Goal: Task Accomplishment & Management: Use online tool/utility

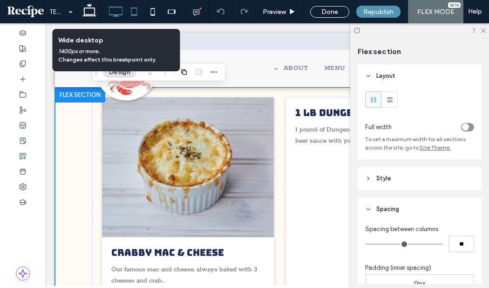
click at [138, 8] on icon at bounding box center [134, 11] width 19 height 19
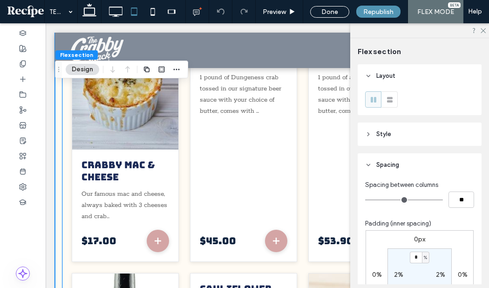
scroll to position [44, 0]
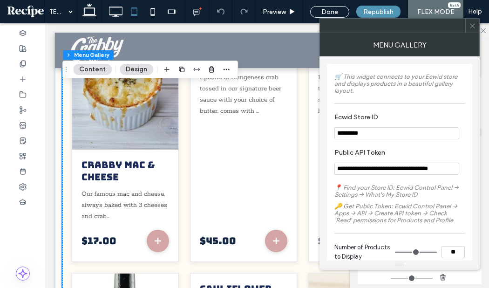
type input "*"
click at [469, 29] on icon at bounding box center [472, 25] width 7 height 7
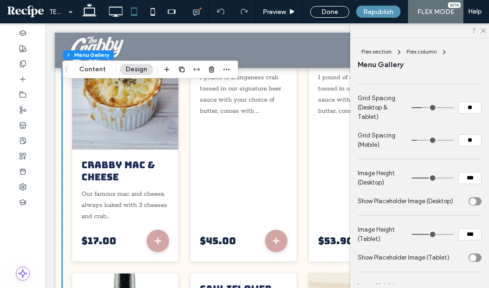
scroll to position [378, 0]
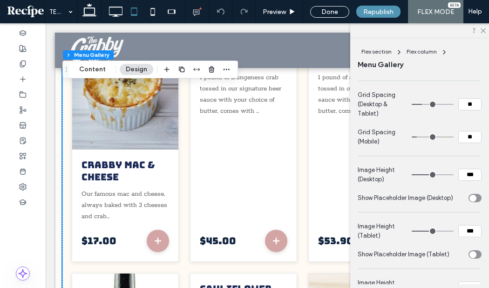
click at [476, 198] on div "toggle" at bounding box center [472, 197] width 7 height 7
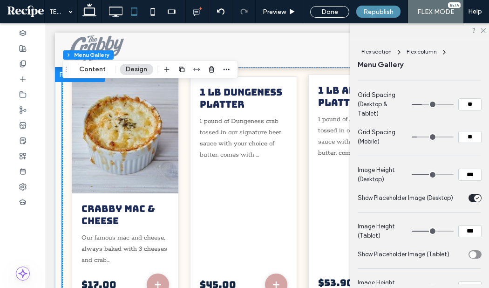
scroll to position [0, 0]
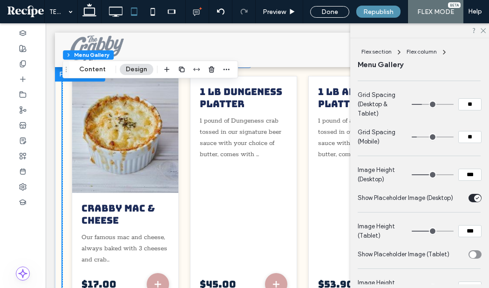
click at [470, 252] on div "toggle" at bounding box center [472, 254] width 7 height 7
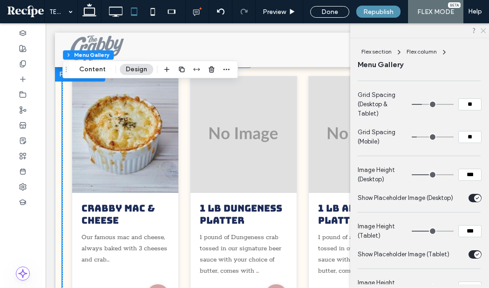
click at [484, 31] on icon at bounding box center [482, 30] width 6 height 6
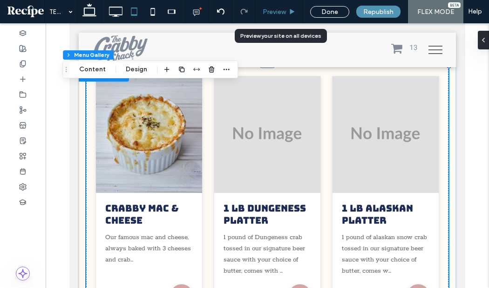
drag, startPoint x: 278, startPoint y: 15, endPoint x: 250, endPoint y: 88, distance: 78.2
click at [278, 15] on span "Preview" at bounding box center [273, 12] width 23 height 8
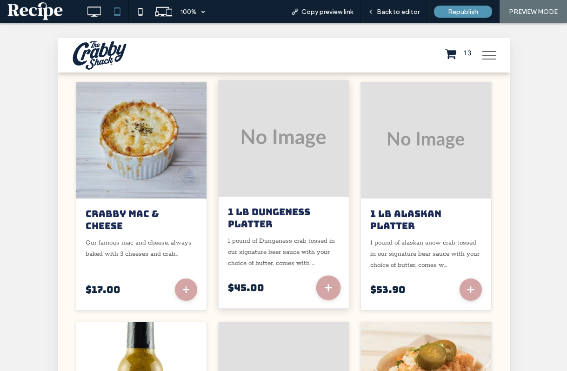
click at [325, 287] on button "Add to cart" at bounding box center [327, 288] width 25 height 25
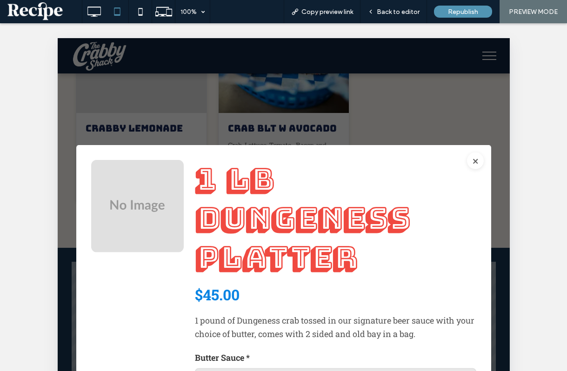
scroll to position [277, 0]
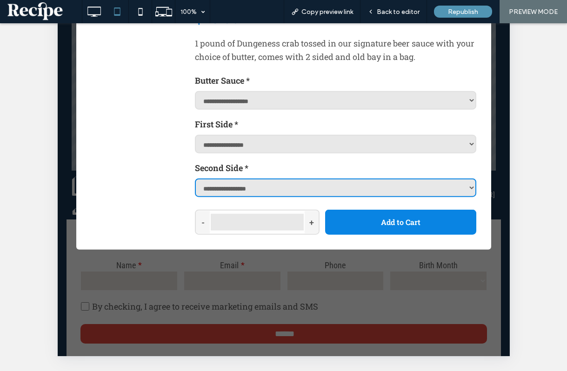
click at [366, 192] on select "**********" at bounding box center [335, 187] width 282 height 19
select select "********"
click at [194, 197] on select "**********" at bounding box center [335, 187] width 282 height 19
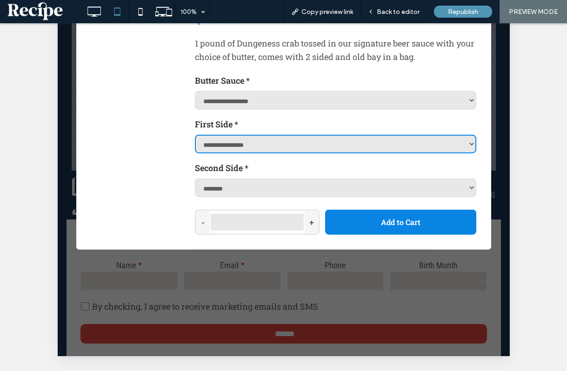
click at [353, 146] on select "**********" at bounding box center [335, 143] width 282 height 19
select select "********"
click at [194, 153] on select "**********" at bounding box center [335, 143] width 282 height 19
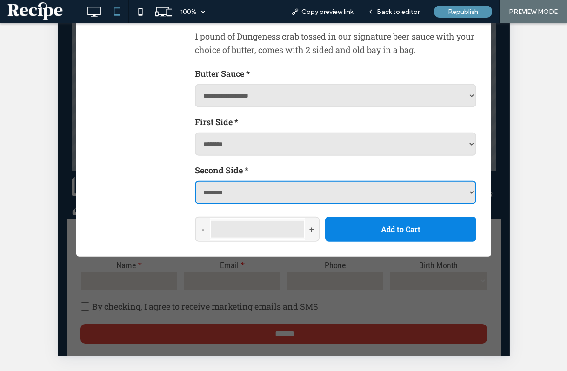
click at [459, 189] on select "**********" at bounding box center [335, 192] width 282 height 23
click at [472, 186] on select "**********" at bounding box center [335, 192] width 282 height 23
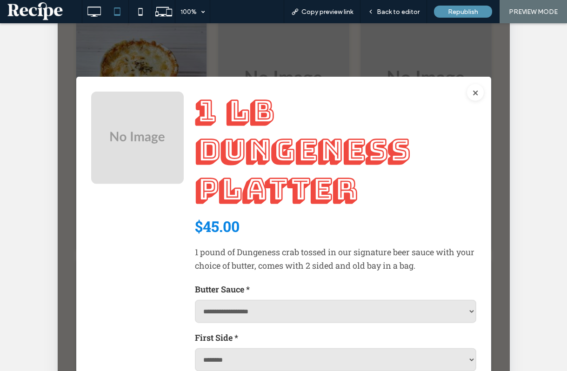
scroll to position [0, 0]
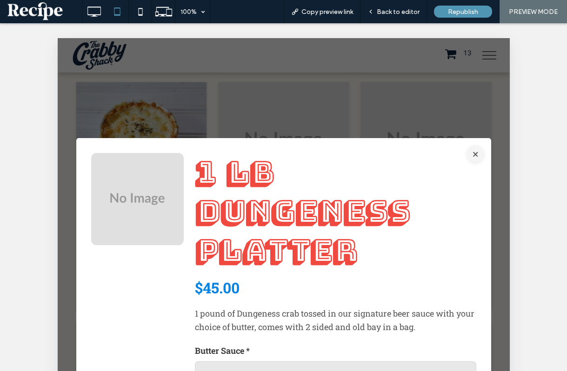
click at [472, 150] on button "×" at bounding box center [475, 154] width 17 height 17
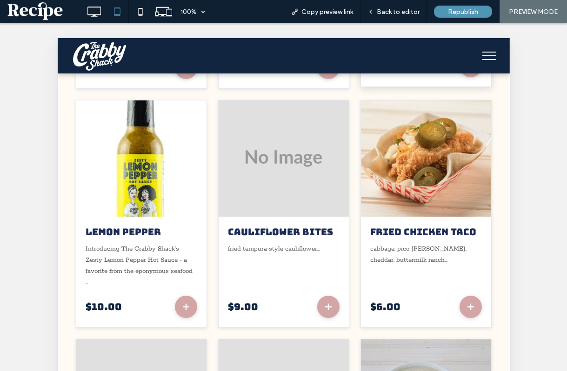
scroll to position [228, 0]
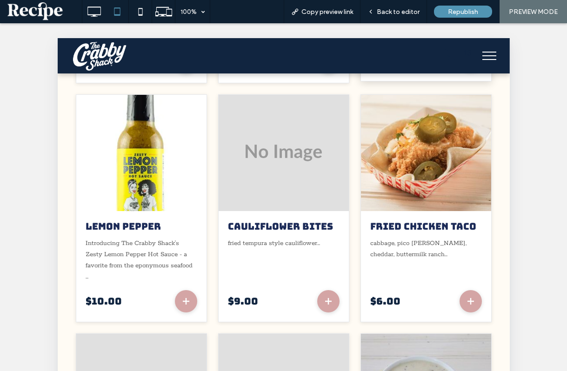
click at [405, 206] on img at bounding box center [426, 153] width 130 height 116
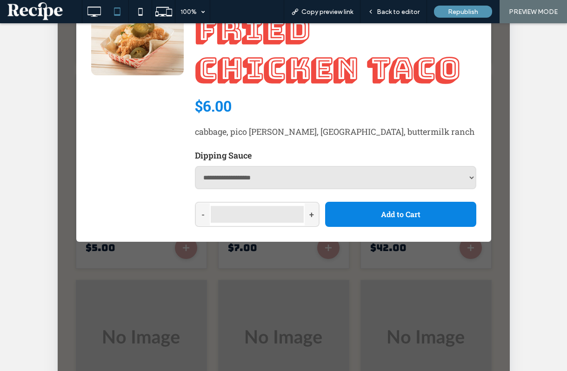
scroll to position [204, 0]
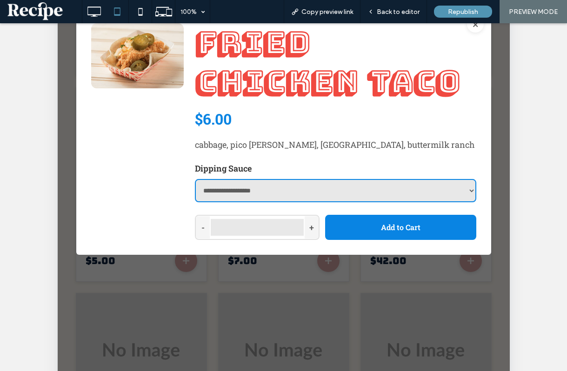
click at [452, 185] on select "**********" at bounding box center [335, 190] width 282 height 23
select select "**********"
click at [194, 202] on select "**********" at bounding box center [335, 190] width 282 height 23
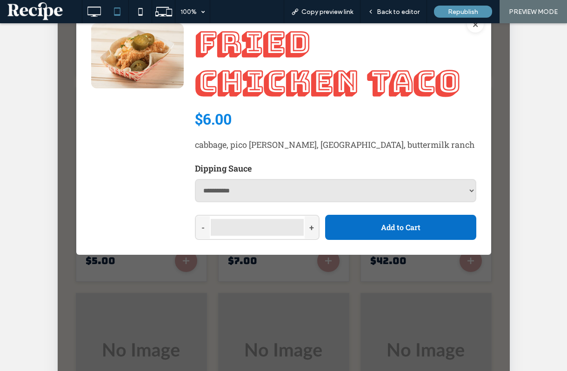
click at [423, 226] on button "Add to Cart" at bounding box center [400, 227] width 151 height 25
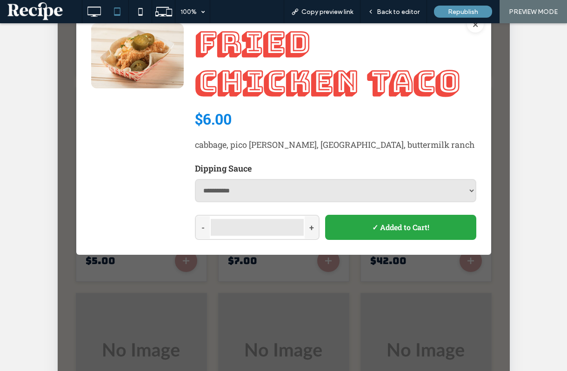
click at [488, 184] on div at bounding box center [283, 132] width 452 height 596
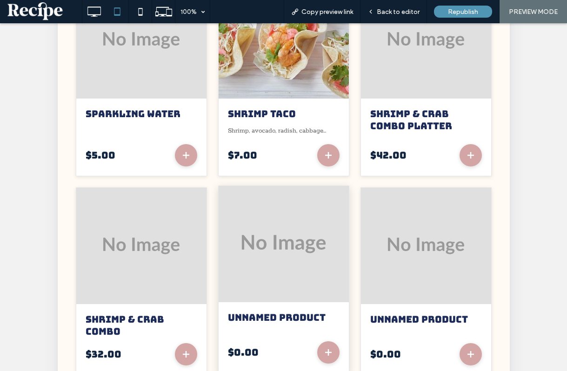
scroll to position [792, 0]
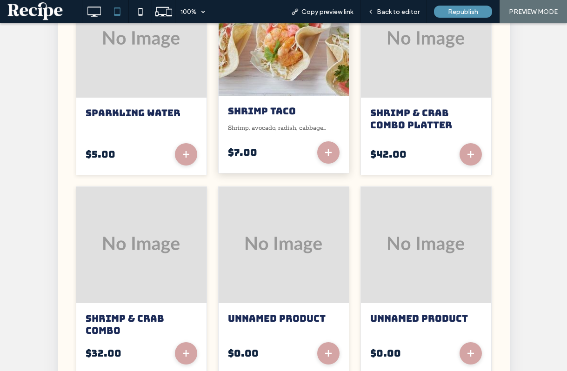
click at [304, 110] on div "Shrimp Taco Shrimp, avocado, radish, cabbage... $7.00" at bounding box center [283, 134] width 130 height 77
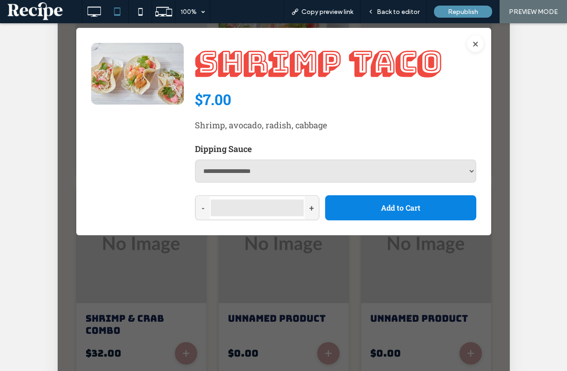
click at [289, 287] on div at bounding box center [283, 132] width 452 height 596
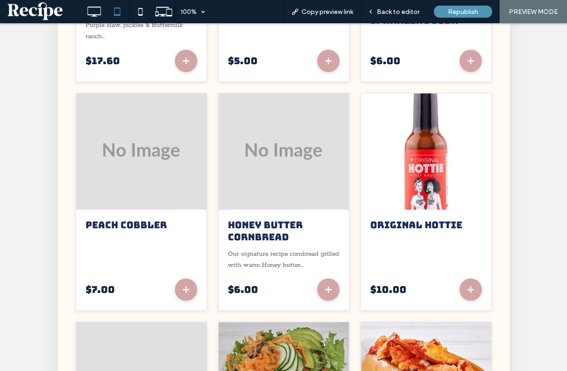
scroll to position [1643, 0]
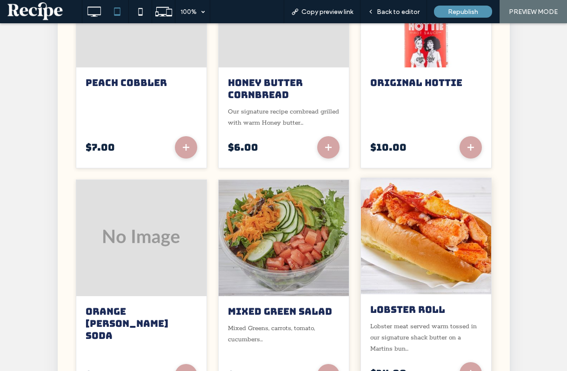
click at [412, 259] on img at bounding box center [425, 237] width 143 height 128
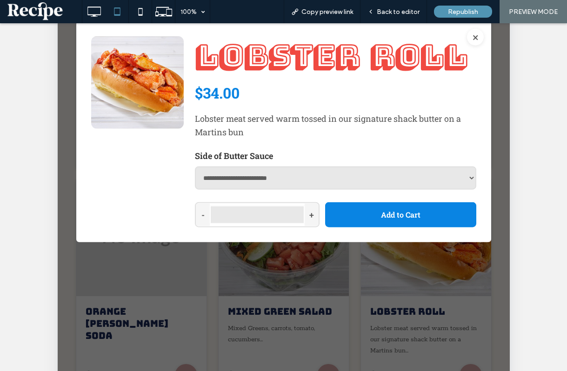
click at [389, 287] on div at bounding box center [283, 132] width 452 height 596
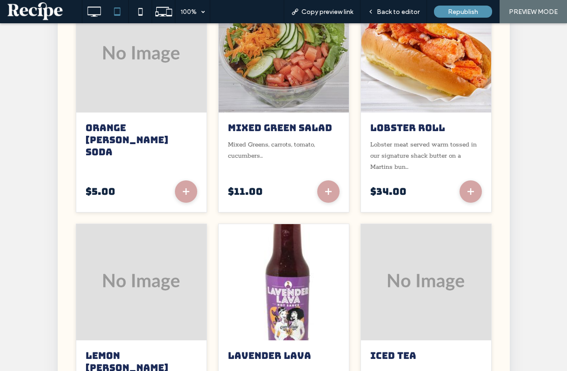
scroll to position [2255, 0]
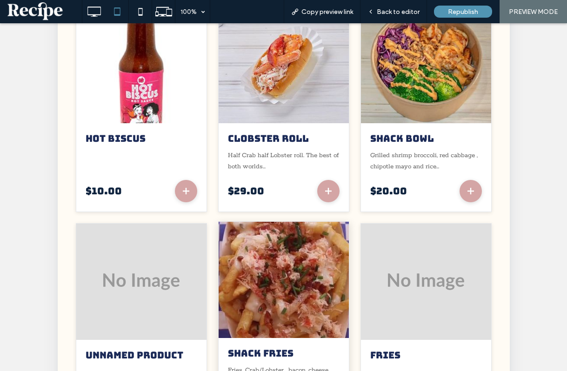
click at [312, 282] on img at bounding box center [283, 280] width 143 height 128
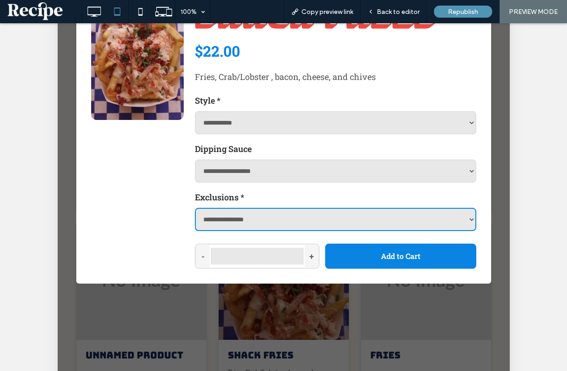
click at [335, 219] on select "**********" at bounding box center [335, 219] width 282 height 23
select select "**********"
click at [194, 231] on select "**********" at bounding box center [335, 219] width 282 height 23
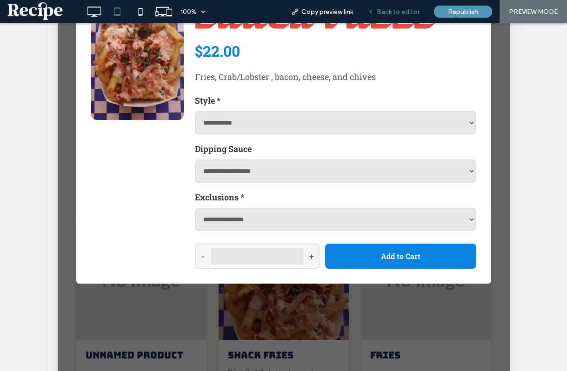
click at [403, 11] on span "Back to editor" at bounding box center [398, 12] width 43 height 8
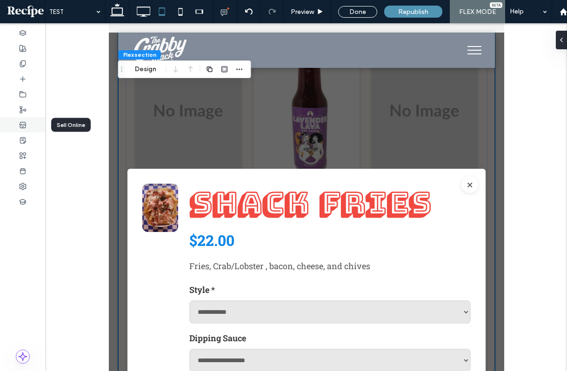
click at [27, 128] on div at bounding box center [23, 124] width 46 height 15
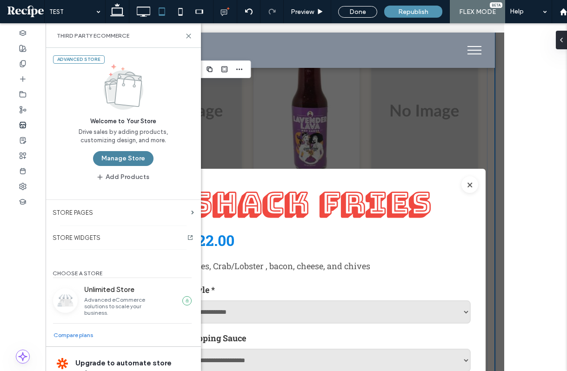
click at [116, 154] on button "Manage Store" at bounding box center [123, 158] width 60 height 15
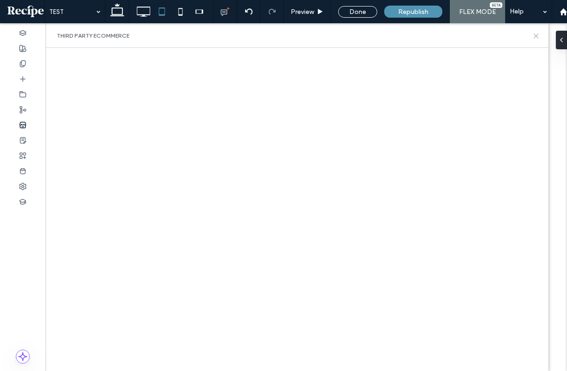
click at [488, 34] on icon at bounding box center [536, 36] width 7 height 7
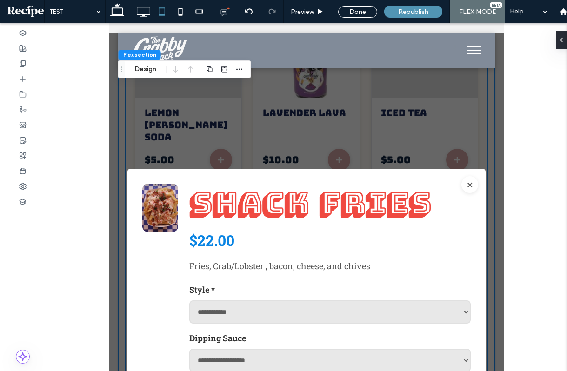
scroll to position [2327, 0]
click at [32, 130] on div at bounding box center [23, 124] width 46 height 15
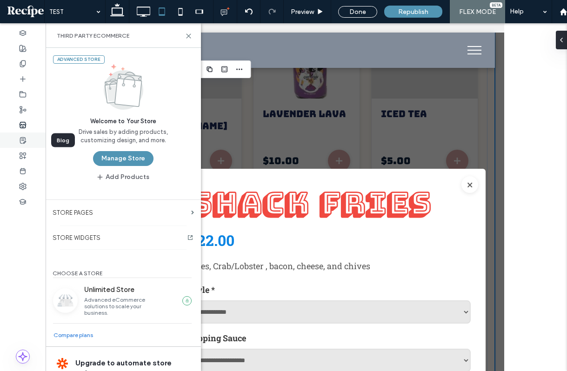
click at [31, 144] on div at bounding box center [23, 140] width 46 height 15
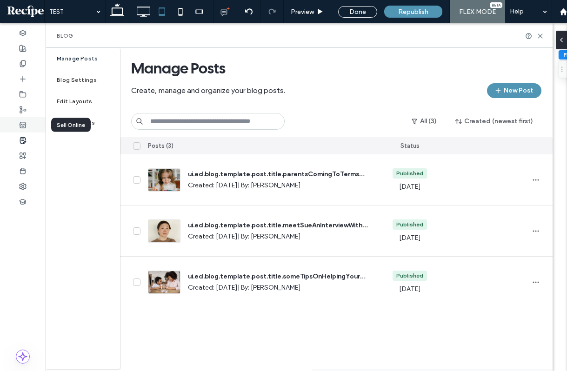
click at [31, 127] on div at bounding box center [23, 124] width 46 height 15
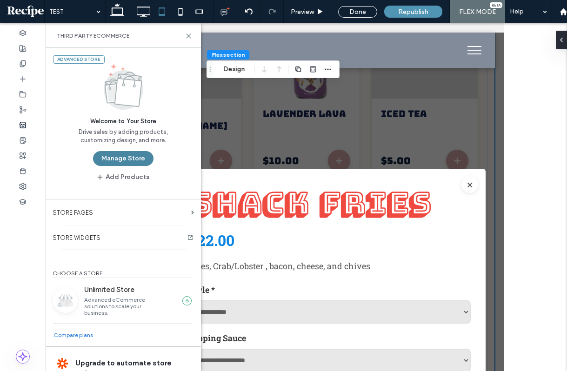
click at [112, 156] on button "Manage Store" at bounding box center [123, 158] width 60 height 15
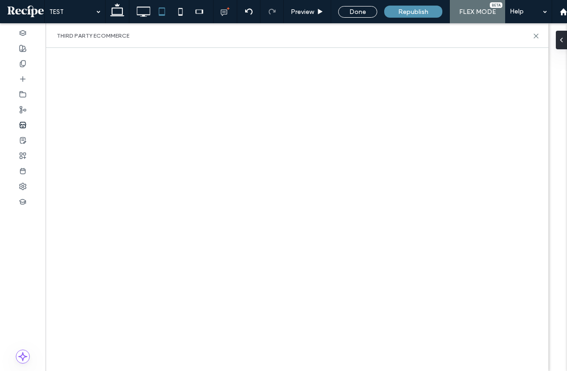
drag, startPoint x: 536, startPoint y: 34, endPoint x: 515, endPoint y: 40, distance: 22.1
click at [488, 34] on icon at bounding box center [536, 36] width 7 height 7
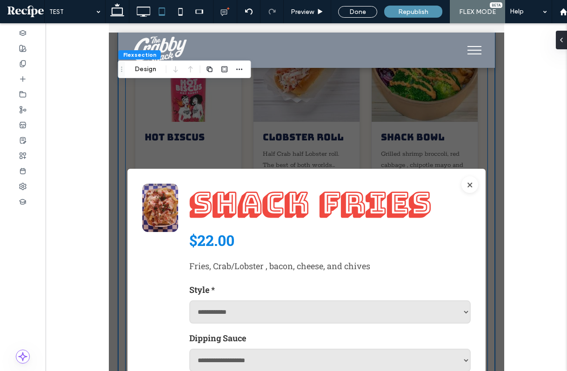
scroll to position [2512, 0]
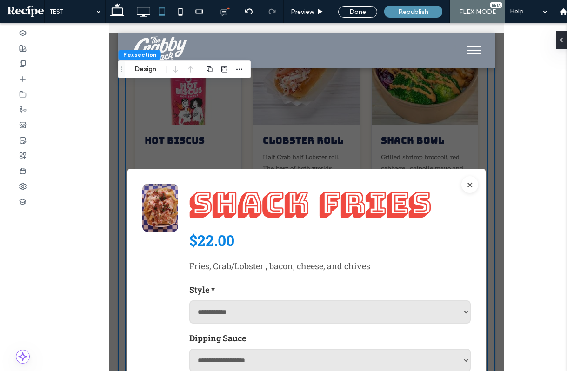
click at [476, 180] on div "**********" at bounding box center [306, 321] width 358 height 304
click at [476, 181] on button "×" at bounding box center [469, 184] width 17 height 17
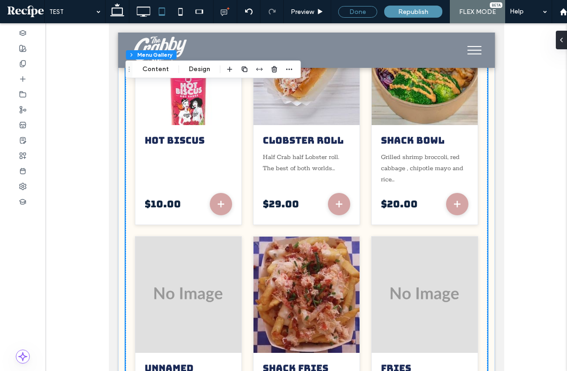
type input "*"
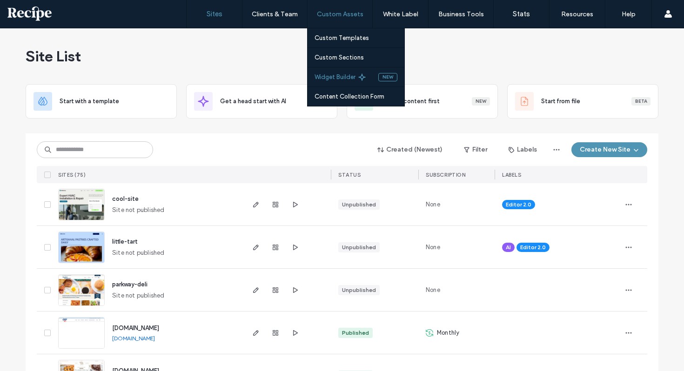
click at [330, 76] on label "Widget Builder" at bounding box center [335, 77] width 41 height 7
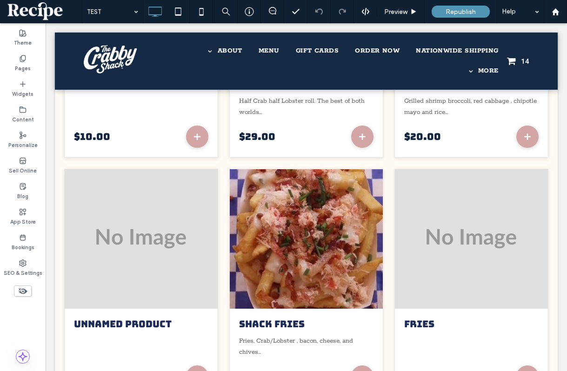
scroll to position [2824, 0]
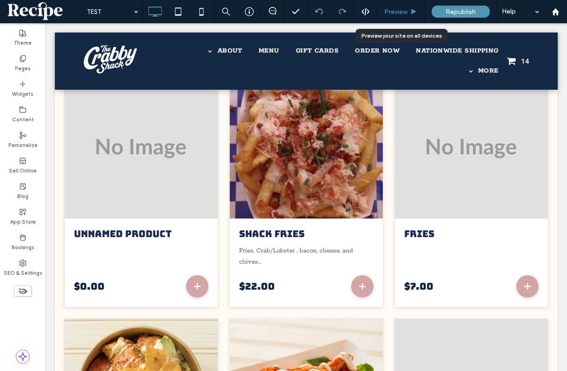
drag, startPoint x: 409, startPoint y: 7, endPoint x: 292, endPoint y: 161, distance: 193.6
click at [409, 8] on div "Preview" at bounding box center [400, 12] width 47 height 8
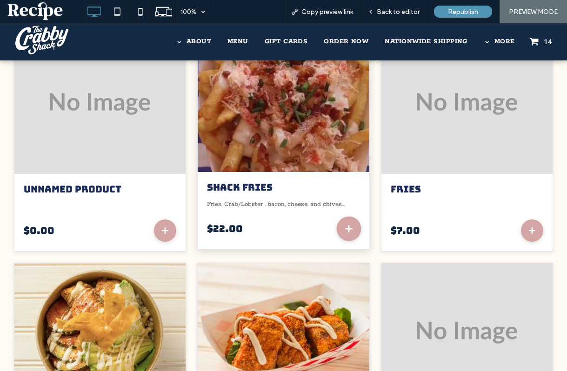
click at [347, 231] on icon "Add to cart" at bounding box center [349, 229] width 6 height 6
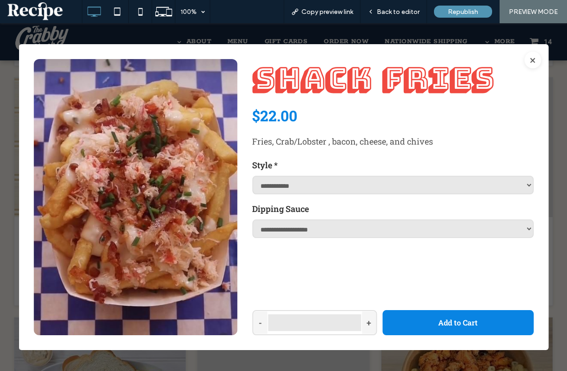
scroll to position [3078, 0]
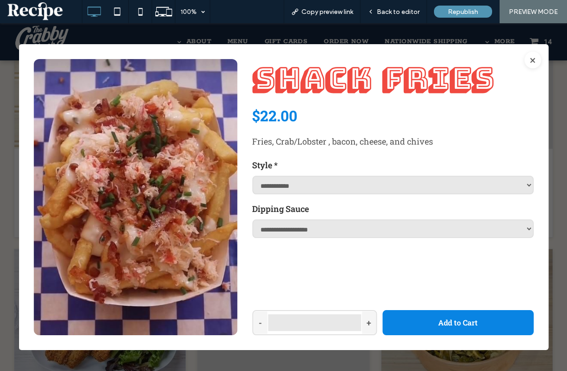
drag, startPoint x: 333, startPoint y: 254, endPoint x: 363, endPoint y: 248, distance: 30.9
click at [363, 248] on div "**********" at bounding box center [393, 197] width 282 height 276
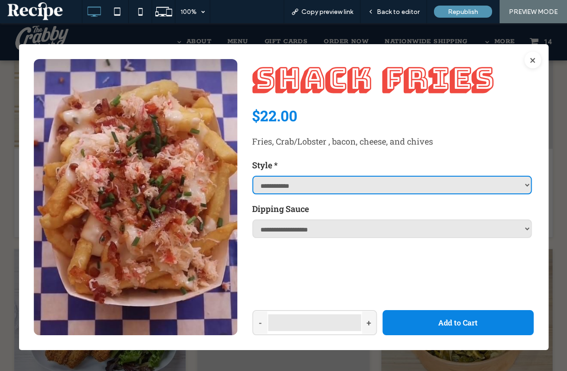
click at [320, 181] on select "**********" at bounding box center [392, 185] width 280 height 19
click at [254, 176] on select "**********" at bounding box center [392, 185] width 280 height 19
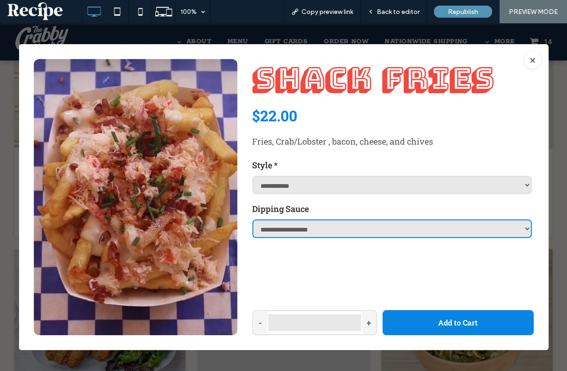
click at [310, 221] on select "**********" at bounding box center [392, 229] width 280 height 19
select select "**********"
click at [254, 220] on select "**********" at bounding box center [392, 229] width 280 height 19
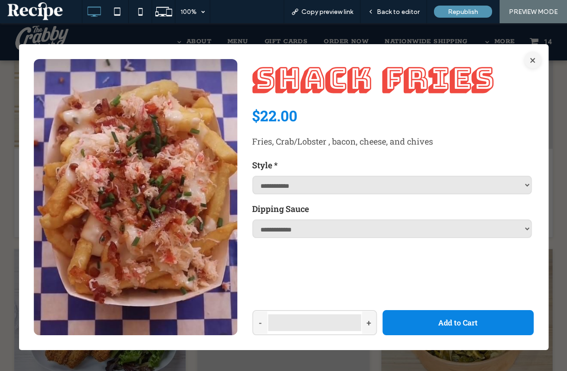
click at [537, 60] on button "×" at bounding box center [532, 60] width 17 height 17
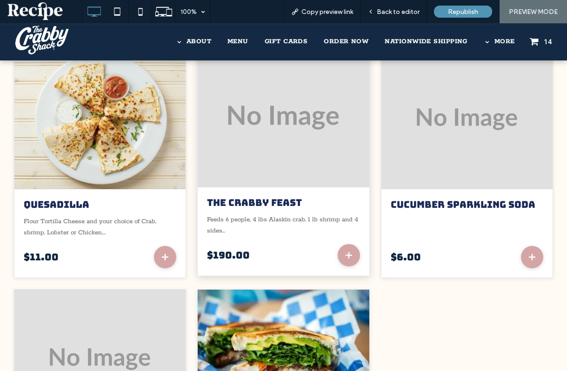
scroll to position [3364, 0]
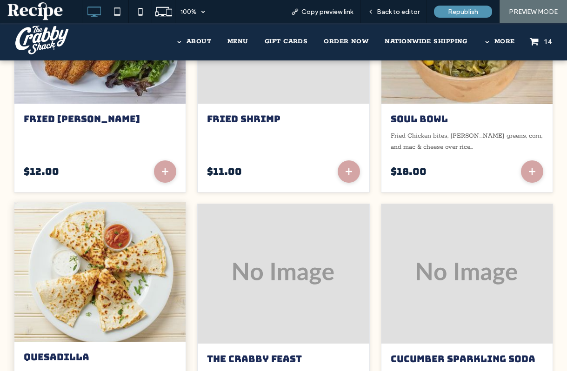
click at [139, 304] on img at bounding box center [100, 272] width 189 height 154
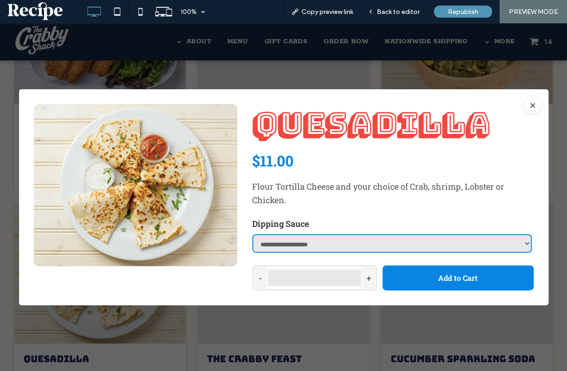
click at [310, 246] on select "**********" at bounding box center [392, 243] width 280 height 19
select select "**********"
click at [254, 234] on select "**********" at bounding box center [392, 243] width 280 height 19
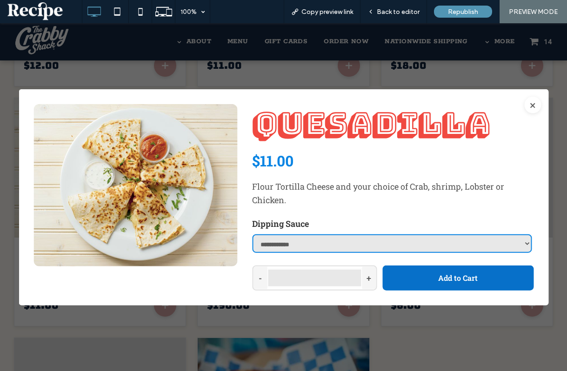
scroll to position [3541, 0]
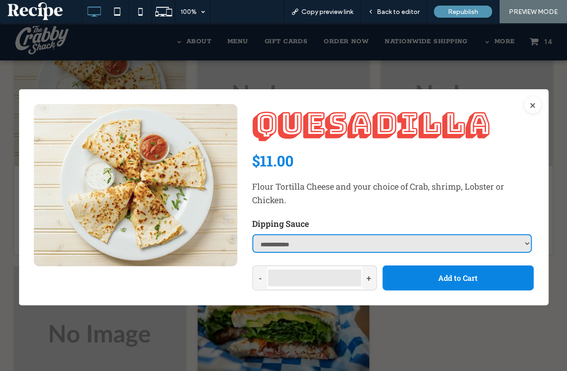
click at [451, 248] on select "**********" at bounding box center [392, 243] width 280 height 19
click at [254, 234] on select "**********" at bounding box center [392, 243] width 280 height 19
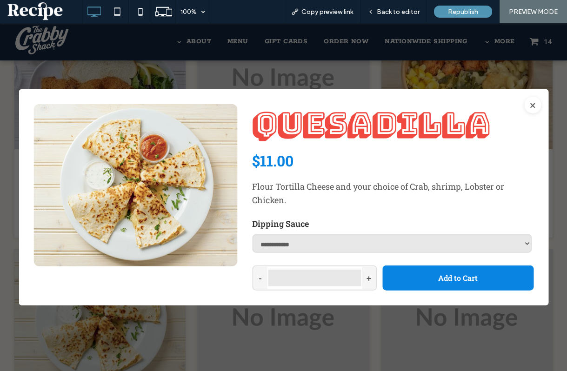
scroll to position [3139, 0]
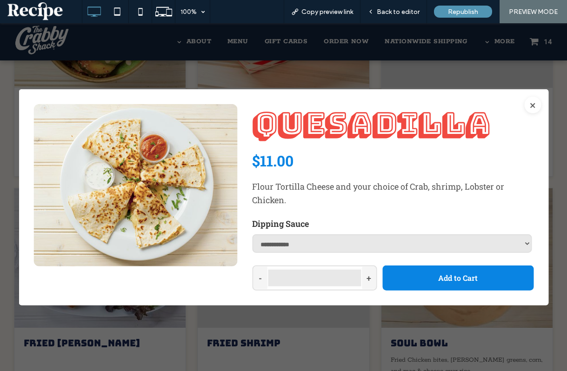
click at [482, 262] on div "**********" at bounding box center [393, 241] width 282 height 47
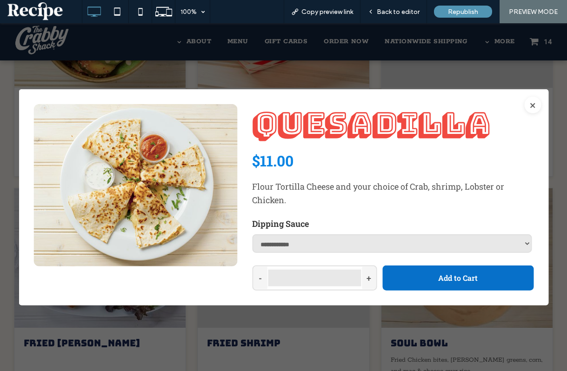
click at [482, 268] on button "Add to Cart" at bounding box center [457, 277] width 151 height 25
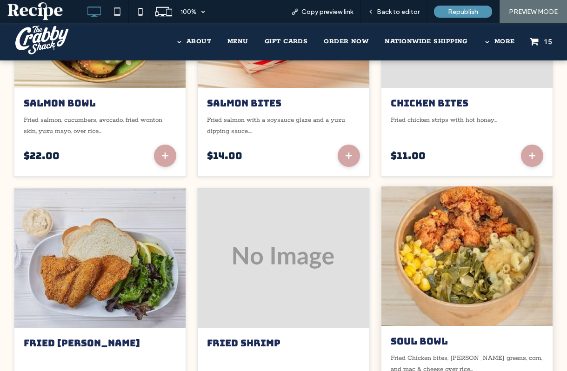
click at [426, 269] on img at bounding box center [467, 257] width 189 height 154
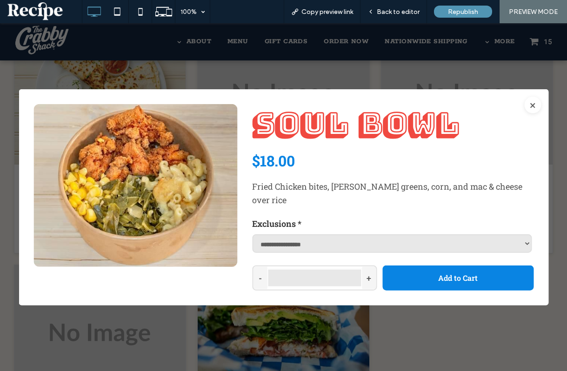
scroll to position [3542, 0]
click at [537, 109] on button "×" at bounding box center [532, 105] width 17 height 17
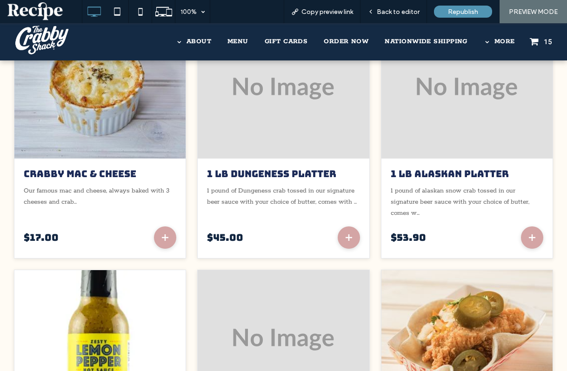
scroll to position [0, 0]
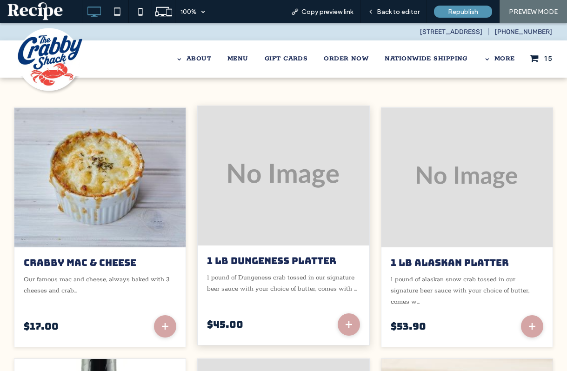
click at [325, 251] on div "1 lb Dungeness Platter 1 pound of Dungeness crab tossed in our signature beer s…" at bounding box center [284, 296] width 172 height 100
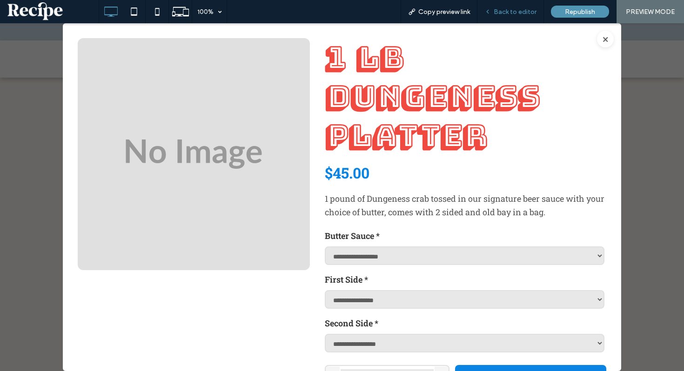
click at [504, 19] on div "Back to editor" at bounding box center [510, 11] width 67 height 23
click at [504, 10] on span "Back to editor" at bounding box center [515, 12] width 43 height 8
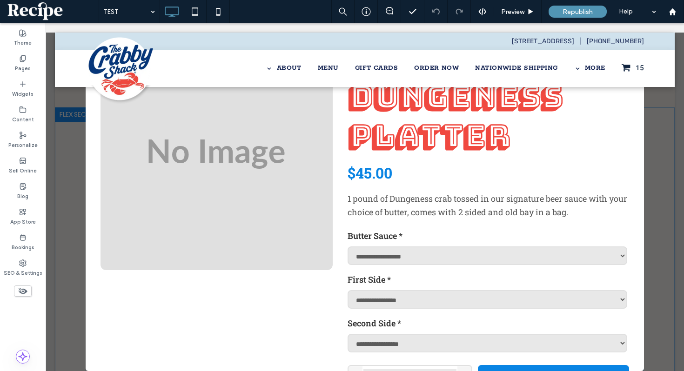
click at [460, 107] on h2 "1 lb Dungeness Platter" at bounding box center [489, 96] width 282 height 117
click at [448, 130] on h2 "1 lb Dungeness Platter" at bounding box center [489, 96] width 282 height 117
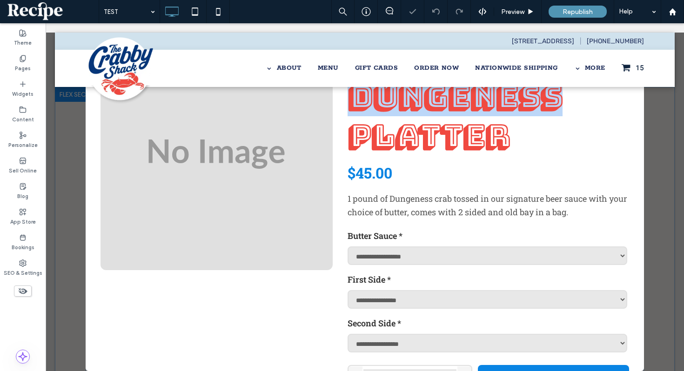
click at [448, 130] on h2 "1 lb Dungeness Platter" at bounding box center [489, 96] width 282 height 117
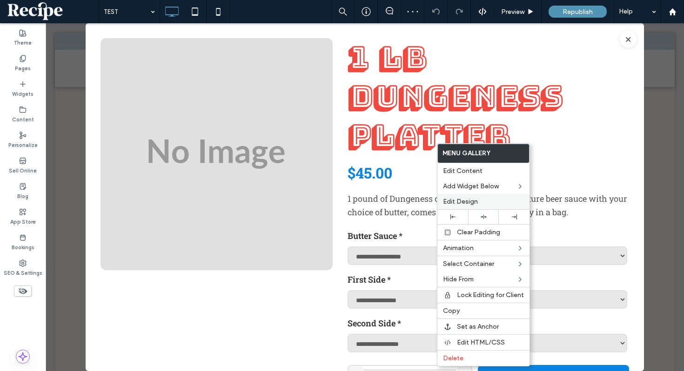
click at [453, 199] on span "Edit Design" at bounding box center [460, 202] width 35 height 8
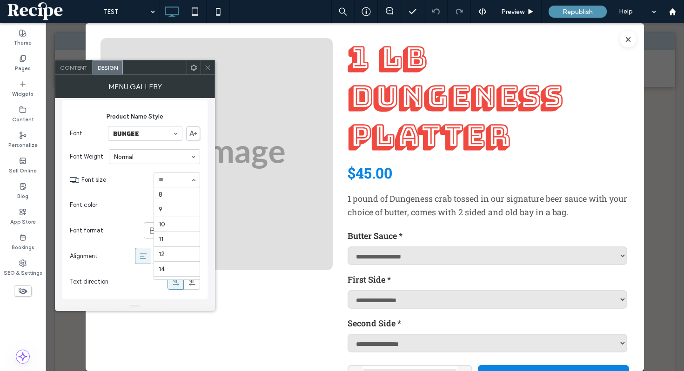
scroll to position [123, 0]
click at [210, 65] on icon at bounding box center [207, 67] width 7 height 7
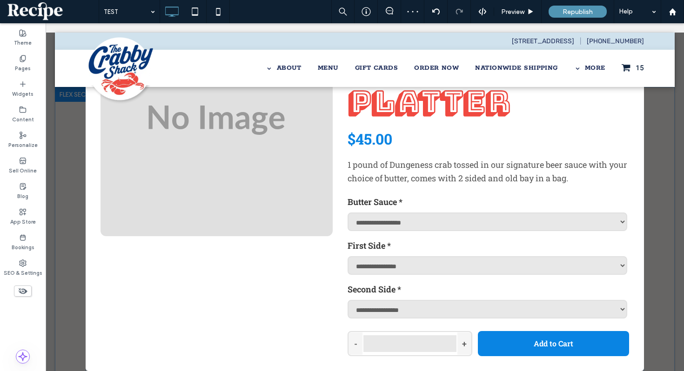
scroll to position [0, 0]
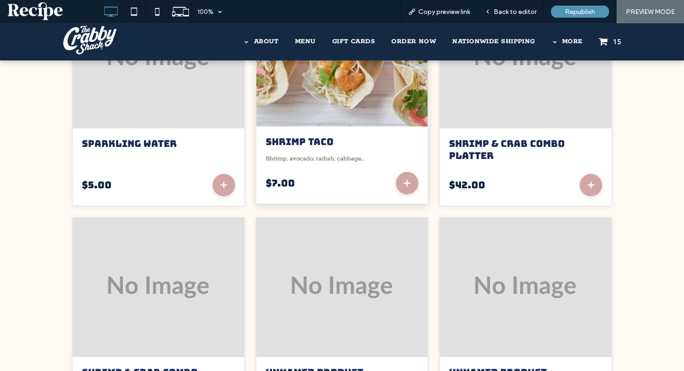
click at [409, 159] on p "Shrimp, avocado, radish, cabbage..." at bounding box center [342, 159] width 153 height 11
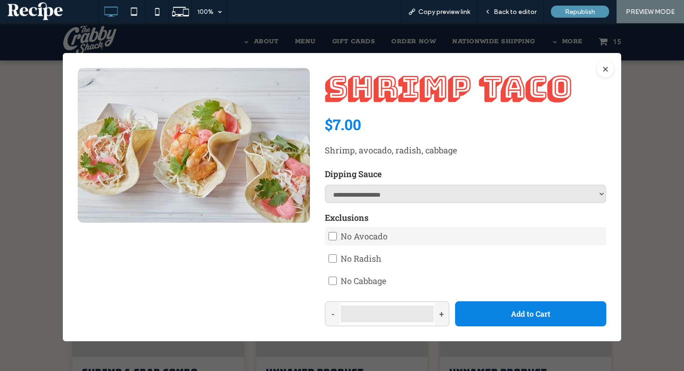
click at [373, 237] on span "No Avocado" at bounding box center [364, 236] width 47 height 11
click at [371, 249] on div "No Avocado No Radish No Cabbage" at bounding box center [466, 258] width 282 height 63
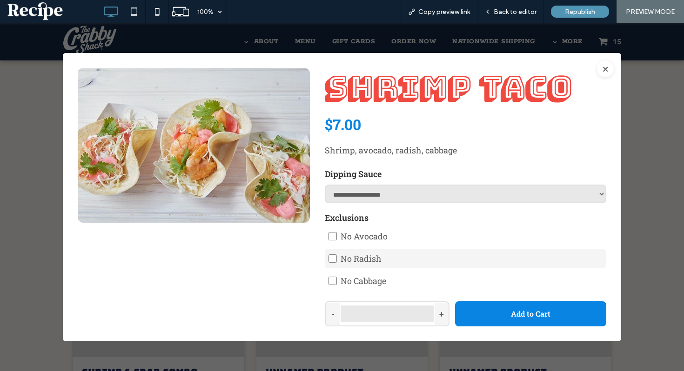
click at [372, 261] on span "No Radish" at bounding box center [361, 258] width 41 height 11
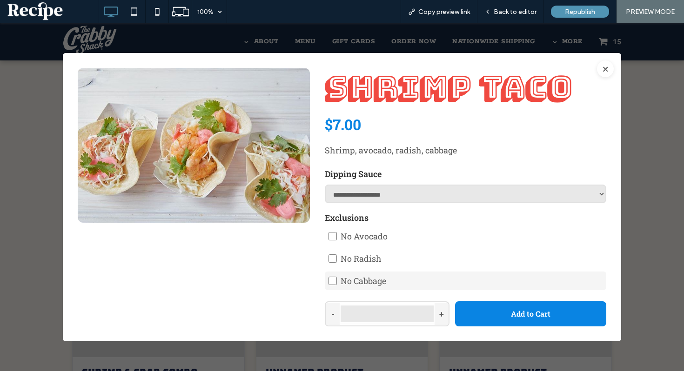
click at [425, 279] on label "No Cabbage" at bounding box center [466, 281] width 282 height 19
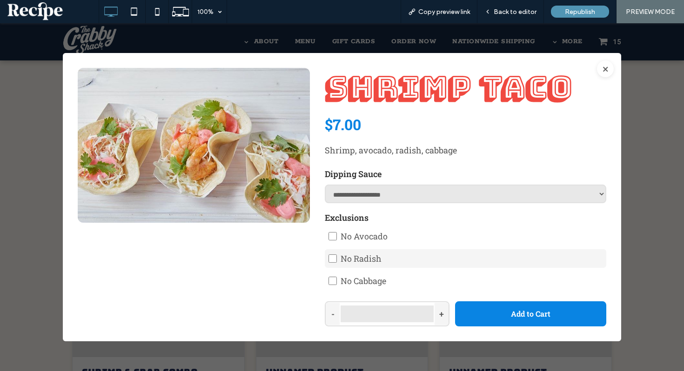
click at [433, 259] on label "No Radish" at bounding box center [466, 258] width 282 height 19
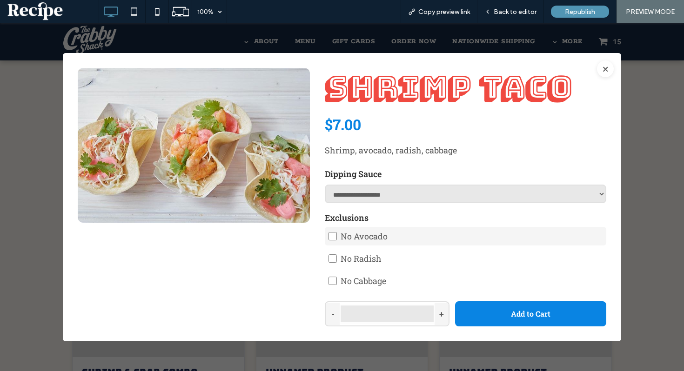
click at [441, 228] on label "No Avocado" at bounding box center [466, 236] width 282 height 19
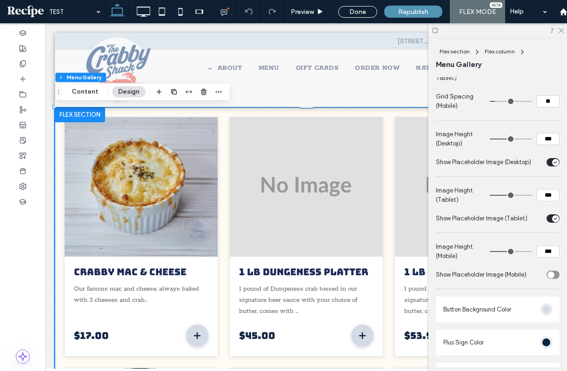
click at [545, 307] on div "#d5dae7" at bounding box center [547, 310] width 8 height 8
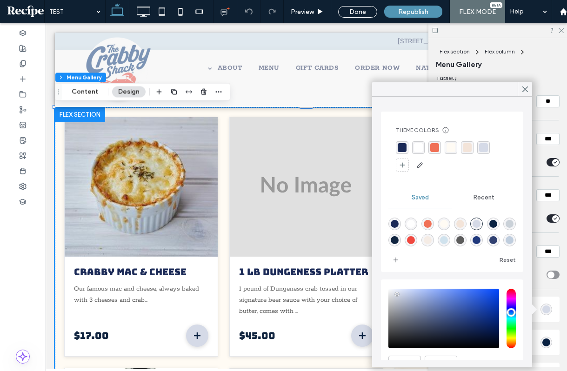
click at [461, 236] on div "rgba(92,92,92,1)" at bounding box center [460, 240] width 8 height 8
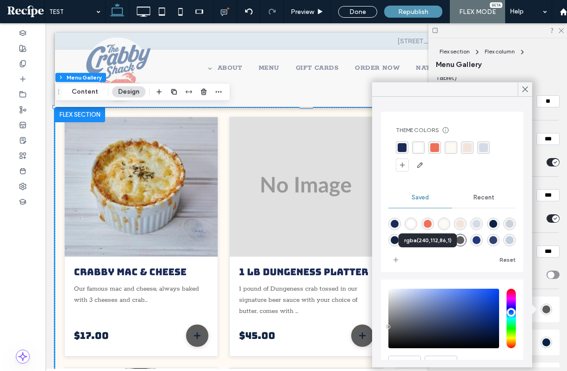
click at [427, 226] on div "rgba(240,112,86,1)" at bounding box center [428, 224] width 8 height 8
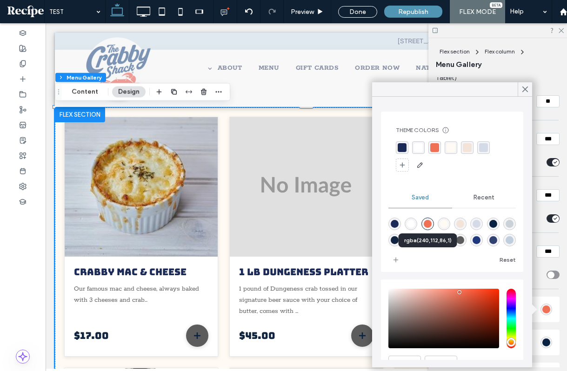
type input "*******"
click at [528, 87] on icon at bounding box center [525, 89] width 8 height 8
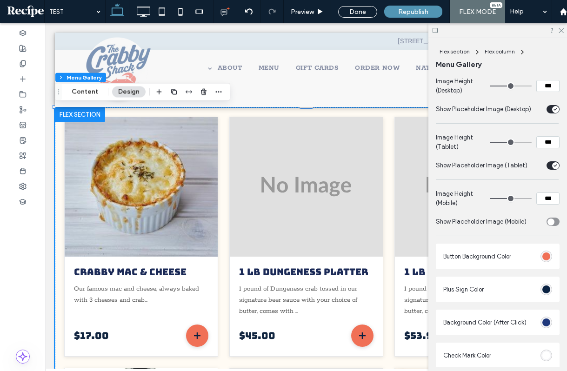
scroll to position [469, 0]
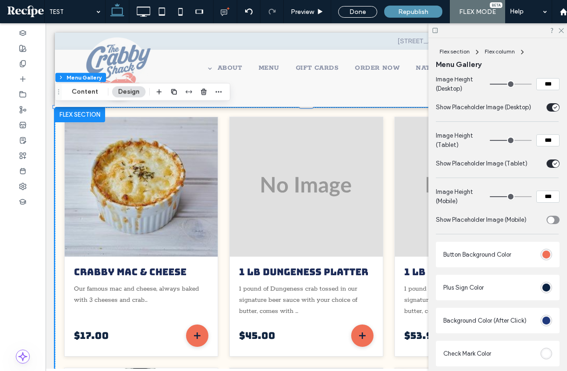
click at [547, 288] on div "#0a2242" at bounding box center [547, 288] width 8 height 8
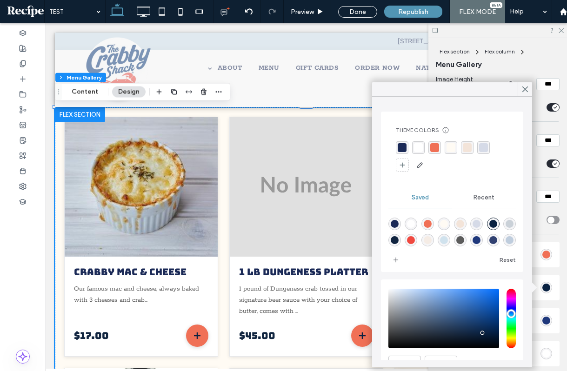
click at [418, 155] on div at bounding box center [452, 156] width 113 height 31
click at [417, 150] on div "rgba(255,255,255,1)" at bounding box center [418, 147] width 9 height 9
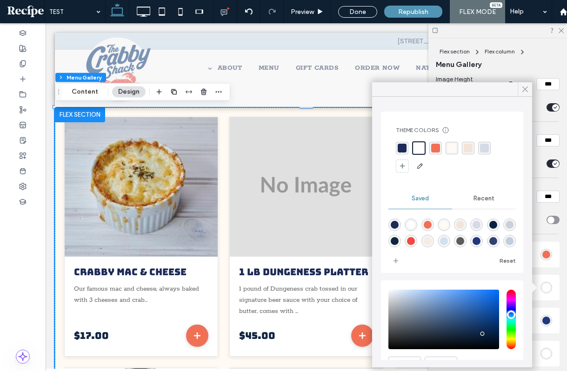
click at [525, 87] on icon at bounding box center [525, 89] width 8 height 8
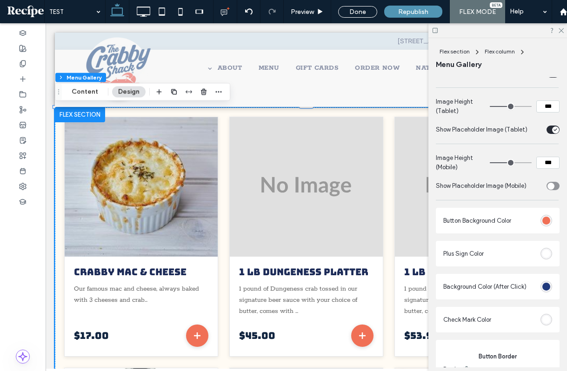
scroll to position [524, 0]
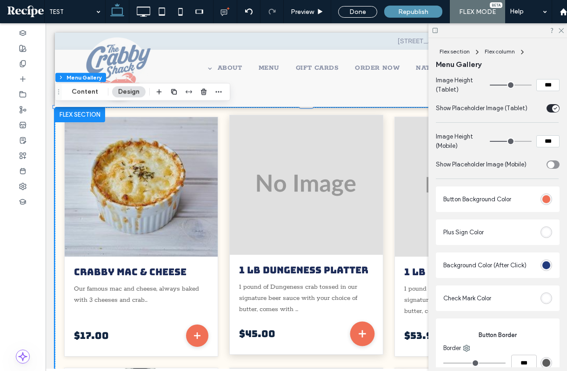
click at [363, 333] on icon "Add to cart" at bounding box center [362, 334] width 6 height 6
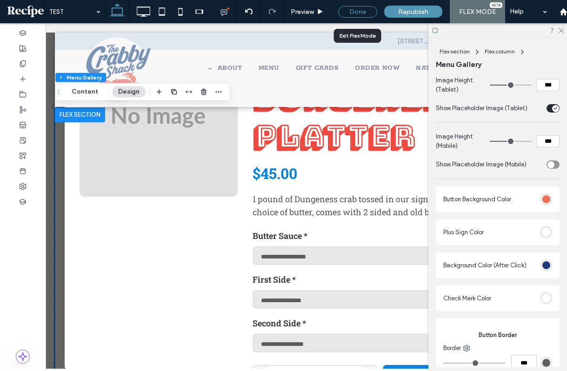
click at [353, 13] on div "Done" at bounding box center [357, 12] width 39 height 12
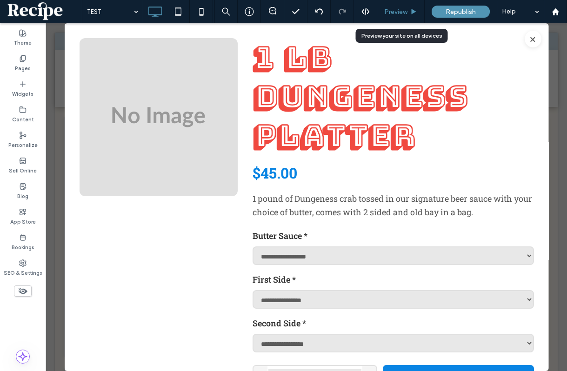
click at [402, 9] on span "Preview" at bounding box center [395, 12] width 23 height 8
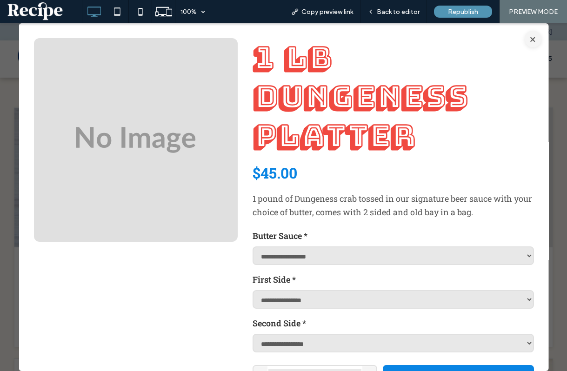
click at [535, 40] on button "×" at bounding box center [532, 39] width 17 height 17
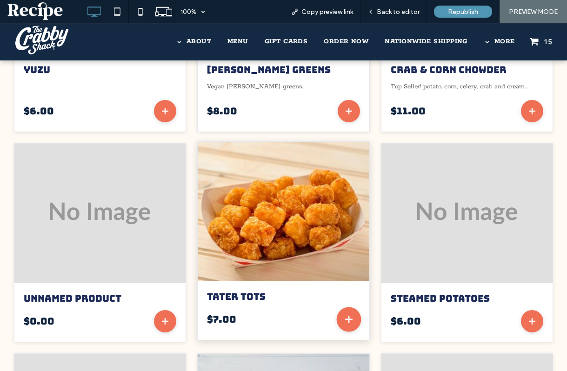
scroll to position [676, 0]
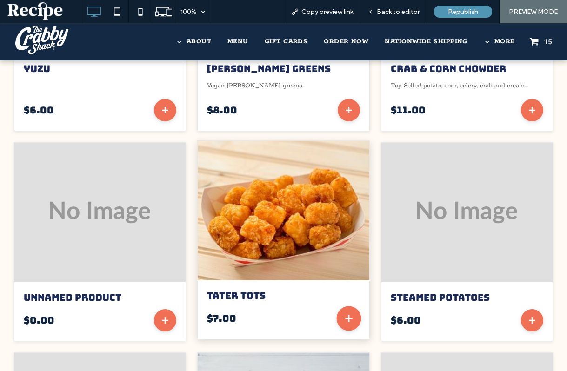
click at [357, 317] on button "Add to cart" at bounding box center [348, 319] width 25 height 25
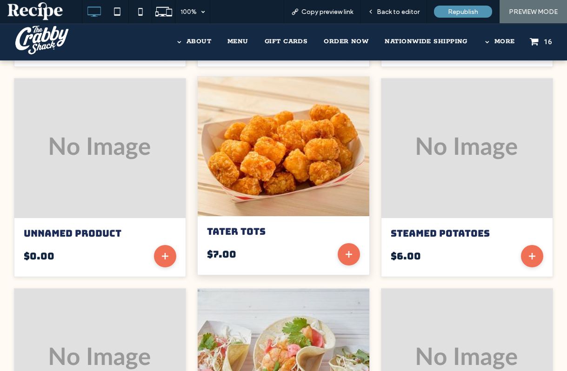
scroll to position [754, 0]
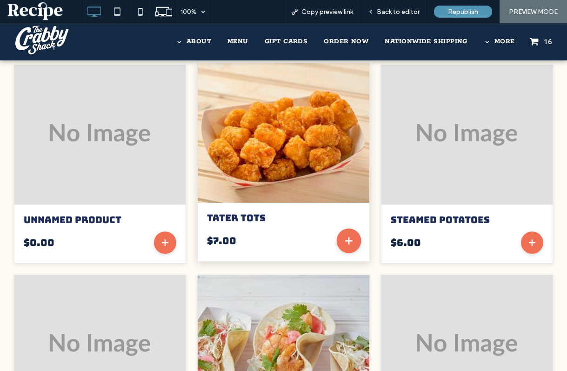
click at [349, 235] on button "Add to cart" at bounding box center [348, 241] width 25 height 25
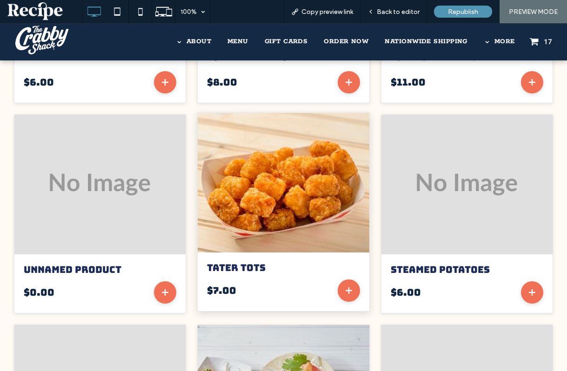
scroll to position [670, 0]
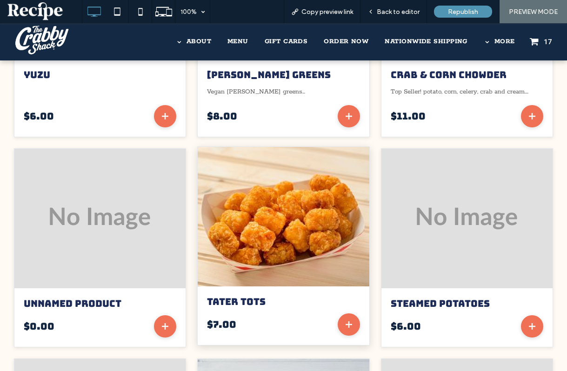
click at [251, 315] on div "$7.00" at bounding box center [283, 325] width 153 height 22
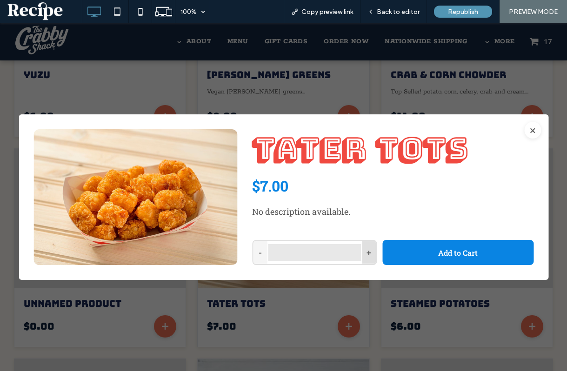
click at [376, 262] on button "+" at bounding box center [369, 252] width 14 height 22
type input "*"
click at [534, 131] on button "×" at bounding box center [532, 130] width 17 height 17
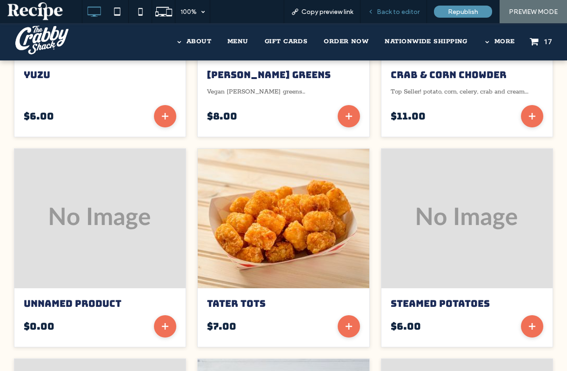
click at [398, 15] on span "Back to editor" at bounding box center [398, 12] width 43 height 8
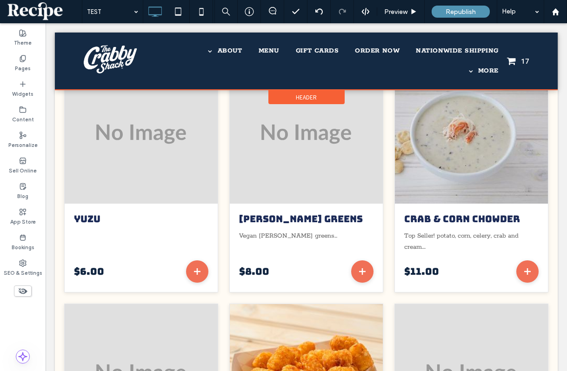
scroll to position [508, 0]
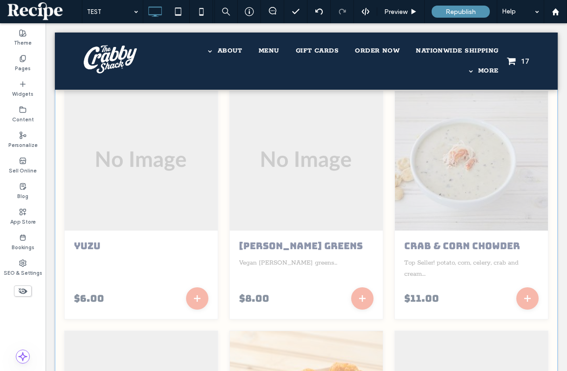
click at [401, 217] on img at bounding box center [471, 161] width 153 height 140
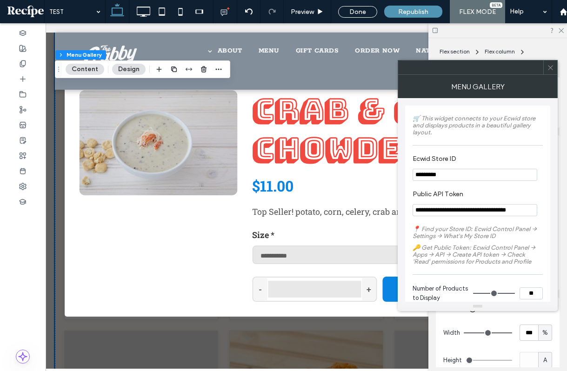
type input "*"
click at [551, 66] on icon at bounding box center [550, 67] width 7 height 7
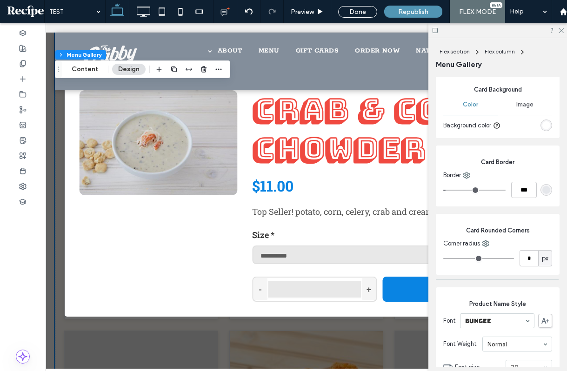
scroll to position [1013, 0]
click at [546, 196] on div "rgb(229, 231, 235)" at bounding box center [547, 191] width 12 height 12
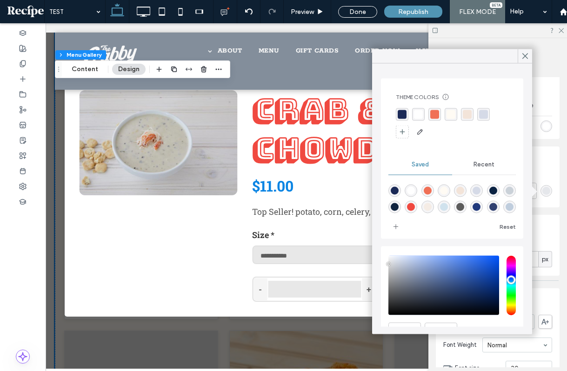
type input "*******"
drag, startPoint x: 398, startPoint y: 265, endPoint x: 383, endPoint y: 264, distance: 15.0
click at [383, 264] on div "HEX ******* Opacity ****" at bounding box center [452, 311] width 142 height 128
click at [525, 64] on div "Theme Colors Save time with Theme Colors Create a color palette to instantly ad…" at bounding box center [452, 199] width 160 height 271
click at [526, 58] on icon at bounding box center [525, 56] width 8 height 8
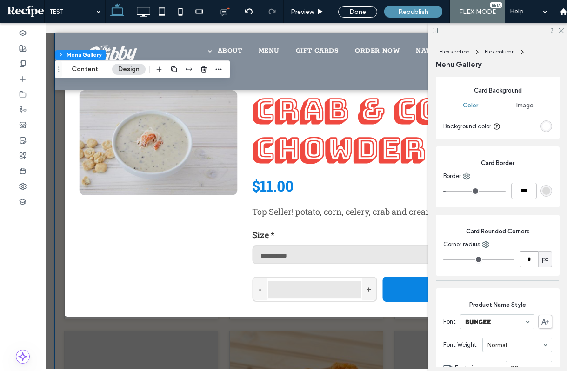
click at [527, 260] on input "*" at bounding box center [529, 259] width 19 height 16
type input "*"
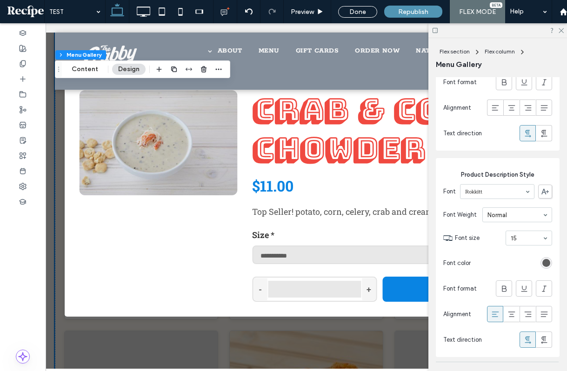
scroll to position [1735, 0]
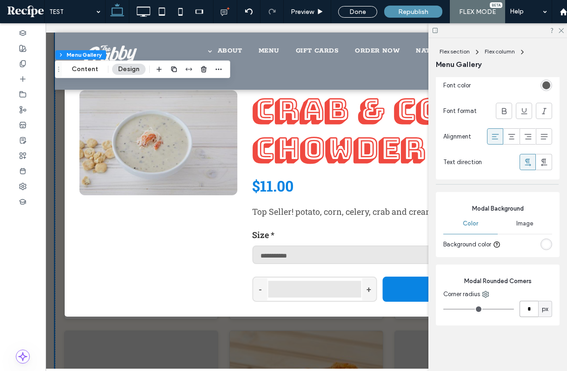
click at [530, 306] on input "*" at bounding box center [529, 309] width 19 height 16
type input "**"
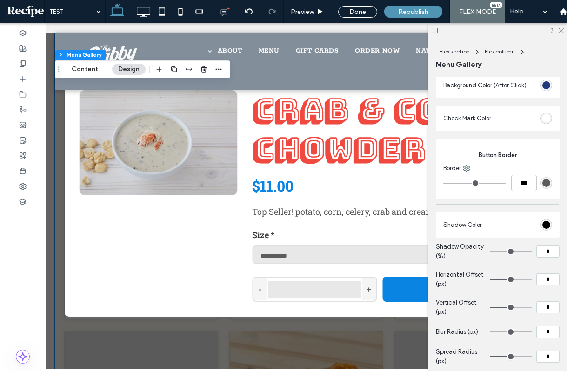
scroll to position [709, 0]
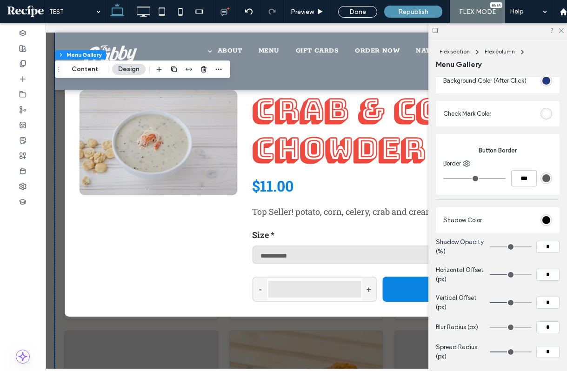
click at [548, 222] on div "#000" at bounding box center [547, 220] width 8 height 8
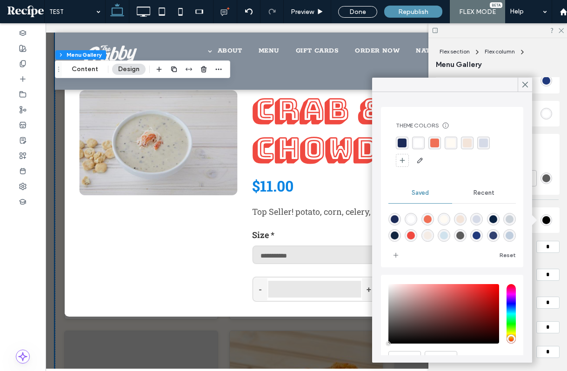
scroll to position [47, 0]
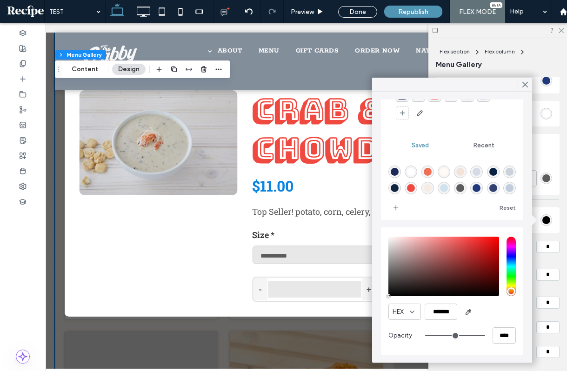
click at [428, 331] on div "****" at bounding box center [470, 336] width 91 height 16
type input "*"
type input "**"
drag, startPoint x: 428, startPoint y: 333, endPoint x: 412, endPoint y: 333, distance: 15.8
type input "*"
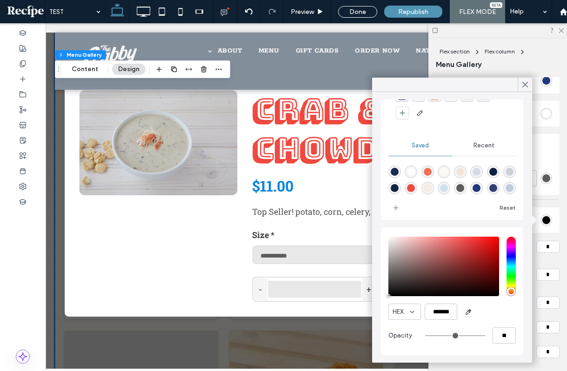
click at [425, 335] on input "range" at bounding box center [455, 335] width 60 height 1
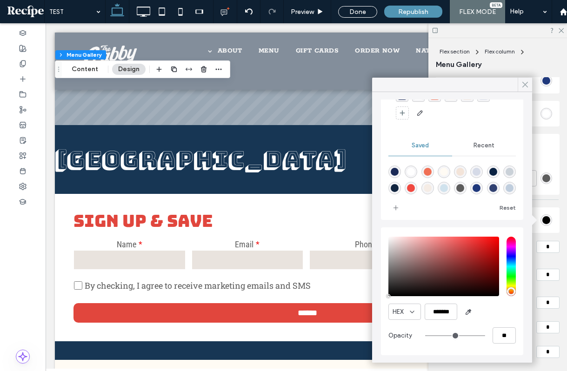
scroll to position [508, 0]
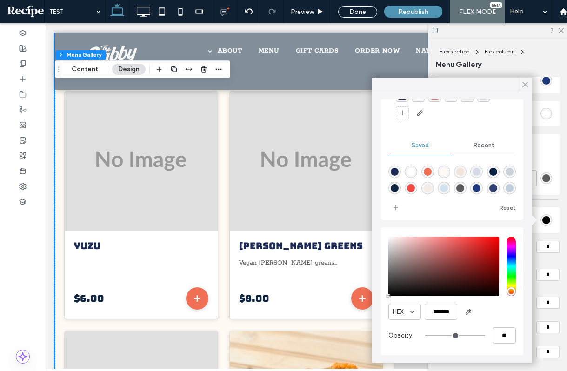
click at [527, 83] on use at bounding box center [525, 84] width 5 height 5
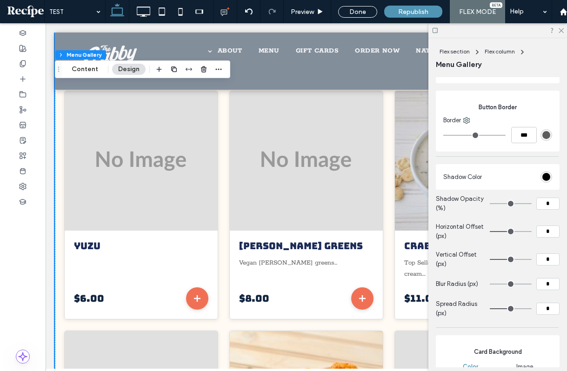
scroll to position [759, 0]
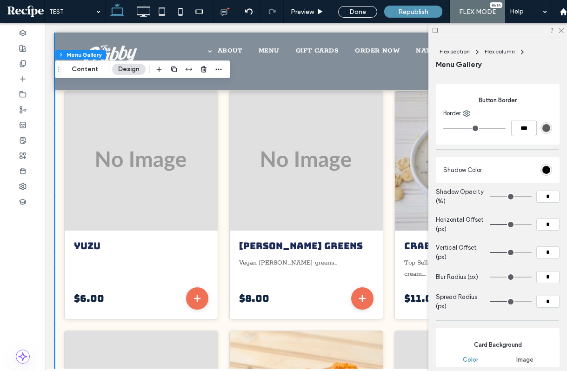
click at [546, 171] on div "#000000" at bounding box center [547, 170] width 8 height 8
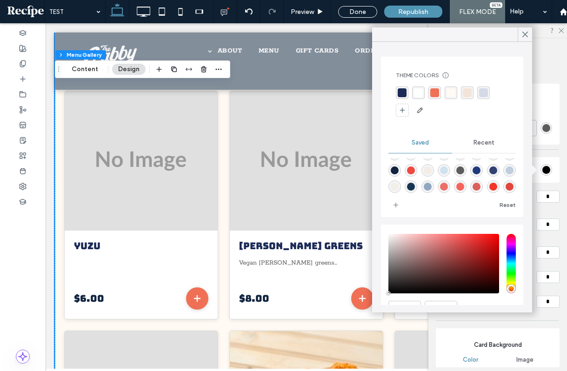
scroll to position [47, 0]
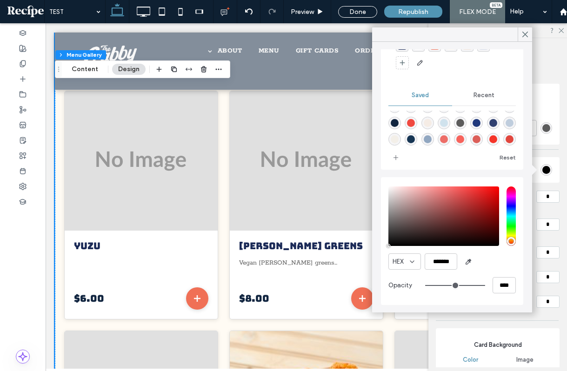
type input "**"
type input "***"
type input "**"
type input "***"
type input "**"
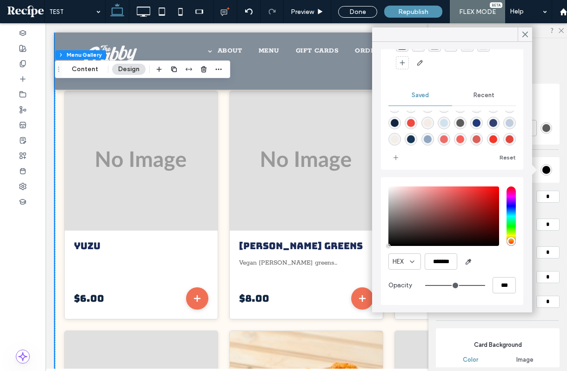
type input "***"
type input "**"
type input "***"
type input "**"
type input "***"
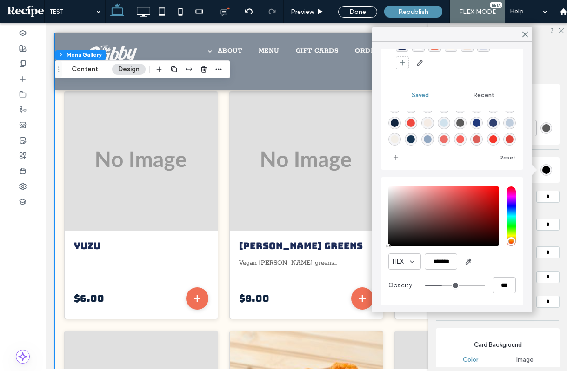
type input "*"
type input "**"
type input "*"
type input "**"
drag, startPoint x: 447, startPoint y: 287, endPoint x: 395, endPoint y: 285, distance: 52.1
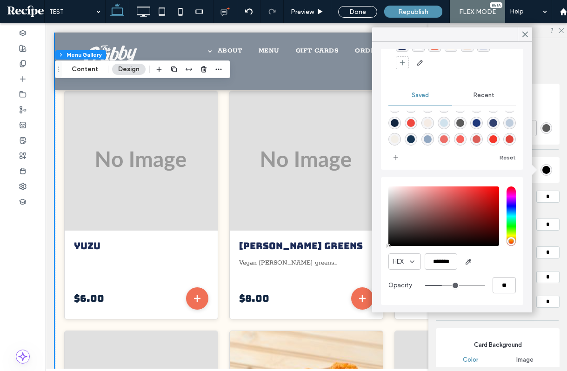
type input "*"
click at [425, 285] on input "range" at bounding box center [455, 285] width 60 height 1
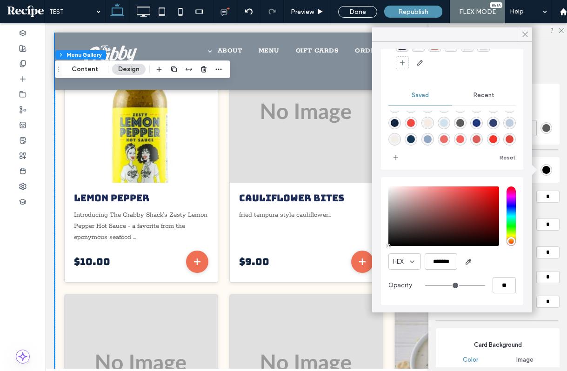
scroll to position [508, 0]
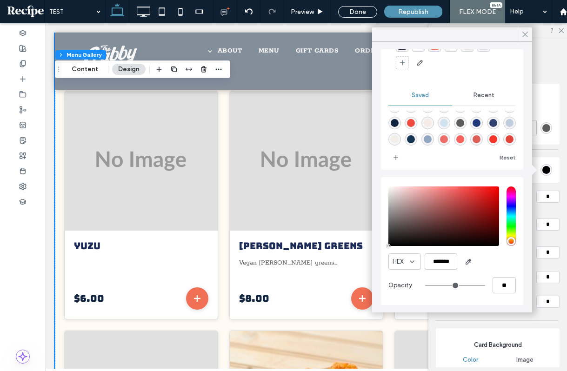
click at [523, 35] on icon at bounding box center [525, 34] width 8 height 8
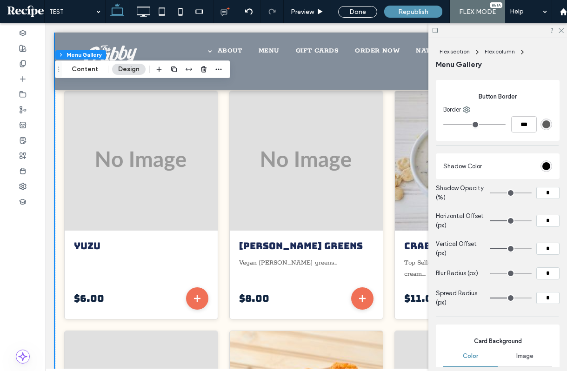
scroll to position [759, 0]
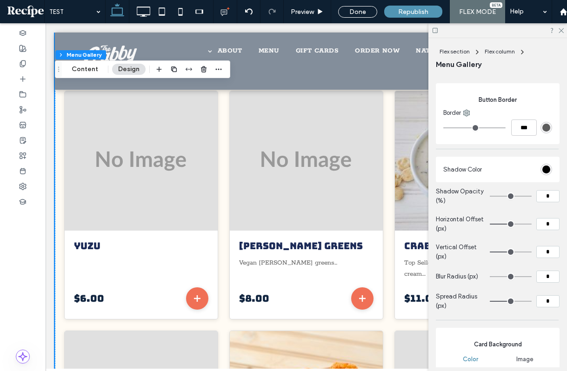
click at [521, 174] on div at bounding box center [519, 169] width 67 height 16
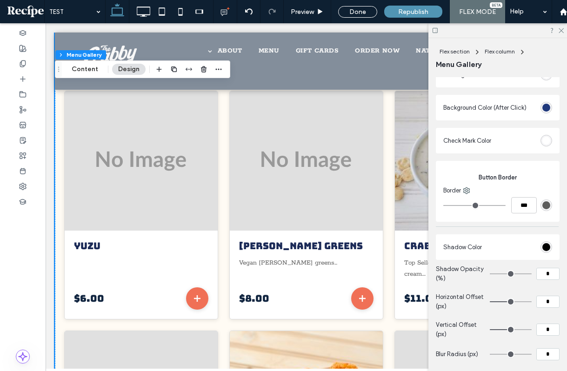
scroll to position [650, 0]
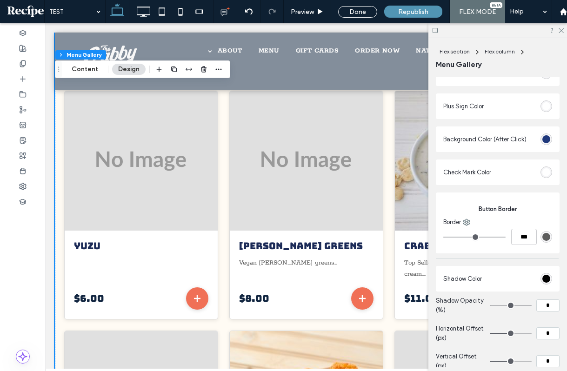
type input "*"
type input "***"
type input "*"
click at [459, 237] on input "range" at bounding box center [474, 237] width 62 height 1
click at [549, 236] on div "rgb(92, 92, 92)" at bounding box center [547, 237] width 8 height 8
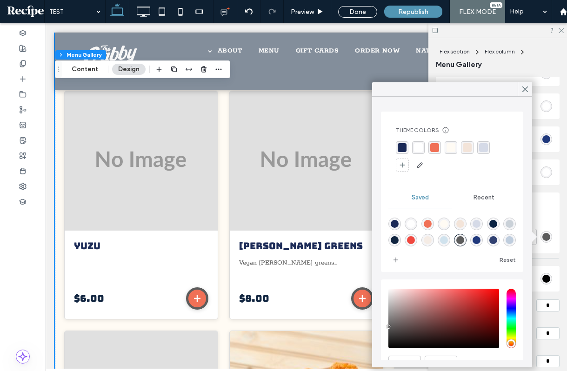
click at [414, 242] on div "rgba(240,73,64,1)" at bounding box center [411, 240] width 8 height 8
click at [414, 241] on div "rgba(240,73,64,1)" at bounding box center [411, 240] width 8 height 8
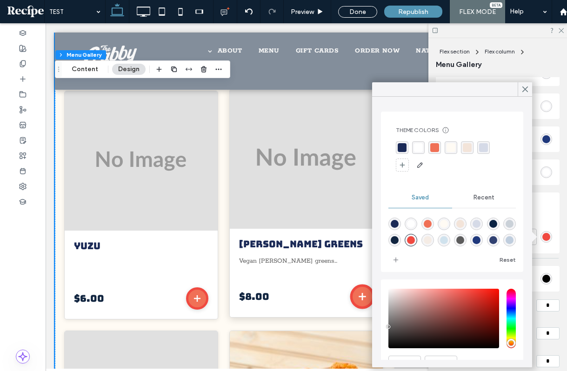
type input "*******"
click at [366, 295] on icon "Add to cart" at bounding box center [362, 297] width 12 height 12
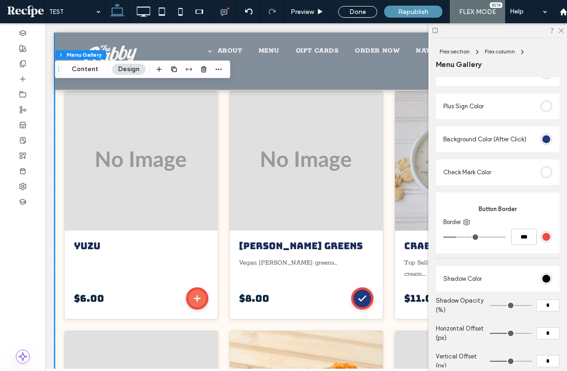
type input "*"
type input "***"
click at [445, 238] on input "range" at bounding box center [474, 237] width 62 height 1
type input "*"
type input "***"
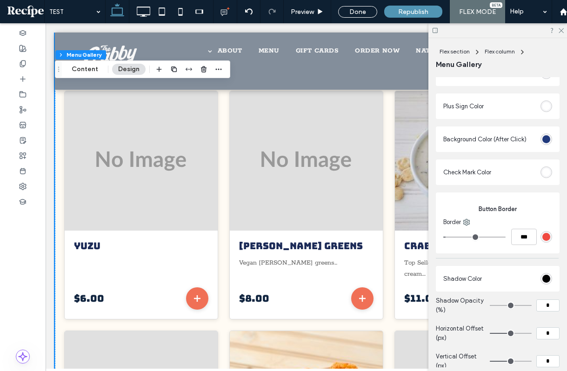
click at [449, 237] on input "range" at bounding box center [474, 237] width 62 height 1
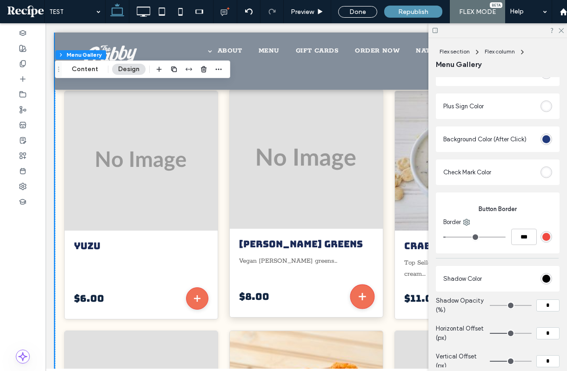
click at [362, 296] on icon "Add to cart" at bounding box center [362, 297] width 6 height 6
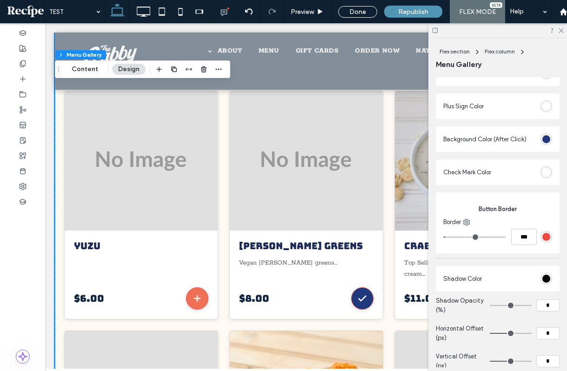
type input "*"
type input "***"
type input "*"
type input "***"
drag, startPoint x: 449, startPoint y: 235, endPoint x: 316, endPoint y: 273, distance: 139.0
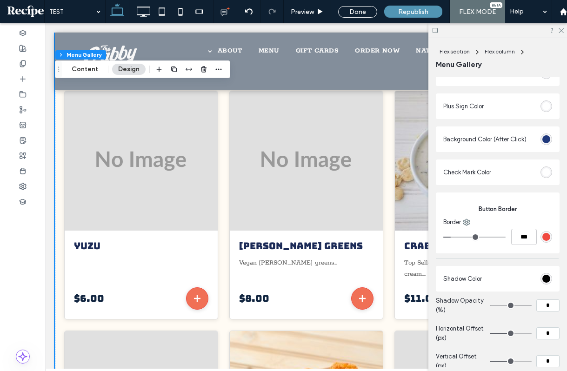
click at [453, 237] on input "range" at bounding box center [474, 237] width 62 height 1
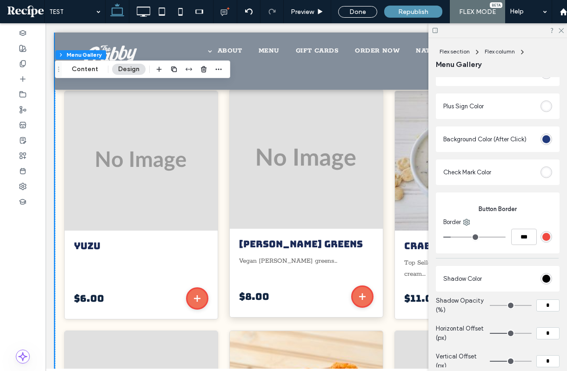
click at [365, 297] on icon "Add to cart" at bounding box center [362, 296] width 11 height 11
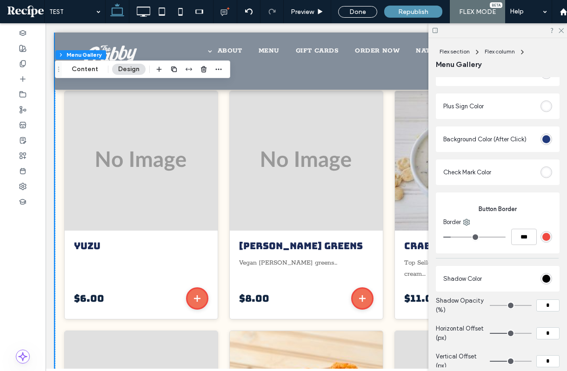
type input "*"
type input "***"
type input "*"
type input "***"
type input "*"
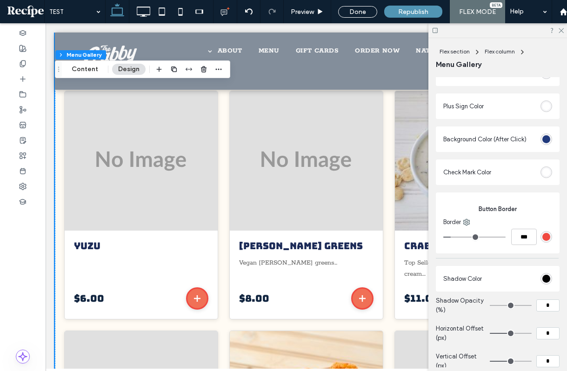
type input "***"
drag, startPoint x: 455, startPoint y: 235, endPoint x: 445, endPoint y: 235, distance: 9.8
type input "*"
click at [445, 237] on input "range" at bounding box center [474, 237] width 62 height 1
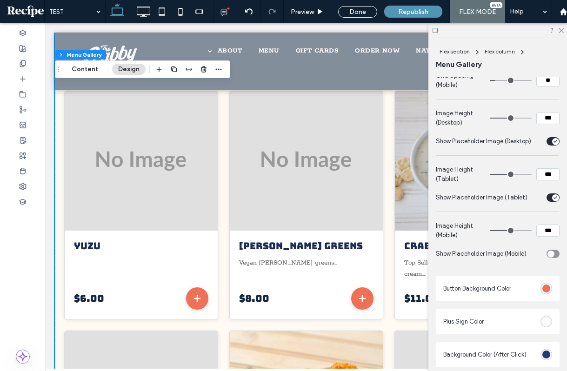
scroll to position [434, 0]
drag, startPoint x: 180, startPoint y: 11, endPoint x: 307, endPoint y: 177, distance: 209.0
click at [180, 12] on icon at bounding box center [180, 11] width 19 height 19
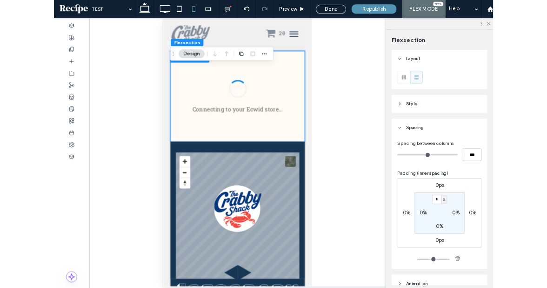
scroll to position [0, 0]
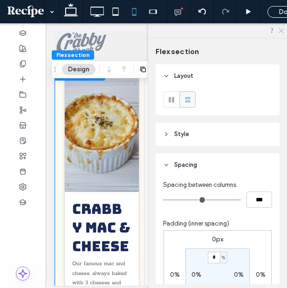
click at [281, 31] on use at bounding box center [280, 30] width 5 height 5
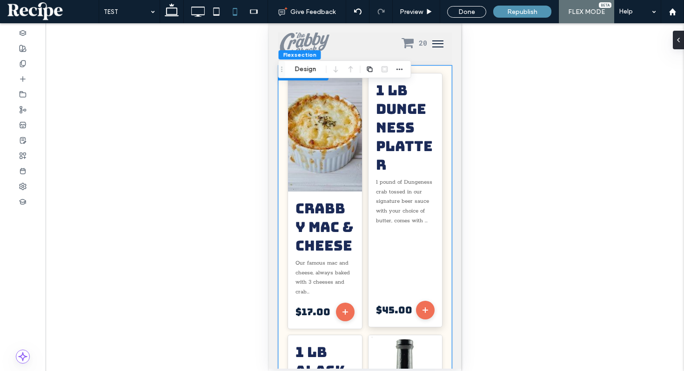
click at [410, 143] on h3 "1 lb Dungeness Platter" at bounding box center [405, 127] width 59 height 93
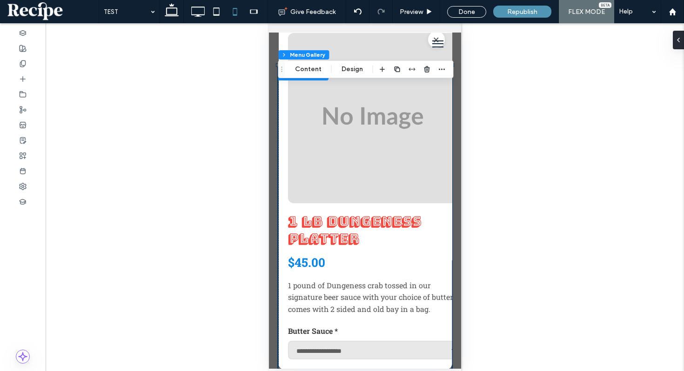
type input "*"
type input "**"
click at [437, 36] on button "×" at bounding box center [435, 39] width 17 height 17
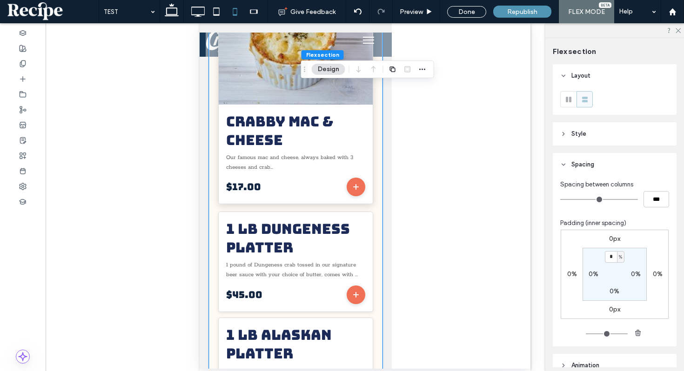
scroll to position [93, 0]
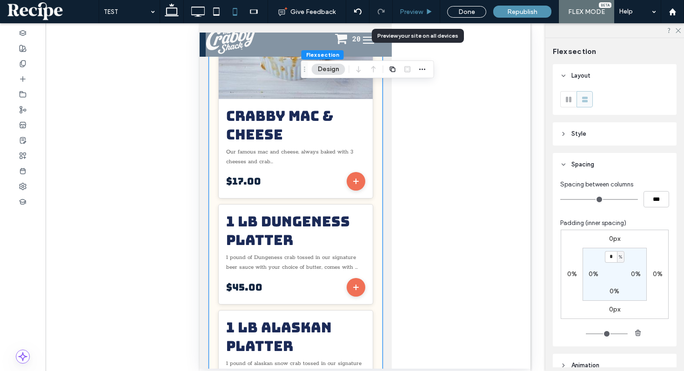
click at [427, 7] on div "Preview" at bounding box center [416, 11] width 47 height 23
click at [424, 9] on div "Preview" at bounding box center [416, 12] width 47 height 8
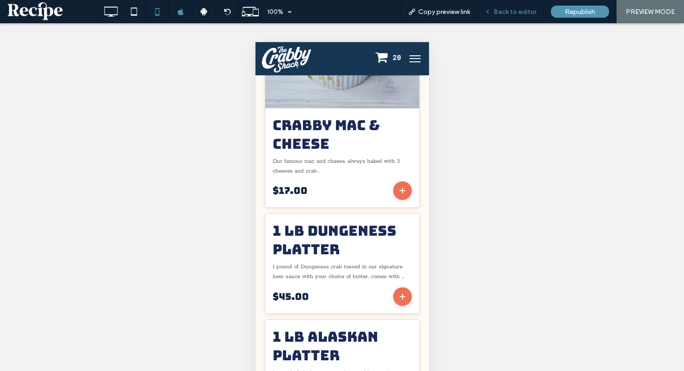
click at [497, 20] on div "Back to editor" at bounding box center [510, 11] width 67 height 23
click at [494, 13] on div "Back to editor" at bounding box center [510, 12] width 66 height 8
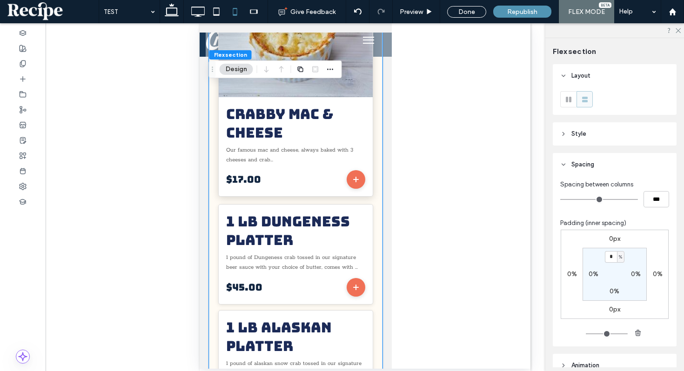
click at [298, 140] on h3 "Crabby Mac & Cheese" at bounding box center [295, 123] width 139 height 37
click at [199, 23] on img at bounding box center [199, 23] width 0 height 0
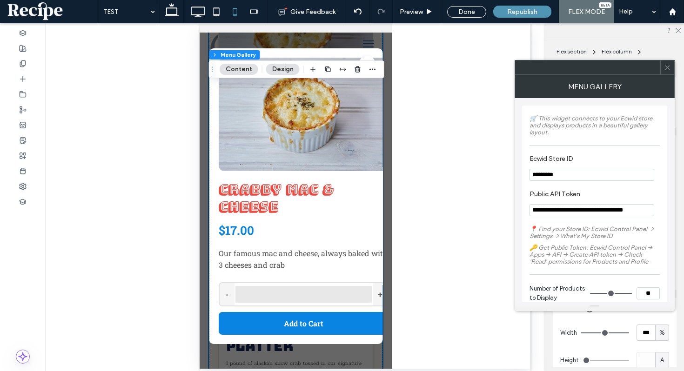
type input "*"
type input "**"
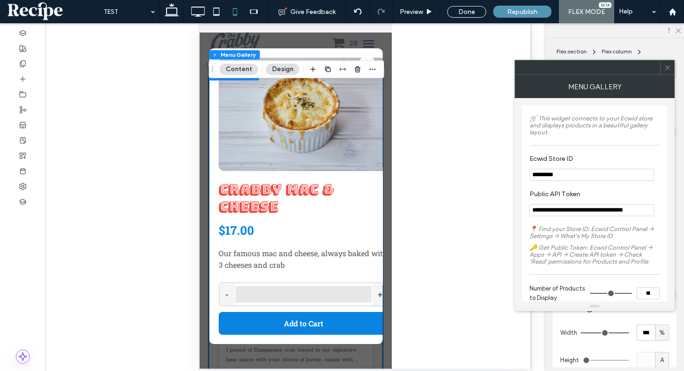
click at [338, 111] on img at bounding box center [303, 114] width 170 height 114
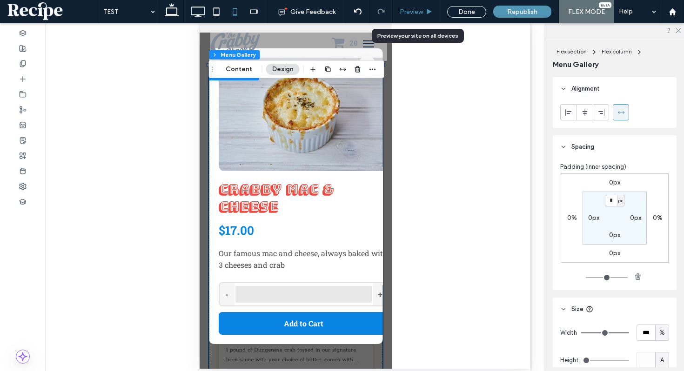
click at [434, 8] on div "Preview" at bounding box center [416, 12] width 47 height 8
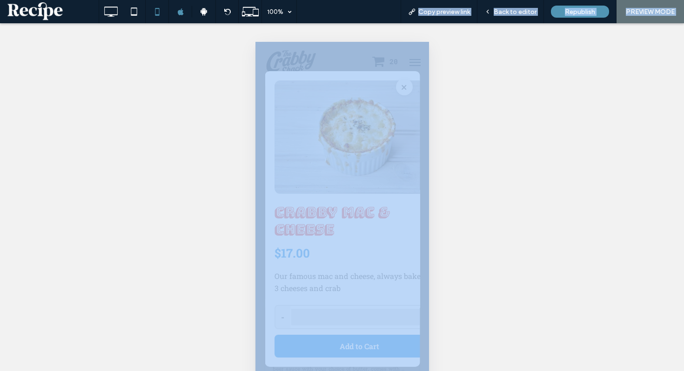
drag, startPoint x: 676, startPoint y: 54, endPoint x: 402, endPoint y: 83, distance: 275.7
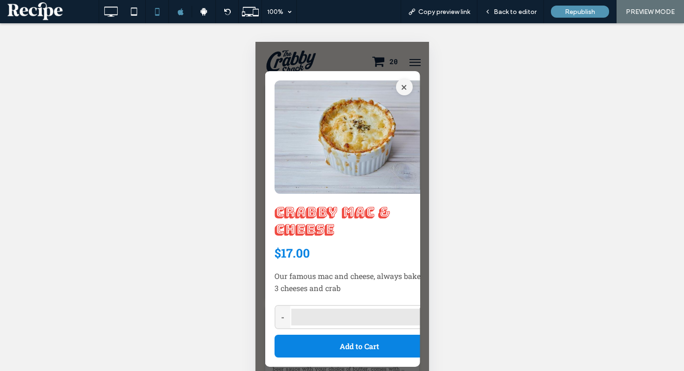
click at [402, 83] on button "×" at bounding box center [403, 87] width 17 height 17
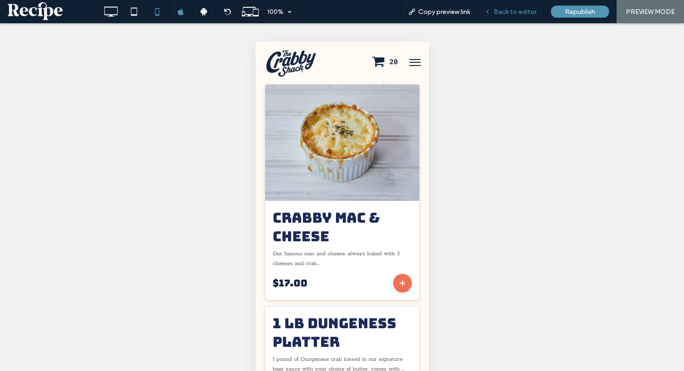
click at [508, 13] on span "Back to editor" at bounding box center [515, 12] width 43 height 8
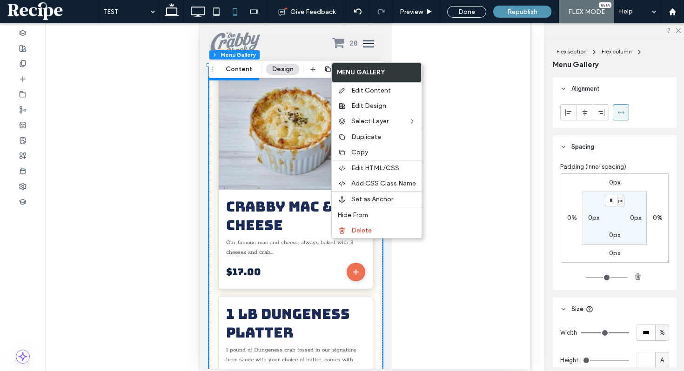
type input "*"
type input "**"
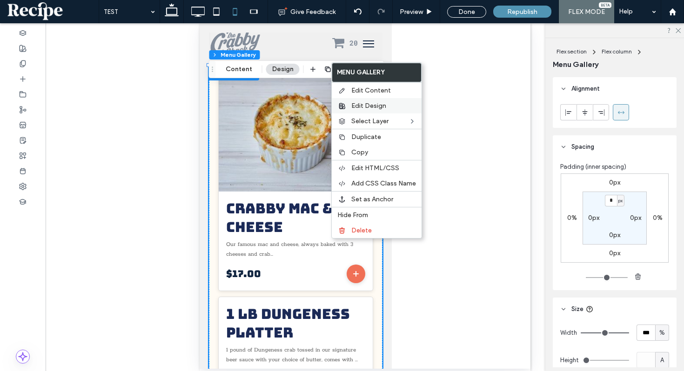
click at [371, 103] on span "Edit Design" at bounding box center [368, 106] width 35 height 8
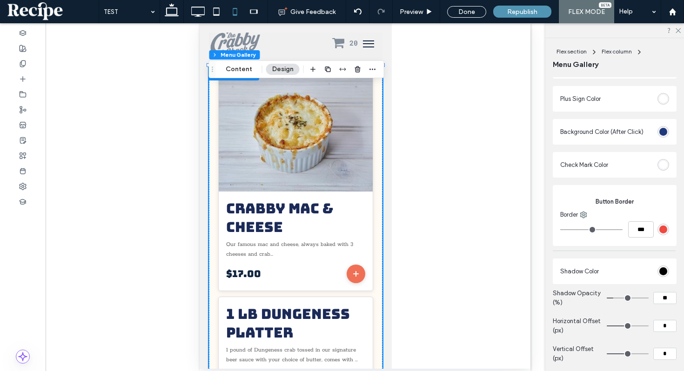
scroll to position [661, 0]
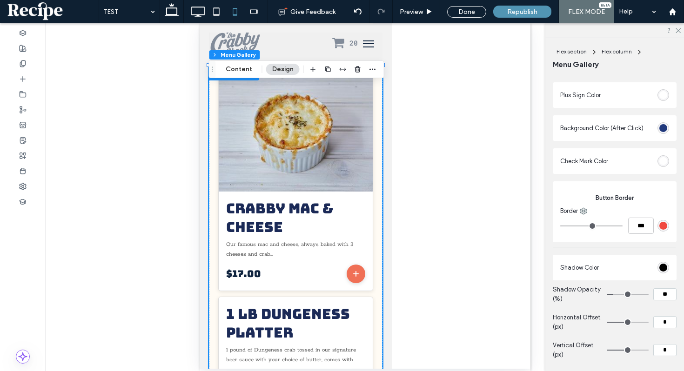
click at [665, 265] on div "#000000" at bounding box center [663, 268] width 8 height 8
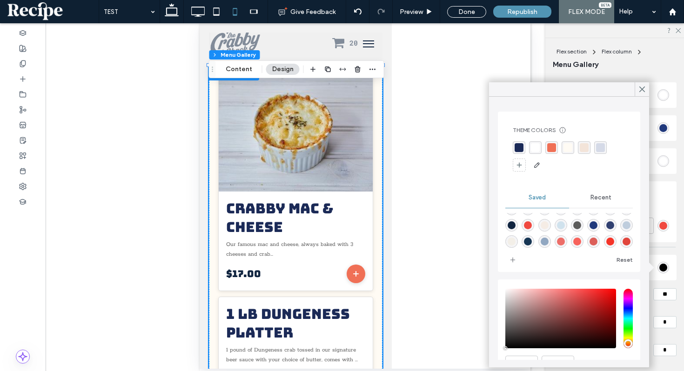
scroll to position [47, 0]
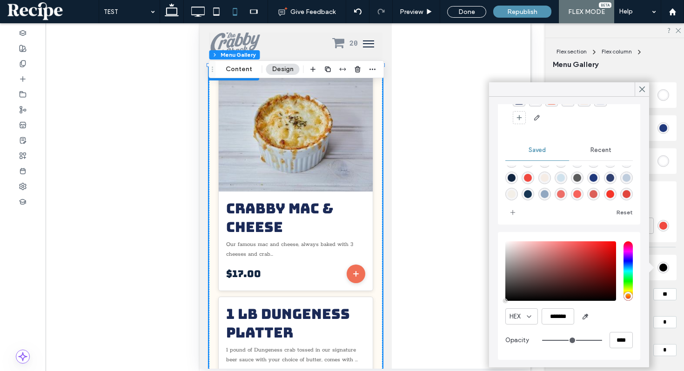
type input "*"
type input "**"
type input "*"
click at [544, 340] on input "range" at bounding box center [572, 340] width 60 height 1
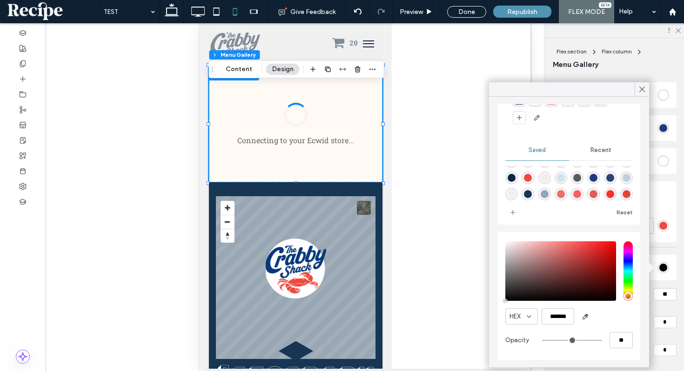
drag, startPoint x: 544, startPoint y: 340, endPoint x: 524, endPoint y: 340, distance: 20.0
click at [525, 340] on div "Opacity **" at bounding box center [568, 340] width 127 height 16
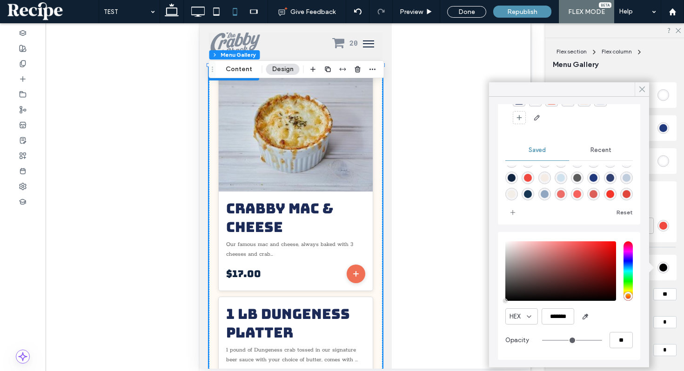
click at [642, 87] on icon at bounding box center [642, 89] width 8 height 8
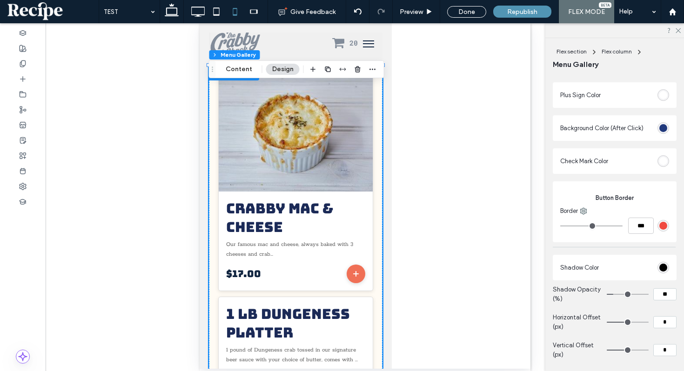
type input "**"
type input "*"
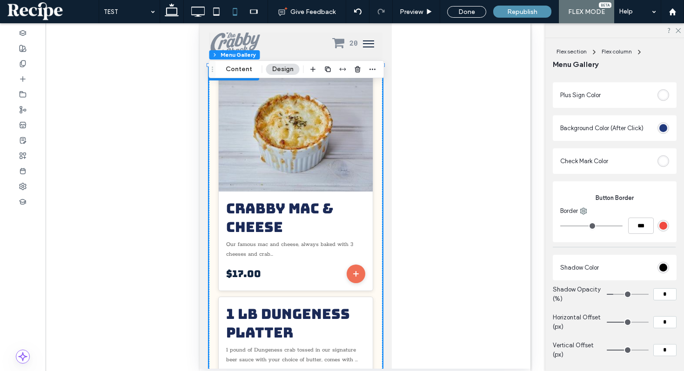
type input "*"
drag, startPoint x: 614, startPoint y: 295, endPoint x: 593, endPoint y: 295, distance: 20.5
click at [594, 295] on section "Shadow Opacity (%) *" at bounding box center [615, 295] width 124 height 28
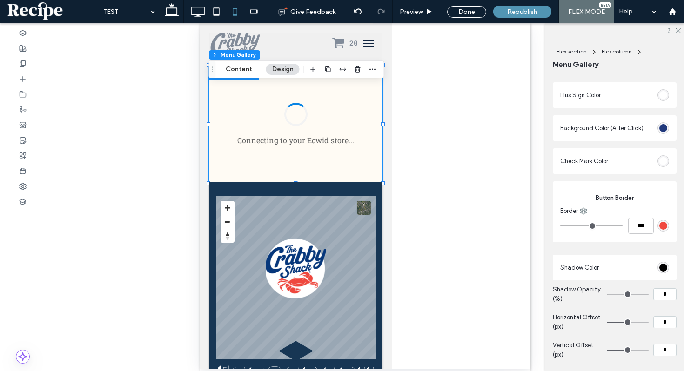
type input "**"
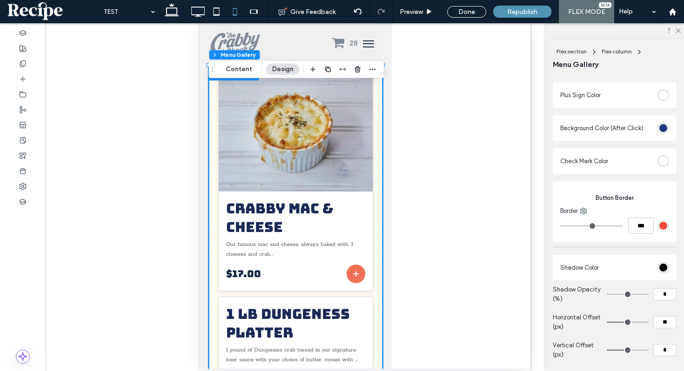
type input "*"
type input "**"
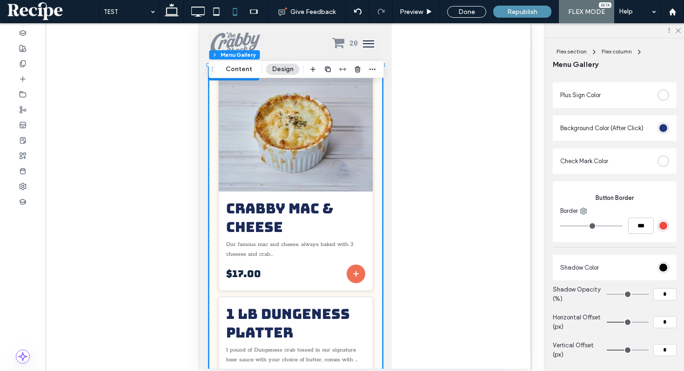
type input "**"
type input "***"
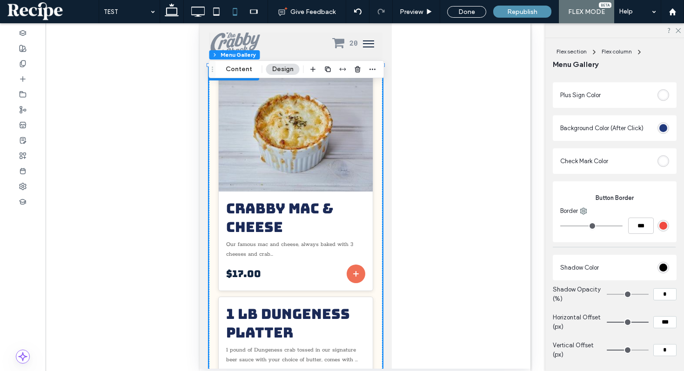
drag, startPoint x: 631, startPoint y: 322, endPoint x: 595, endPoint y: 322, distance: 36.8
type input "**"
click at [607, 322] on input "range" at bounding box center [628, 322] width 42 height 1
type input "**"
type input "*"
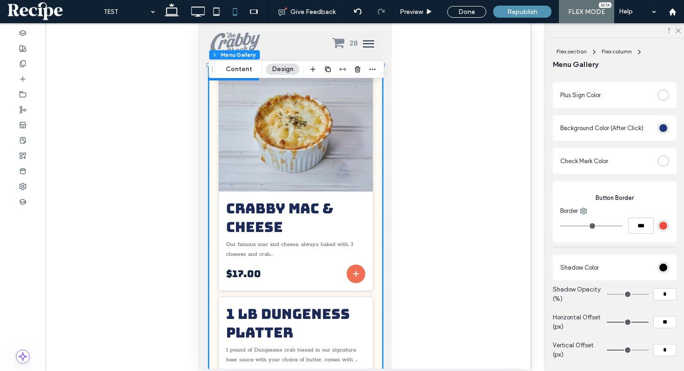
type input "*"
type input "**"
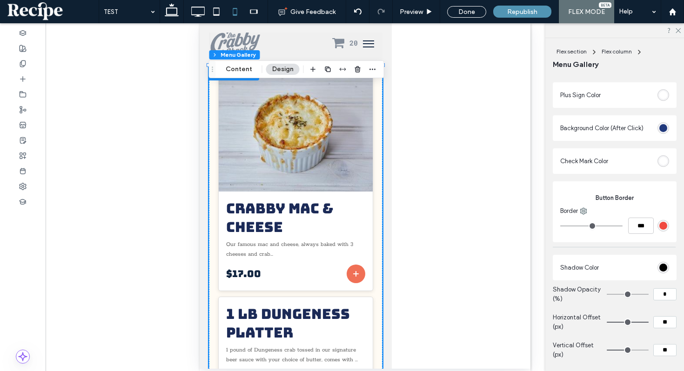
type input "**"
type input "***"
drag, startPoint x: 628, startPoint y: 347, endPoint x: 589, endPoint y: 347, distance: 39.6
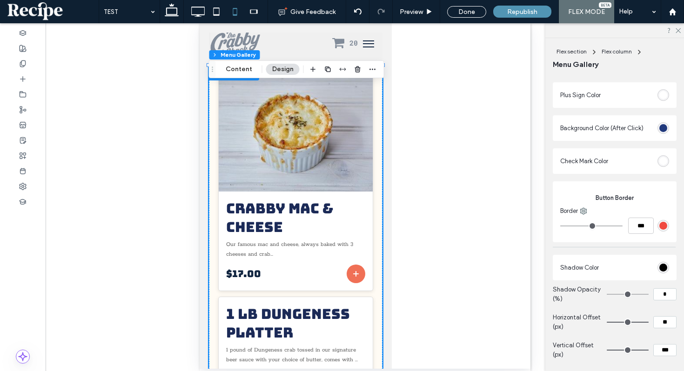
click at [607, 350] on input "range" at bounding box center [628, 350] width 42 height 1
type input "**"
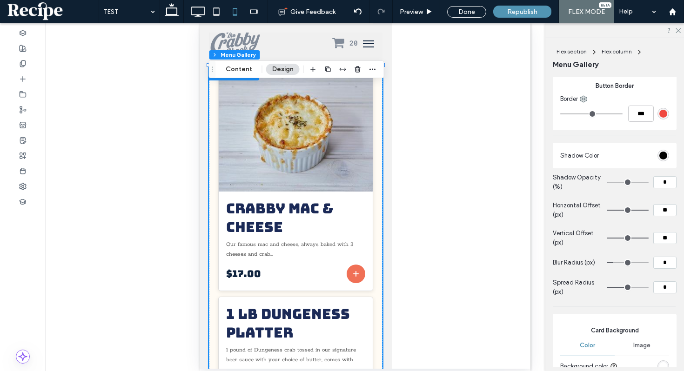
scroll to position [778, 0]
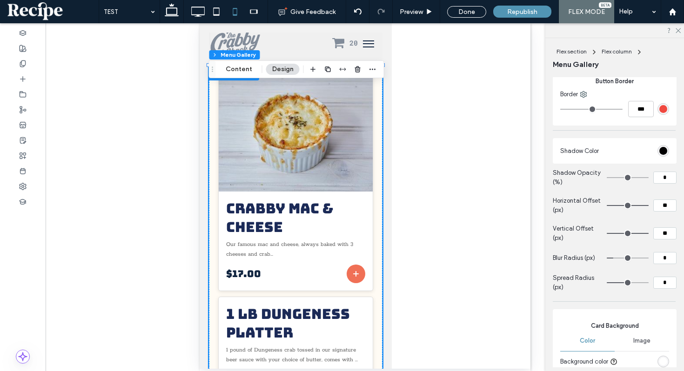
type input "*"
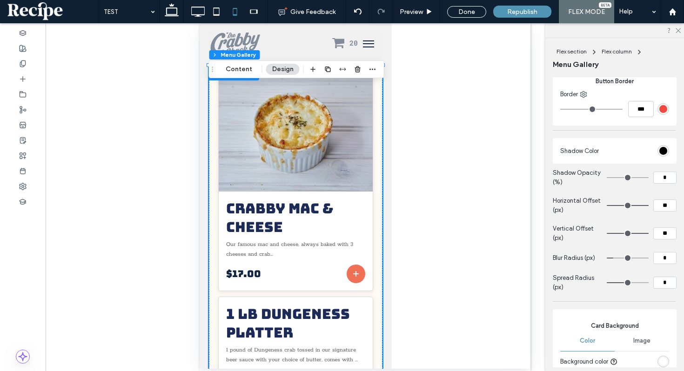
type input "*"
drag, startPoint x: 615, startPoint y: 261, endPoint x: 599, endPoint y: 260, distance: 16.3
type input "*"
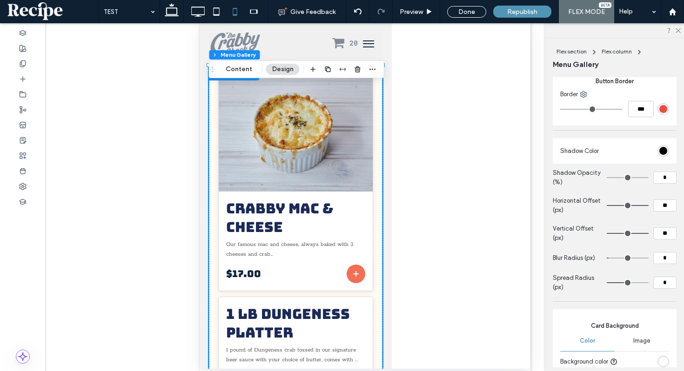
click at [607, 259] on input "range" at bounding box center [628, 258] width 42 height 1
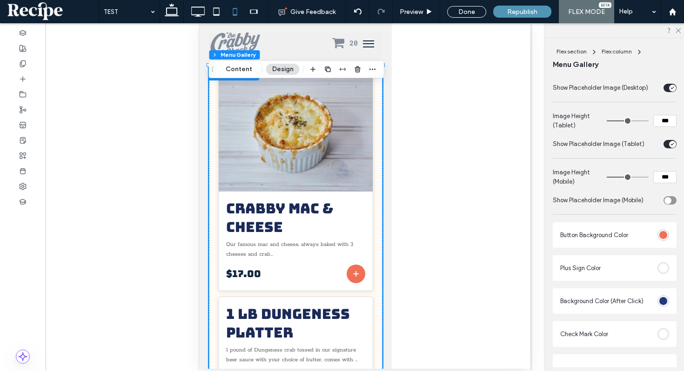
scroll to position [485, 0]
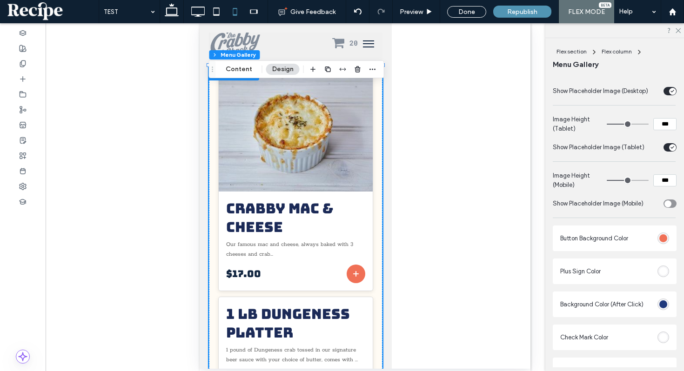
click at [661, 176] on input "***" at bounding box center [664, 180] width 23 height 12
type input "***"
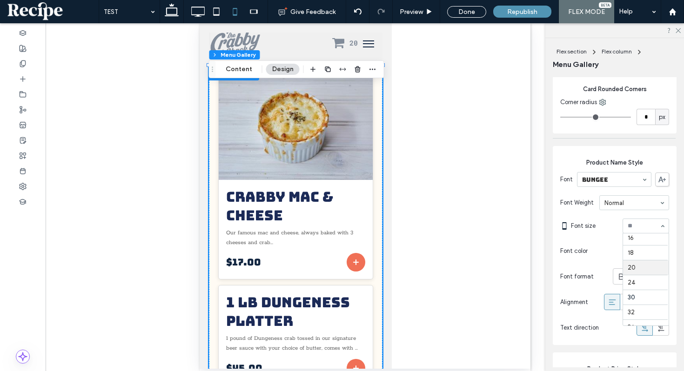
scroll to position [92, 0]
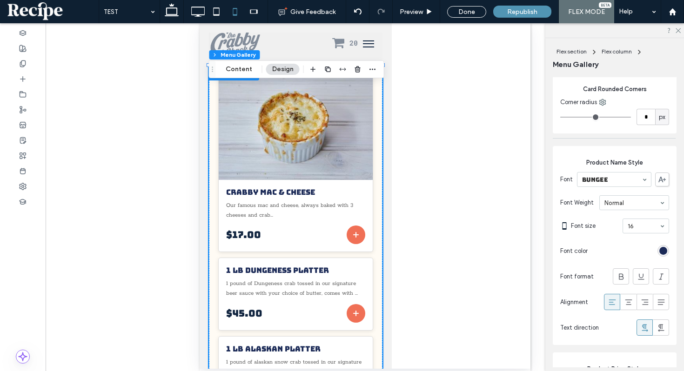
click at [638, 227] on input at bounding box center [644, 226] width 32 height 7
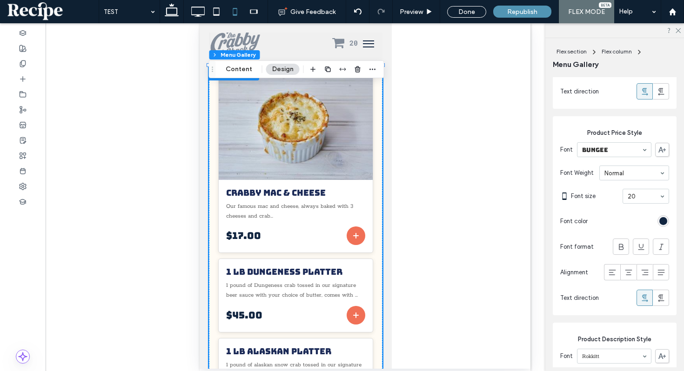
scroll to position [1402, 0]
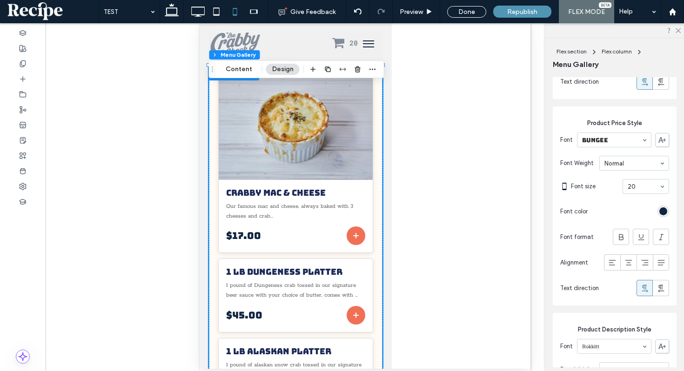
click at [643, 177] on section "Font size 20" at bounding box center [620, 186] width 98 height 24
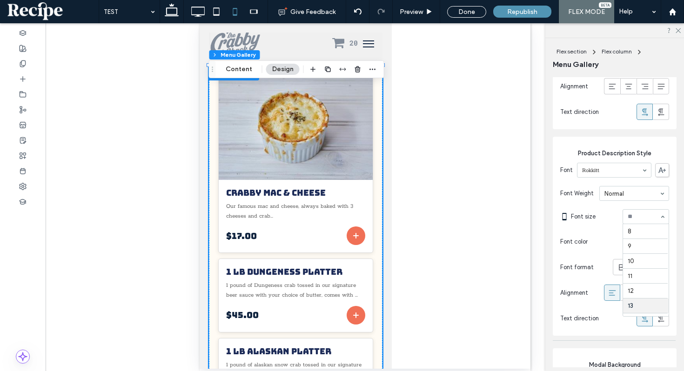
scroll to position [77, 0]
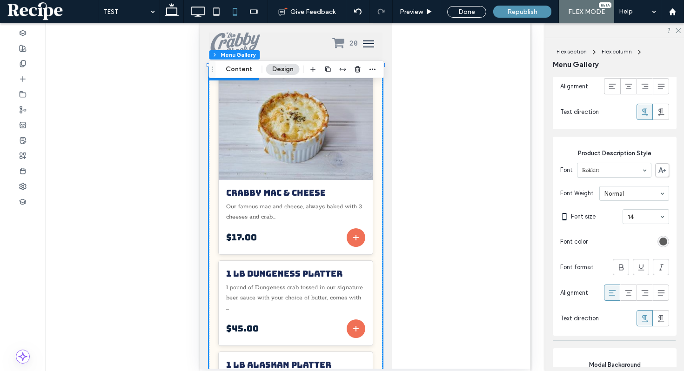
click at [677, 33] on div at bounding box center [614, 30] width 139 height 14
click at [676, 33] on div at bounding box center [614, 30] width 139 height 14
click at [678, 31] on use at bounding box center [678, 30] width 5 height 5
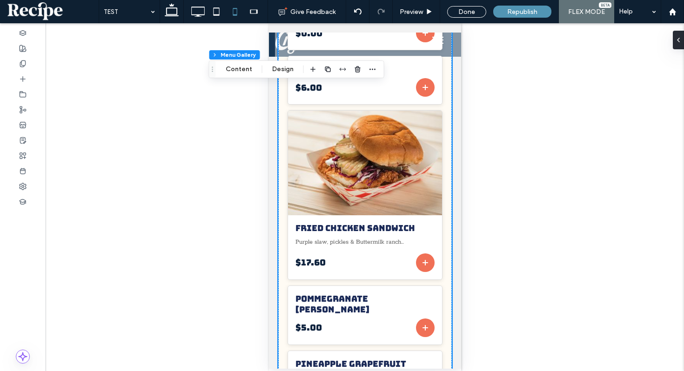
scroll to position [2253, 0]
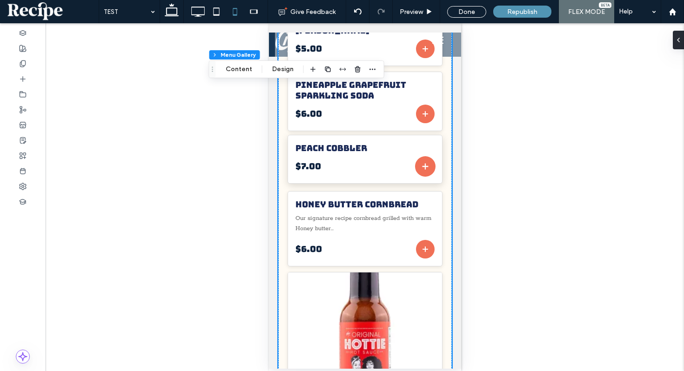
click at [426, 161] on icon "Add to cart" at bounding box center [425, 166] width 10 height 10
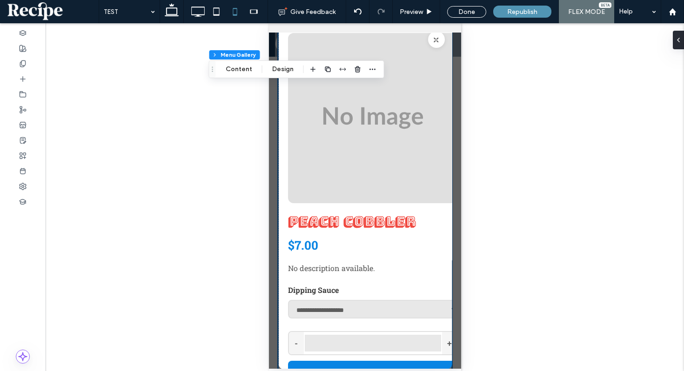
scroll to position [0, 0]
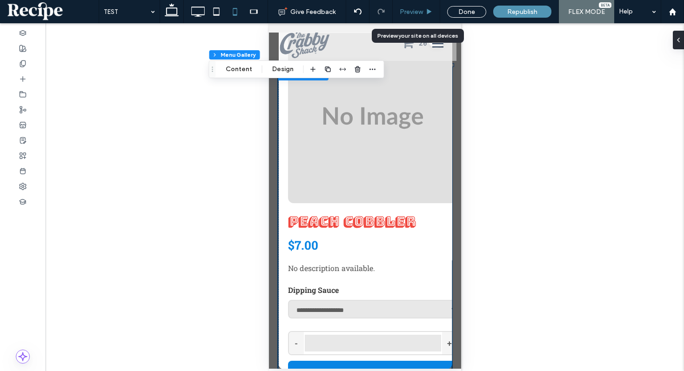
click at [417, 8] on span "Preview" at bounding box center [411, 12] width 23 height 8
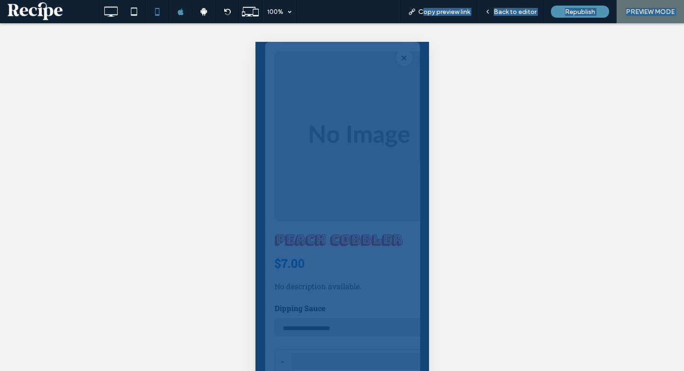
drag, startPoint x: 417, startPoint y: 8, endPoint x: 581, endPoint y: 49, distance: 168.9
click at [581, 49] on div "100% Copy preview link Back to editor Republish PREVIEW MODE Site Comments Team…" at bounding box center [342, 185] width 684 height 371
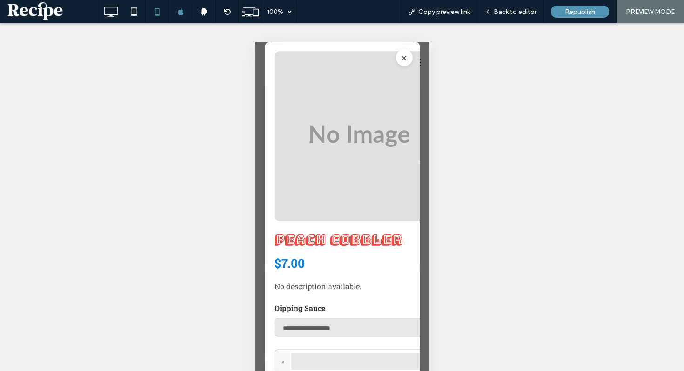
click at [581, 49] on div "Unhide? Yes Unhide? Yes Unhide? Yes Unhide? Yes Unhide? Yes Unhide? Yes Unhide?…" at bounding box center [342, 208] width 684 height 371
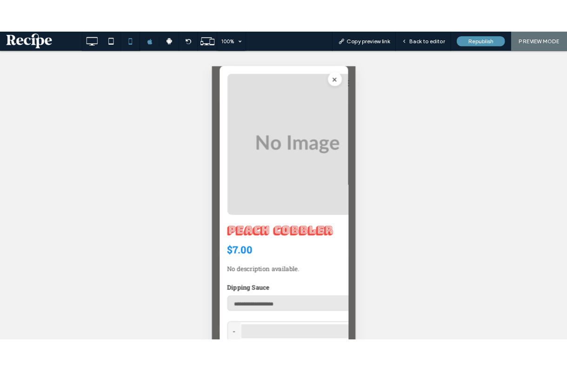
scroll to position [0, 0]
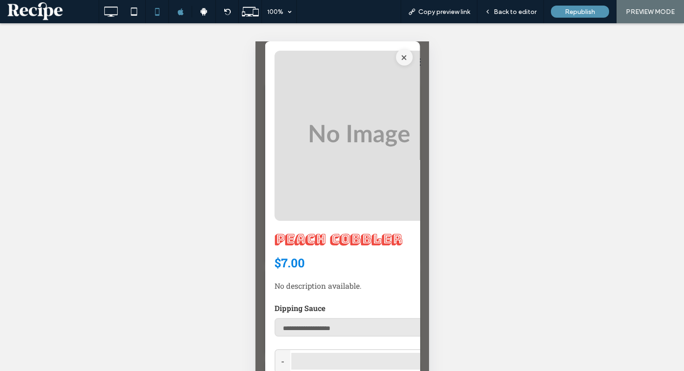
click at [407, 60] on button "×" at bounding box center [403, 57] width 17 height 17
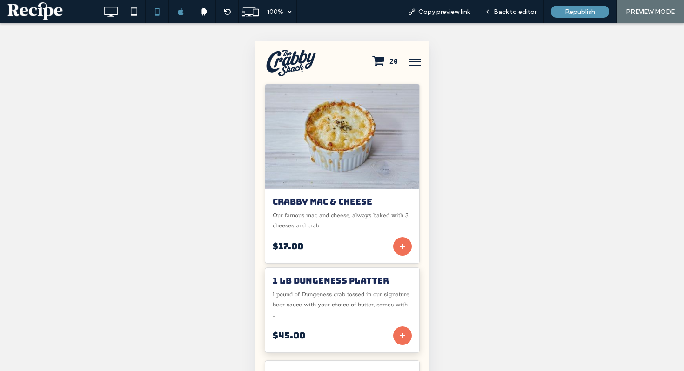
click at [391, 290] on div "1 lb Dungeness Platter 1 pound of Dungeness crab tossed in our signature beer s…" at bounding box center [342, 310] width 154 height 85
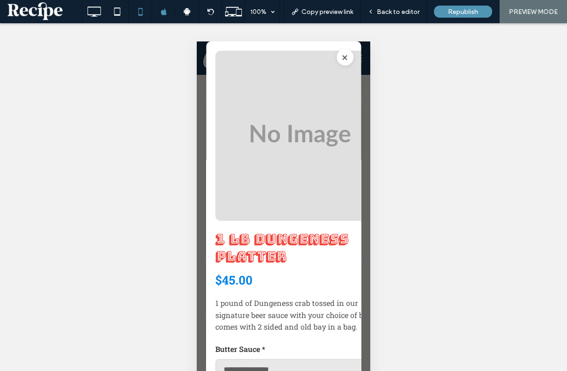
scroll to position [1324, 0]
click at [353, 62] on button "×" at bounding box center [344, 57] width 17 height 17
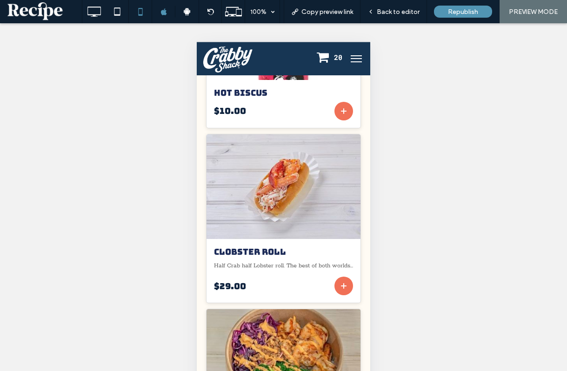
scroll to position [3407, 0]
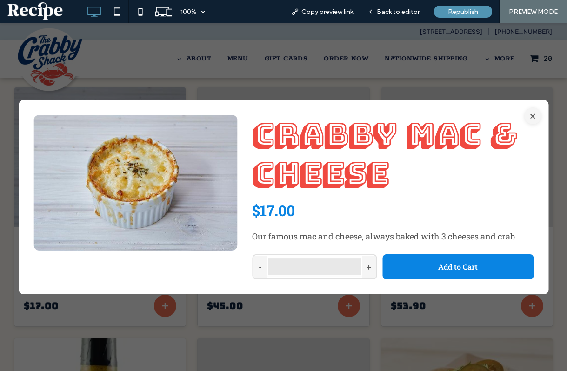
click at [534, 117] on button "×" at bounding box center [532, 115] width 17 height 17
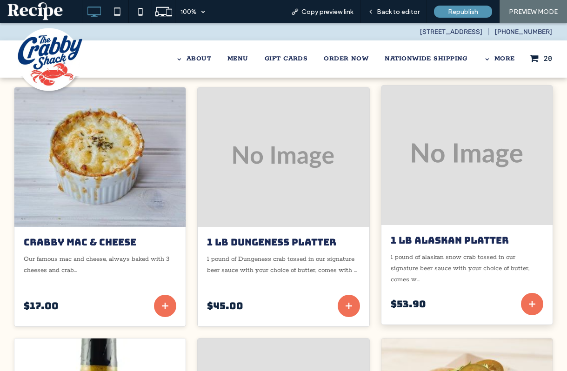
click at [477, 315] on div "$53.90" at bounding box center [467, 304] width 153 height 22
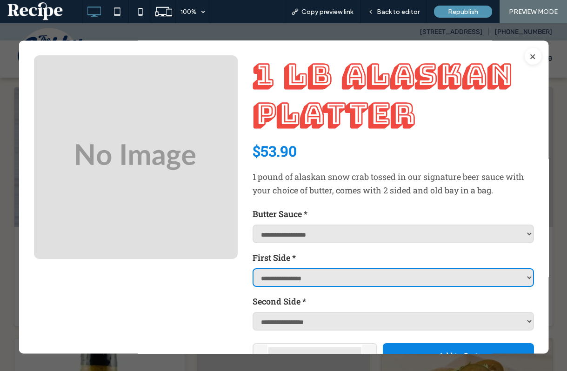
click at [477, 281] on select "**********" at bounding box center [393, 277] width 282 height 19
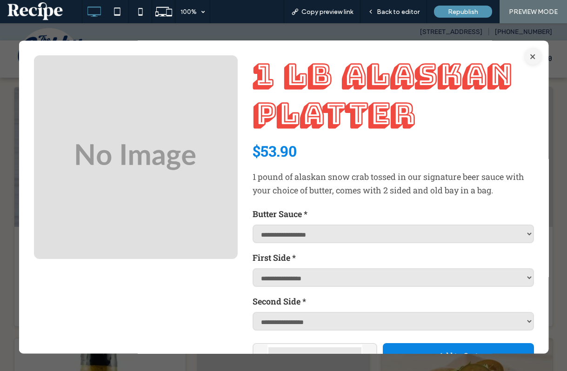
click at [534, 57] on button "×" at bounding box center [532, 56] width 17 height 17
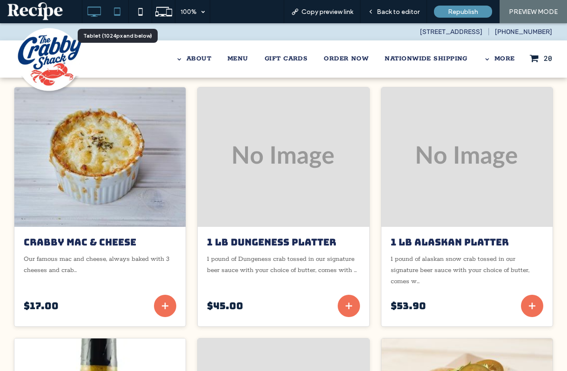
drag, startPoint x: 120, startPoint y: 4, endPoint x: 232, endPoint y: 101, distance: 147.8
click at [120, 4] on icon at bounding box center [117, 11] width 19 height 19
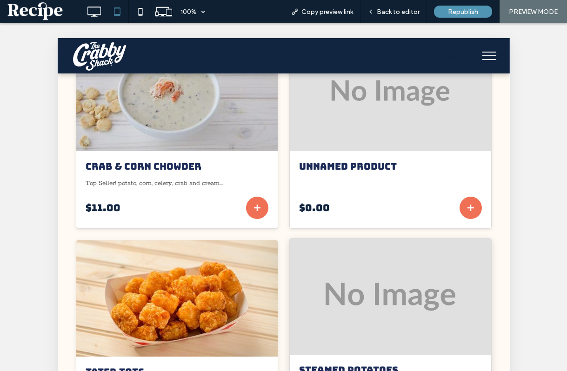
scroll to position [1027, 0]
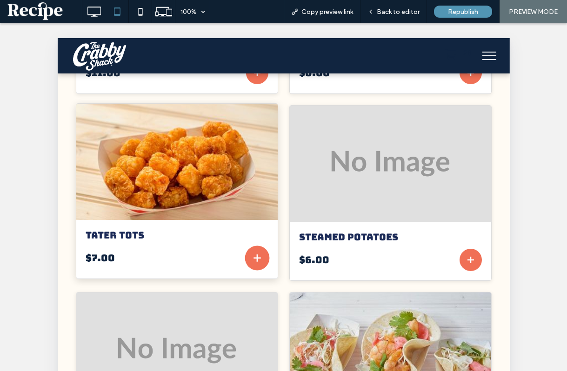
click at [259, 268] on button "Add to cart" at bounding box center [257, 258] width 25 height 25
click at [251, 236] on h3 "Tater Tots" at bounding box center [176, 235] width 183 height 12
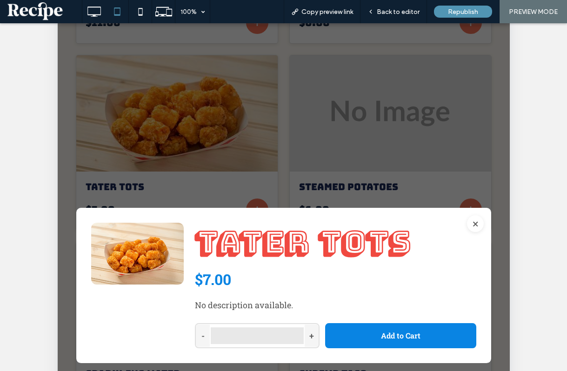
scroll to position [58, 0]
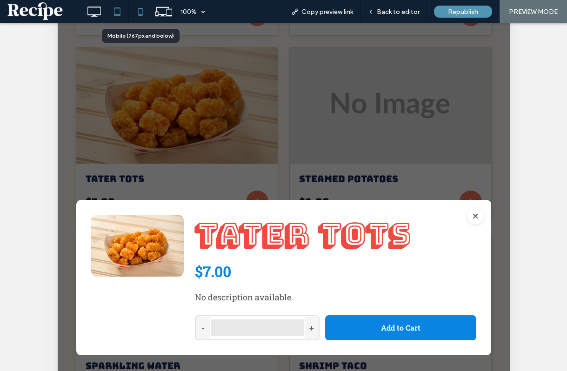
click at [132, 13] on icon at bounding box center [140, 11] width 19 height 19
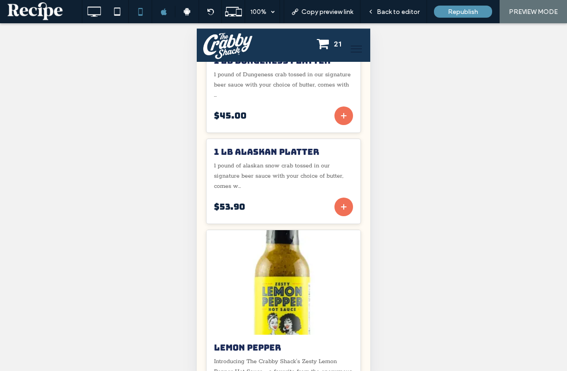
scroll to position [529, 0]
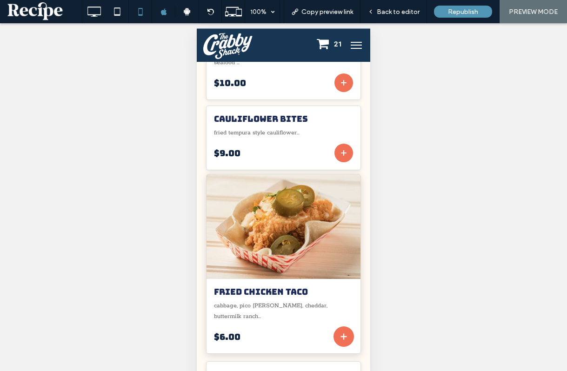
click at [347, 332] on icon "Add to cart" at bounding box center [344, 337] width 10 height 10
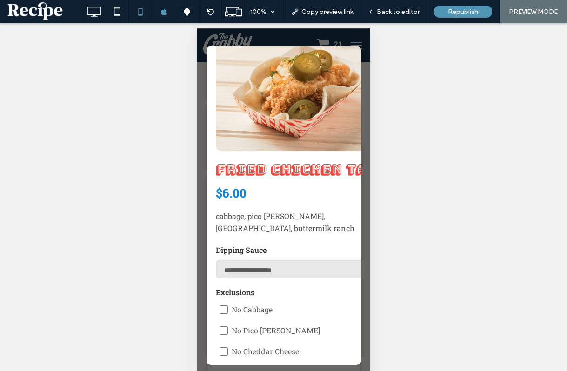
scroll to position [0, 0]
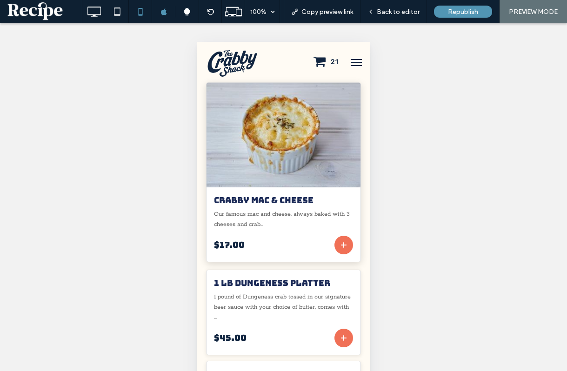
click at [312, 138] on img at bounding box center [283, 134] width 169 height 115
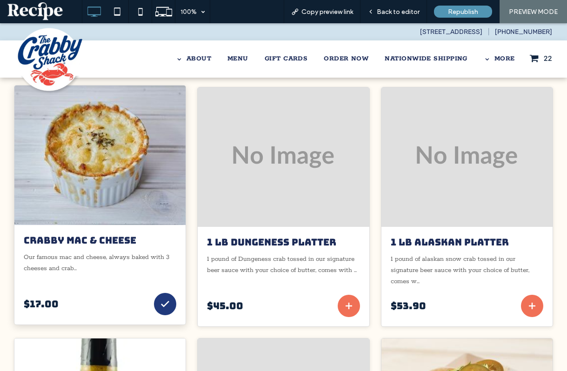
click at [164, 191] on img at bounding box center [100, 156] width 189 height 154
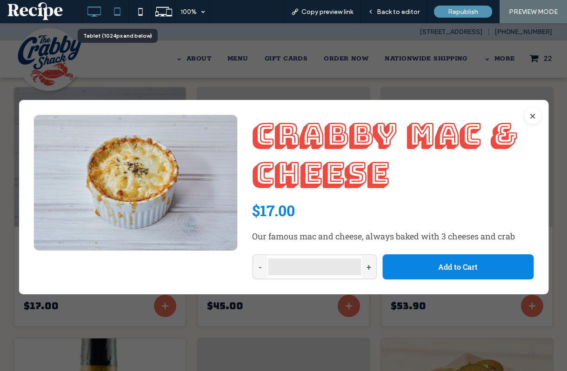
click at [121, 18] on icon at bounding box center [117, 11] width 19 height 19
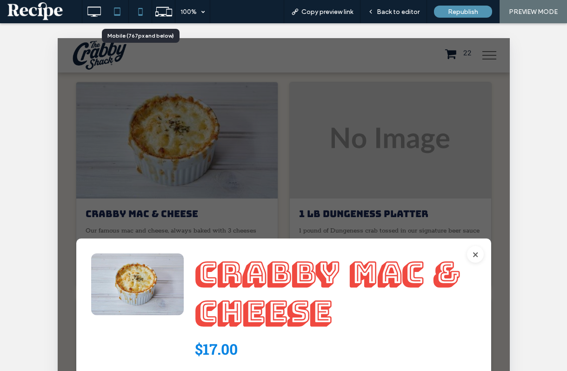
click at [139, 10] on icon at bounding box center [140, 11] width 19 height 19
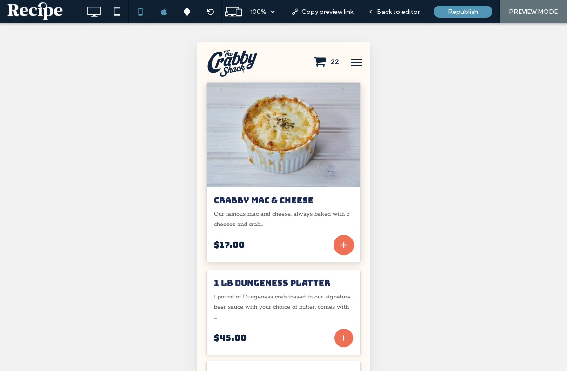
click at [346, 243] on icon "Add to cart" at bounding box center [344, 244] width 5 height 5
click at [289, 171] on img at bounding box center [283, 134] width 169 height 115
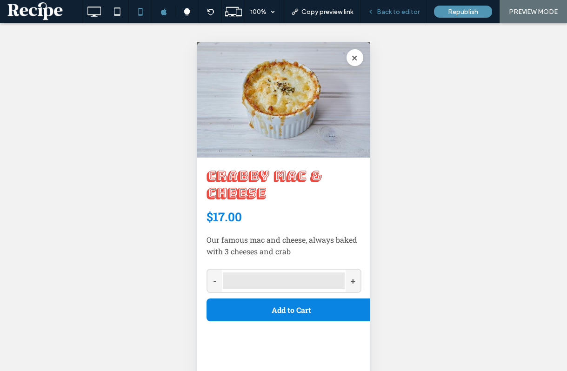
click at [395, 11] on span "Back to editor" at bounding box center [398, 12] width 43 height 8
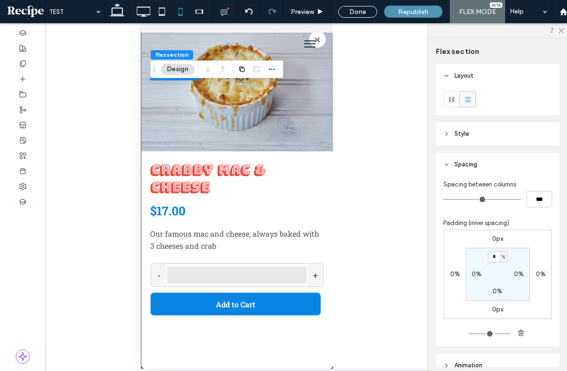
click at [310, 186] on h2 "Crabby Mac & Cheese" at bounding box center [237, 178] width 174 height 34
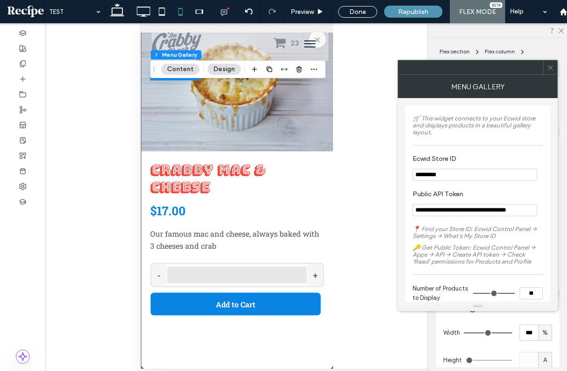
type input "*"
type input "**"
click at [554, 62] on div at bounding box center [550, 67] width 14 height 14
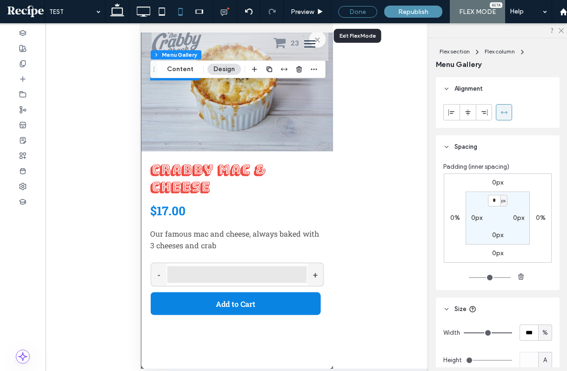
click at [350, 12] on div "Done" at bounding box center [357, 12] width 39 height 12
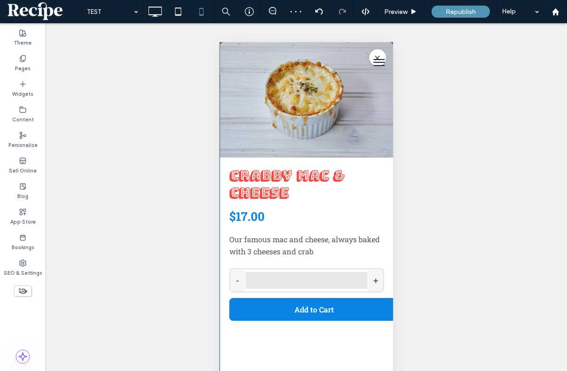
scroll to position [13, 0]
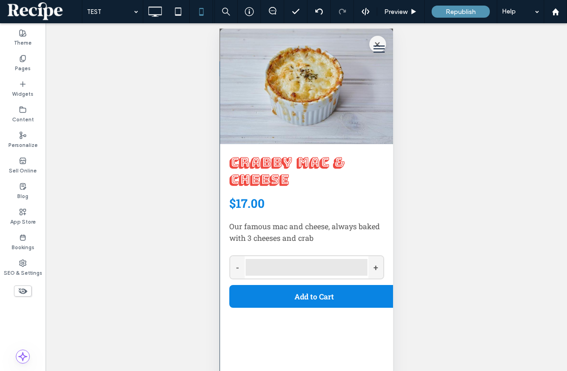
click at [378, 40] on button "menu" at bounding box center [379, 49] width 19 height 36
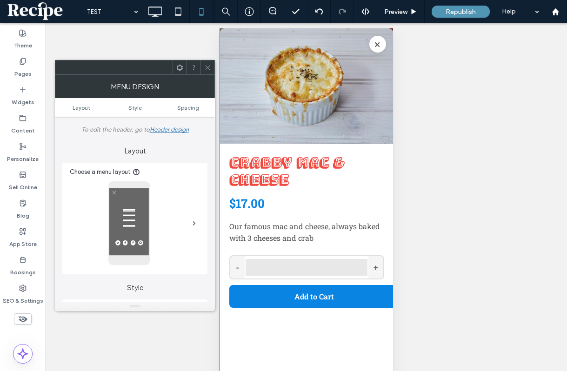
click at [207, 71] on icon at bounding box center [207, 67] width 7 height 7
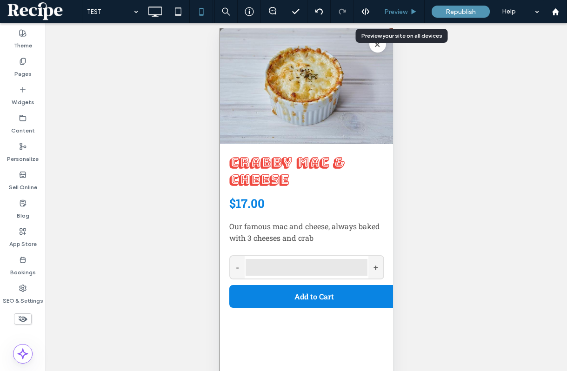
click at [410, 10] on div "Preview" at bounding box center [400, 12] width 47 height 8
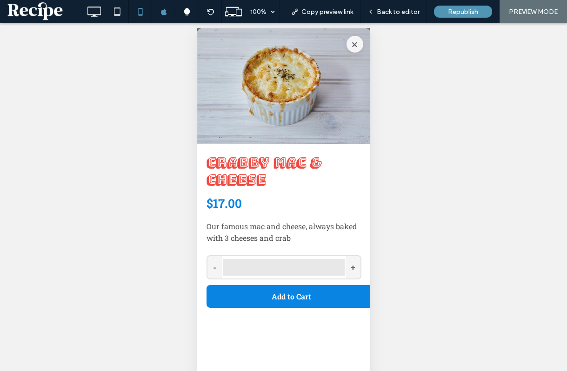
click at [355, 44] on button "×" at bounding box center [354, 44] width 17 height 17
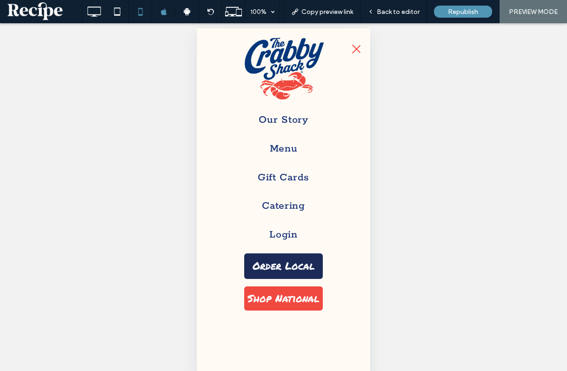
click at [357, 50] on button "menu" at bounding box center [356, 49] width 19 height 36
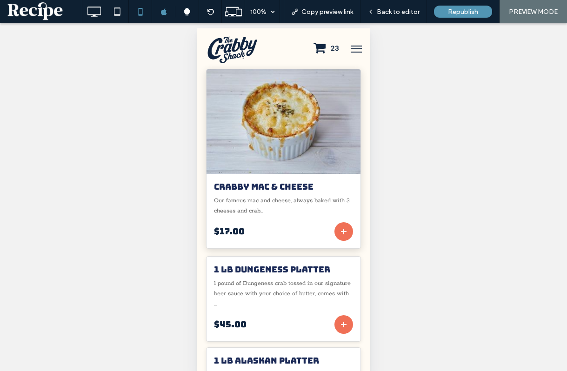
click at [323, 142] on img at bounding box center [283, 121] width 169 height 115
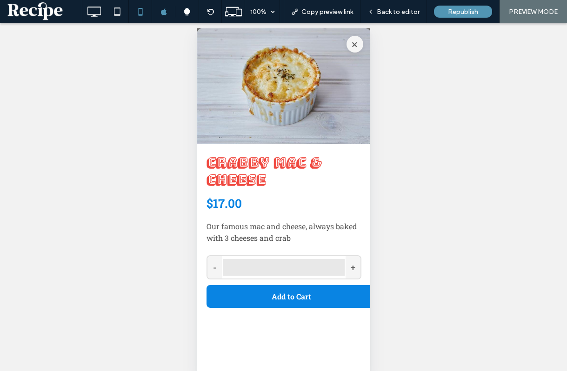
click at [354, 47] on button "×" at bounding box center [354, 44] width 17 height 17
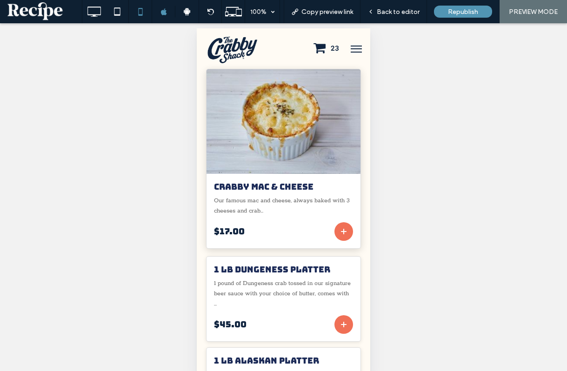
click at [343, 161] on img at bounding box center [283, 121] width 169 height 115
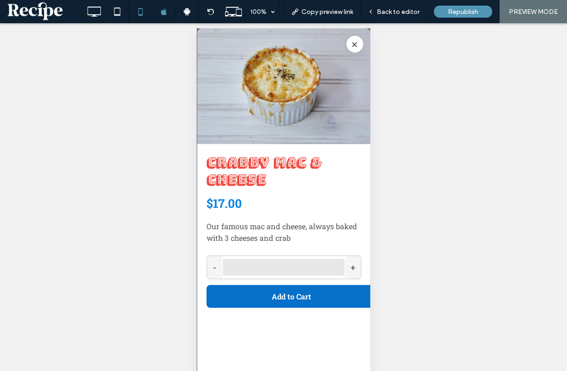
click at [319, 304] on button "Add to Cart" at bounding box center [291, 296] width 170 height 23
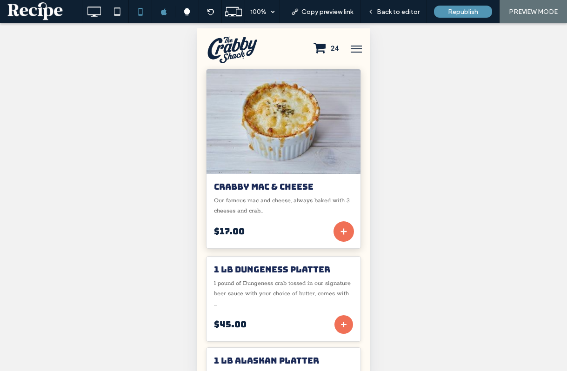
click at [347, 239] on button "Add to cart" at bounding box center [344, 231] width 20 height 20
click at [308, 187] on h3 "Crabby Mac & Cheese" at bounding box center [283, 186] width 139 height 11
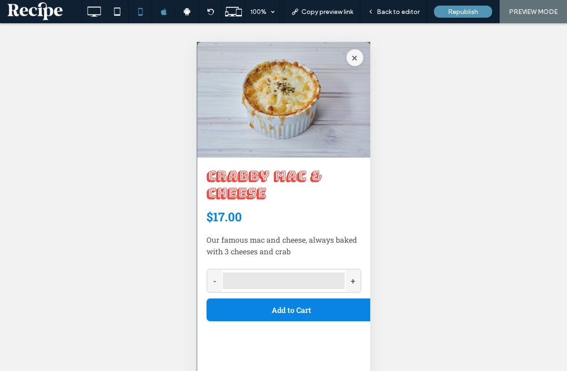
click at [355, 52] on button "×" at bounding box center [354, 57] width 17 height 17
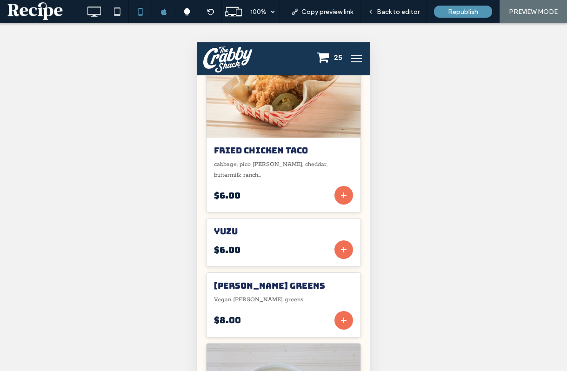
scroll to position [374, 0]
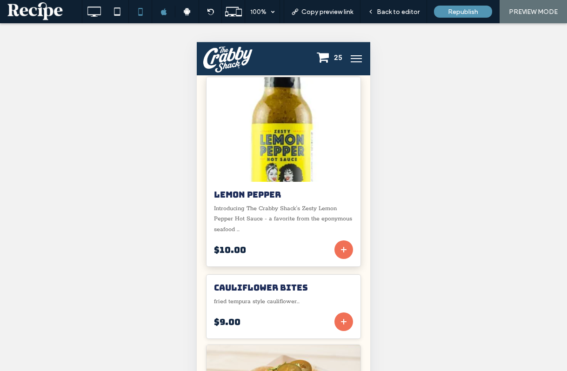
click at [296, 212] on p "Introducing The Crabby Shack's Zesty Lemon Pepper Hot Sauce - a favorite from t…" at bounding box center [283, 219] width 139 height 31
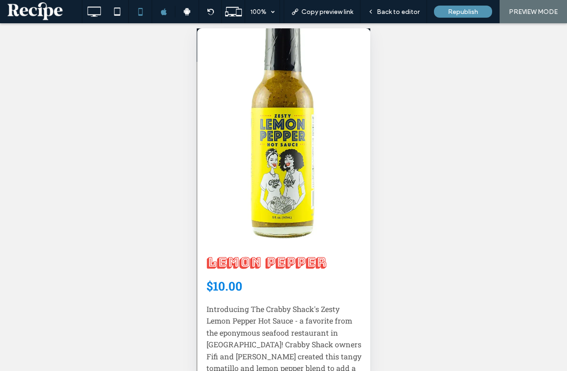
scroll to position [0, 0]
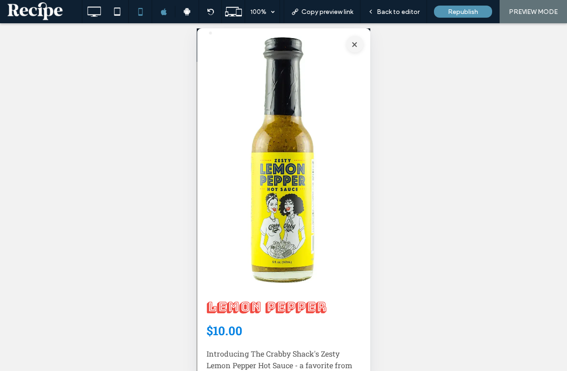
click at [355, 42] on button "×" at bounding box center [354, 44] width 17 height 17
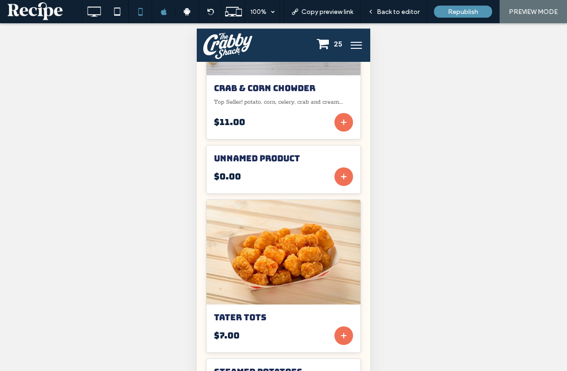
scroll to position [1449, 0]
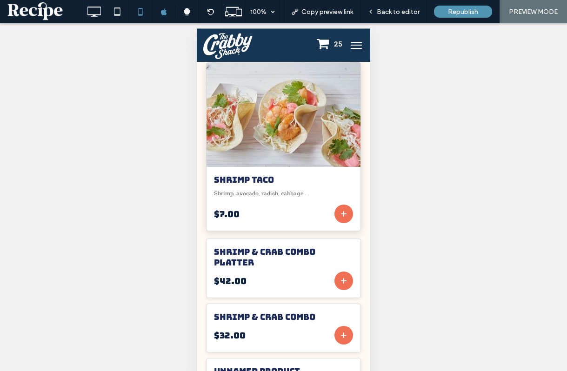
click at [310, 133] on img at bounding box center [283, 114] width 169 height 115
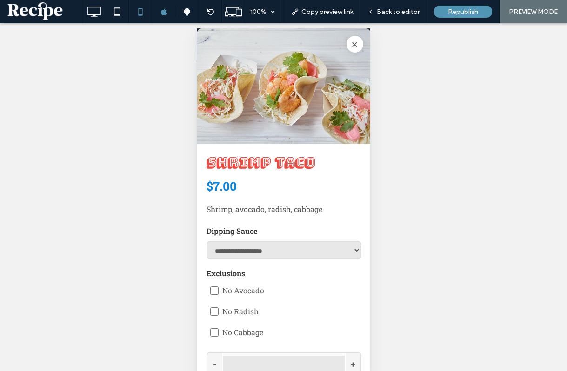
scroll to position [23, 0]
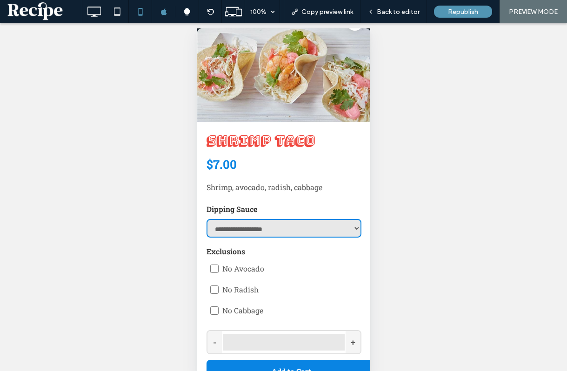
click at [302, 222] on select "**********" at bounding box center [283, 228] width 155 height 19
click at [206, 219] on select "**********" at bounding box center [283, 228] width 155 height 19
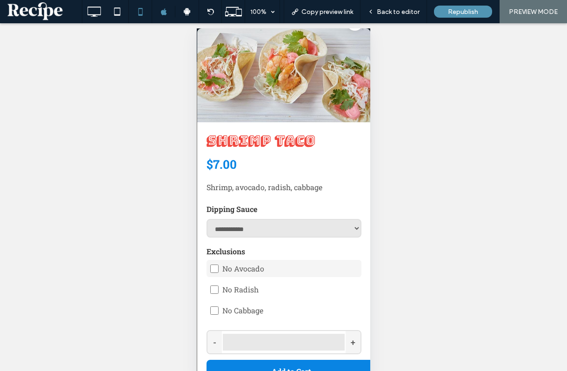
click at [247, 273] on label "No Avocado" at bounding box center [283, 268] width 155 height 17
click at [247, 301] on div "No Avocado No Radish No Cabbage" at bounding box center [283, 289] width 155 height 59
click at [316, 299] on div "No Avocado No Radish No Cabbage" at bounding box center [283, 289] width 155 height 59
click at [315, 289] on label "No Radish" at bounding box center [283, 289] width 155 height 17
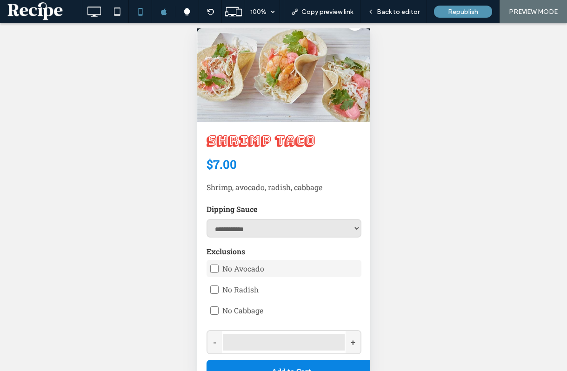
click at [313, 270] on label "No Avocado" at bounding box center [283, 268] width 155 height 17
click at [302, 271] on label "No Avocado" at bounding box center [283, 268] width 155 height 17
click at [302, 295] on label "No Radish" at bounding box center [283, 289] width 155 height 17
click at [299, 316] on label "No Cabbage" at bounding box center [283, 310] width 155 height 17
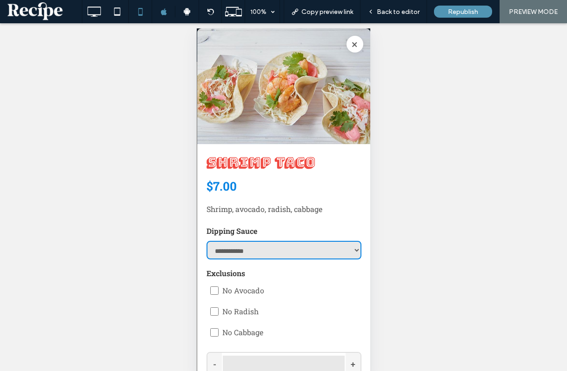
click at [349, 255] on select "**********" at bounding box center [283, 250] width 155 height 19
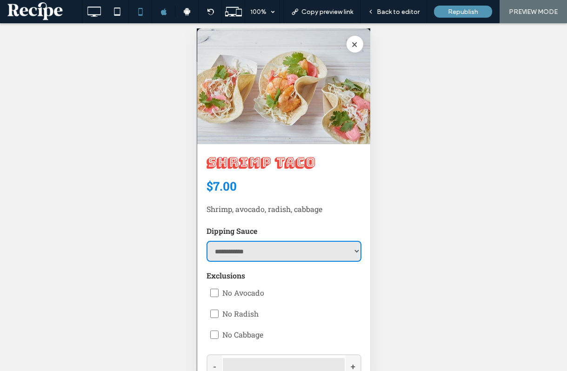
click at [329, 254] on select "**********" at bounding box center [283, 251] width 155 height 21
click at [206, 241] on select "**********" at bounding box center [283, 251] width 155 height 21
click at [330, 253] on select "**********" at bounding box center [283, 251] width 155 height 21
click at [206, 241] on select "**********" at bounding box center [283, 251] width 155 height 21
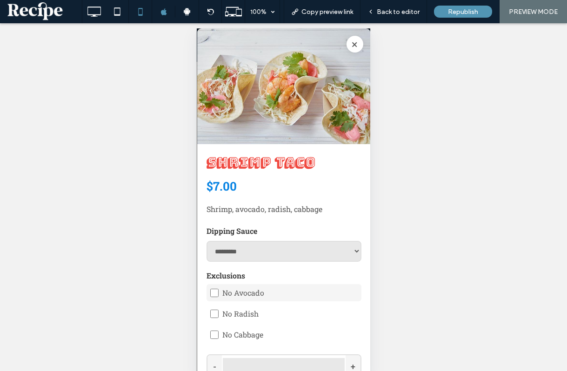
scroll to position [27, 0]
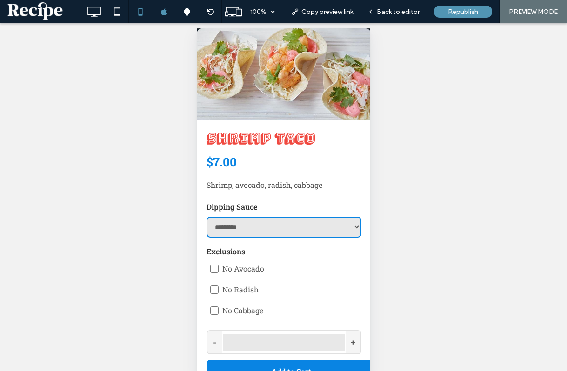
click at [351, 227] on select "**********" at bounding box center [283, 227] width 155 height 21
click at [206, 217] on select "**********" at bounding box center [283, 227] width 155 height 21
click at [352, 227] on select "**********" at bounding box center [283, 227] width 155 height 21
select select "**********"
click at [206, 217] on select "**********" at bounding box center [283, 227] width 155 height 21
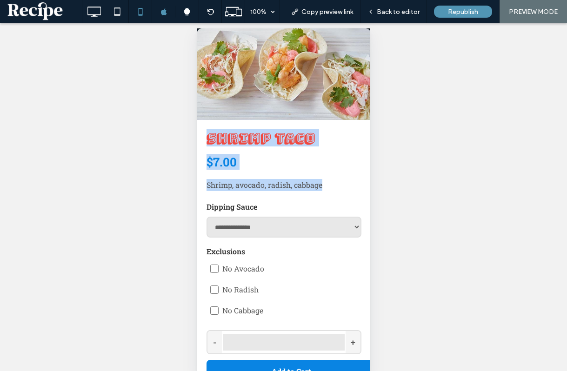
drag, startPoint x: 327, startPoint y: 178, endPoint x: 323, endPoint y: 124, distance: 54.1
click at [323, 124] on div "**********" at bounding box center [284, 193] width 174 height 379
click at [326, 129] on h2 "Shrimp Taco" at bounding box center [283, 137] width 155 height 17
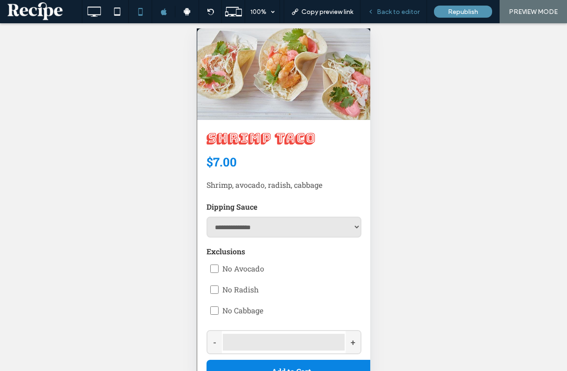
click at [389, 13] on span "Back to editor" at bounding box center [398, 12] width 43 height 8
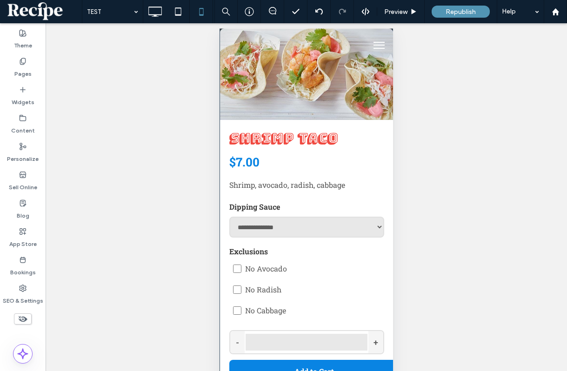
click at [334, 122] on div "**********" at bounding box center [307, 193] width 174 height 379
click at [342, 57] on img at bounding box center [307, 62] width 174 height 116
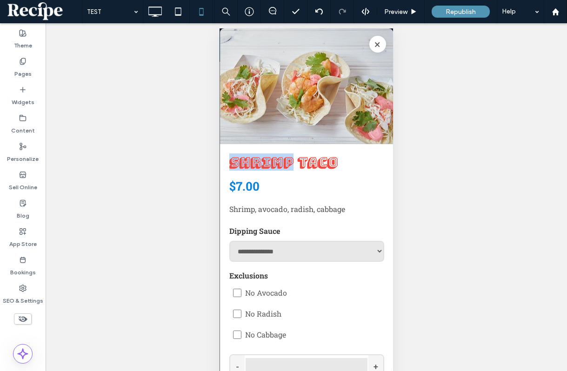
click at [379, 45] on button "×" at bounding box center [377, 44] width 17 height 17
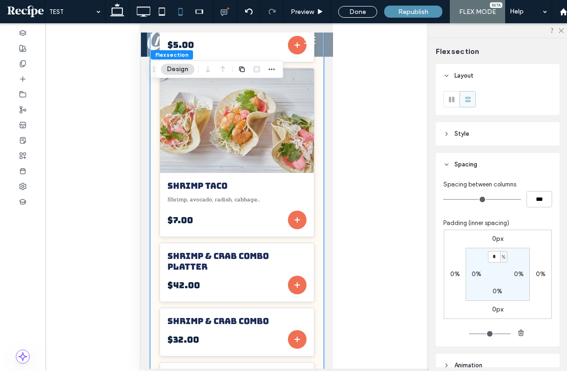
scroll to position [1308, 0]
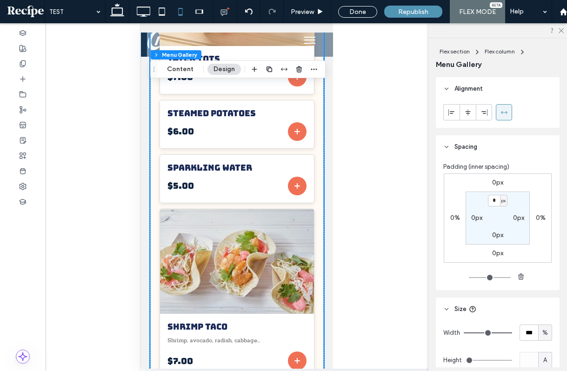
type input "*"
type input "**"
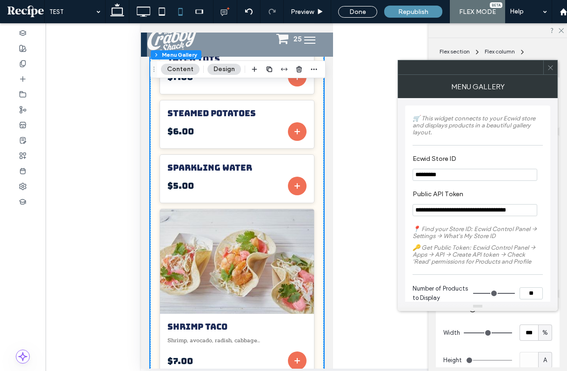
click at [550, 66] on icon at bounding box center [550, 67] width 7 height 7
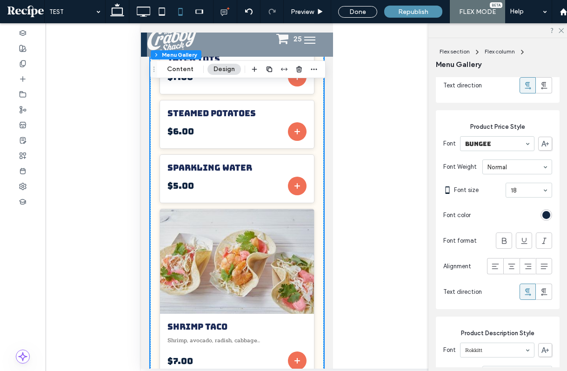
scroll to position [1735, 0]
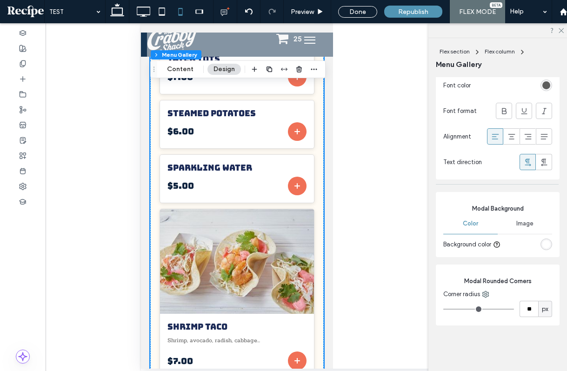
type input "*"
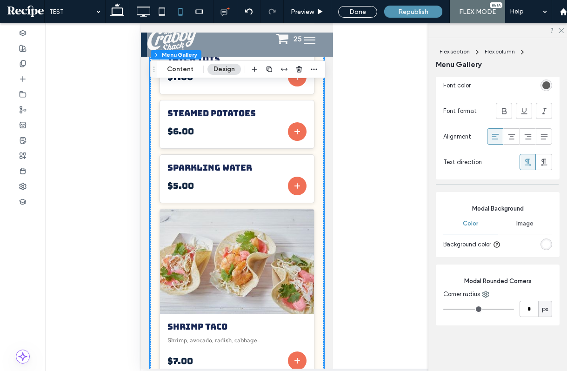
type input "*"
drag, startPoint x: 452, startPoint y: 309, endPoint x: 433, endPoint y: 309, distance: 19.1
type input "*"
click at [443, 309] on input "range" at bounding box center [478, 309] width 71 height 1
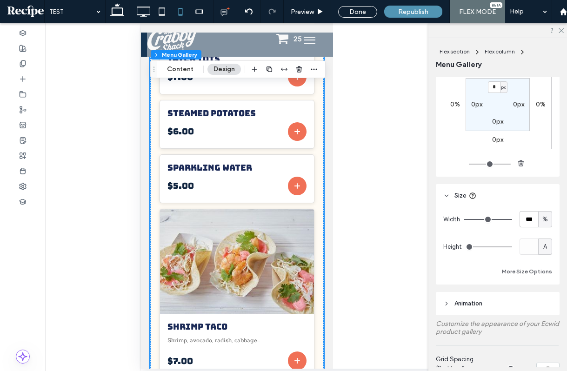
scroll to position [115, 0]
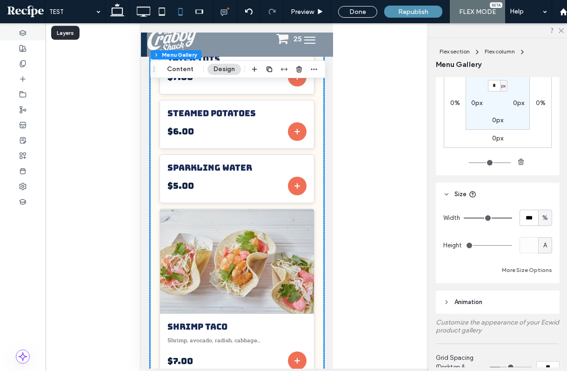
click at [27, 32] on div at bounding box center [23, 32] width 46 height 15
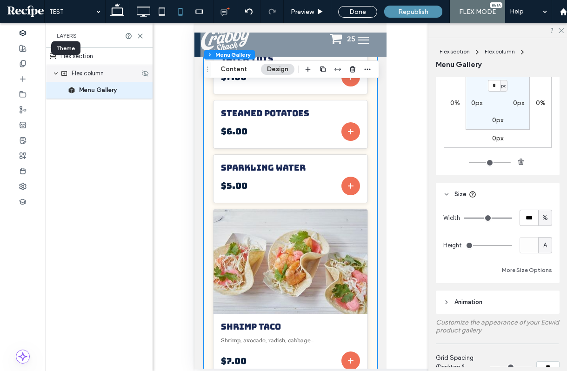
click at [91, 73] on span "Flex column" at bounding box center [88, 73] width 32 height 9
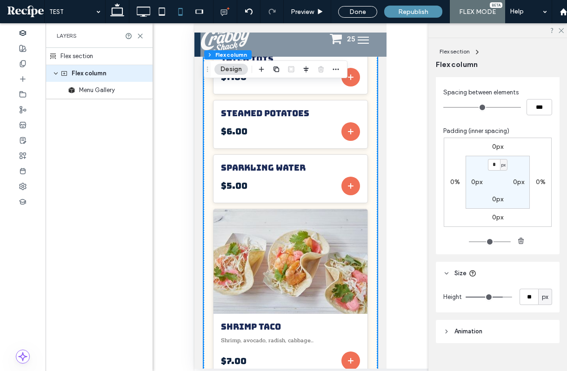
scroll to position [434, 0]
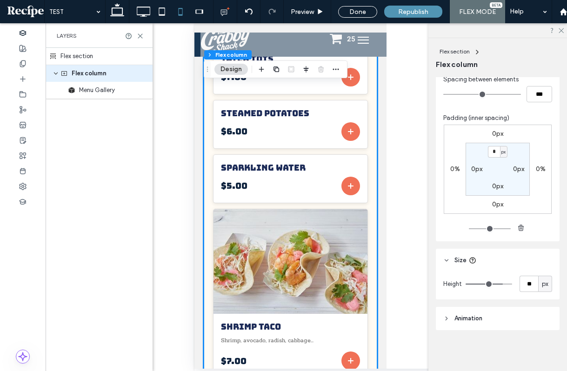
click at [126, 59] on div "Flex section" at bounding box center [99, 56] width 107 height 17
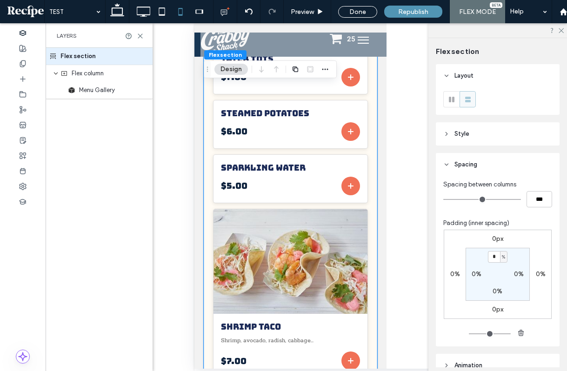
scroll to position [47, 0]
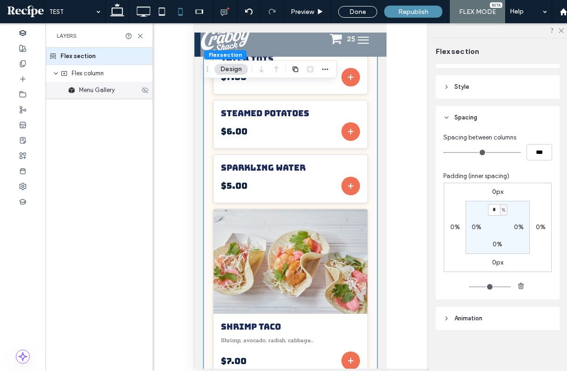
drag, startPoint x: 112, startPoint y: 91, endPoint x: 191, endPoint y: 121, distance: 84.4
click at [112, 91] on span "Menu Gallery" at bounding box center [97, 90] width 36 height 9
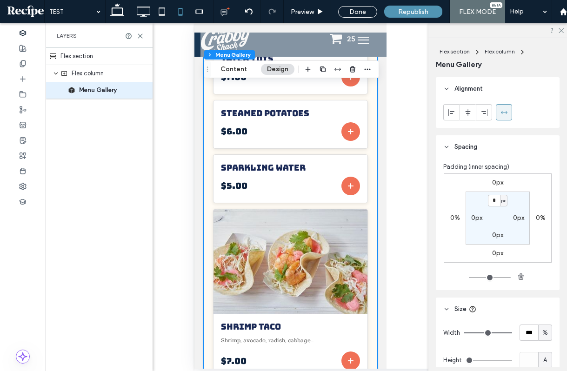
type input "*"
click at [310, 15] on span "Preview" at bounding box center [302, 12] width 23 height 8
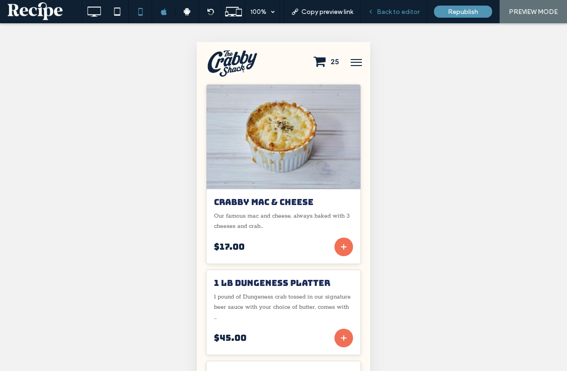
click at [401, 16] on div "Back to editor" at bounding box center [394, 11] width 67 height 23
drag, startPoint x: 399, startPoint y: 10, endPoint x: 172, endPoint y: 151, distance: 267.4
click at [399, 10] on span "Back to editor" at bounding box center [398, 12] width 43 height 8
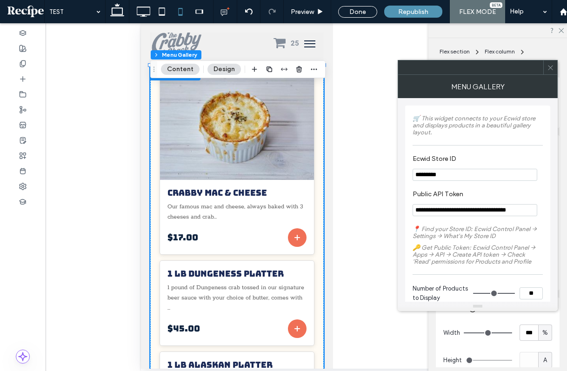
type input "*"
click at [550, 76] on div "Menu Gallery" at bounding box center [478, 86] width 160 height 23
click at [550, 72] on span at bounding box center [550, 67] width 7 height 14
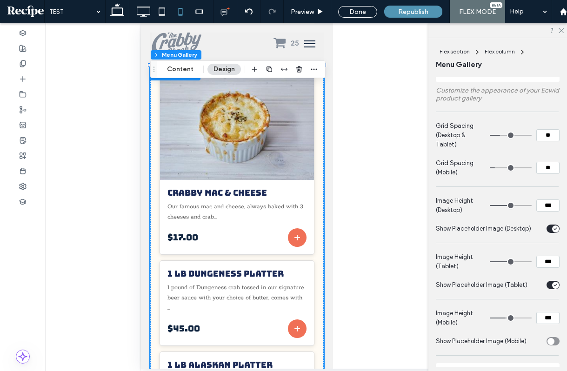
scroll to position [346, 0]
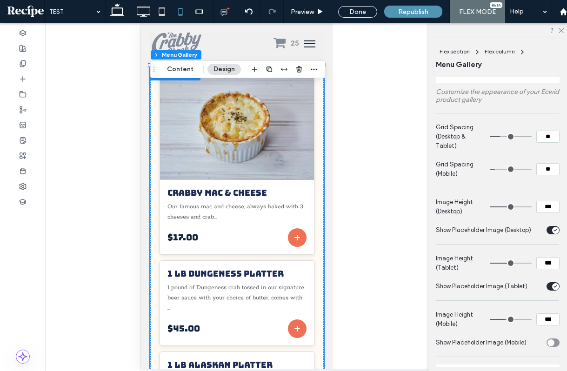
click at [545, 167] on input "**" at bounding box center [547, 169] width 23 height 12
type input "**"
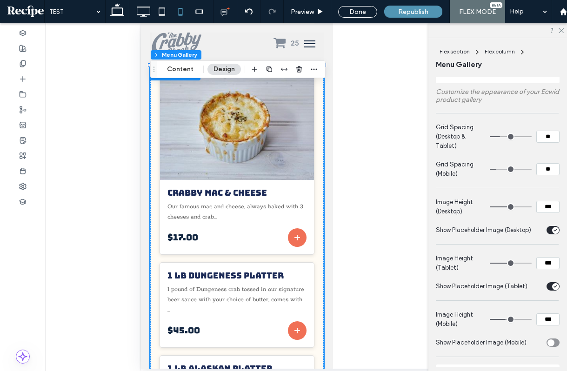
click at [543, 137] on input "**" at bounding box center [547, 137] width 23 height 12
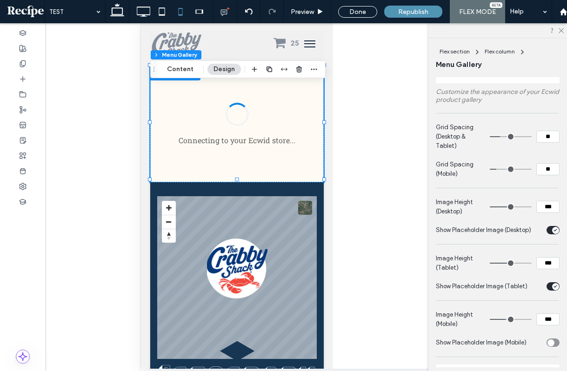
click at [543, 137] on input "**" at bounding box center [547, 137] width 23 height 12
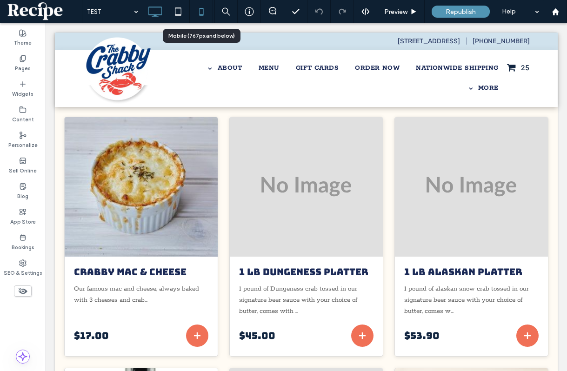
click at [200, 9] on use at bounding box center [201, 11] width 4 height 7
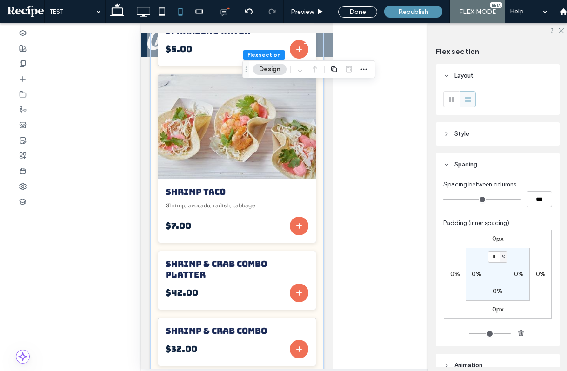
scroll to position [1513, 0]
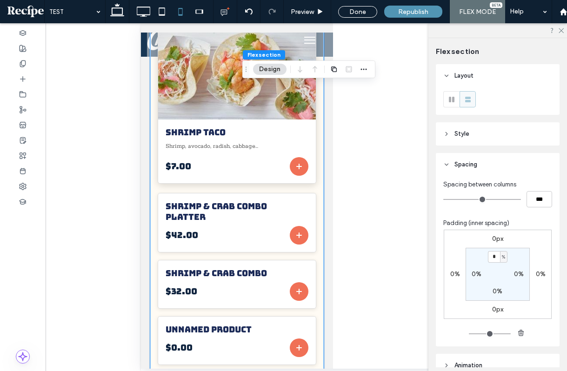
click at [244, 114] on img at bounding box center [237, 66] width 174 height 115
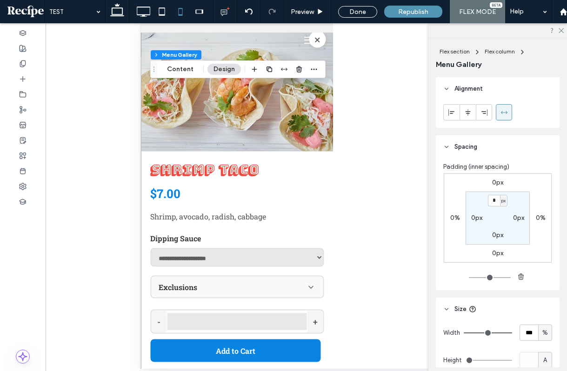
type input "*"
click at [300, 296] on div "Exclusions" at bounding box center [237, 287] width 172 height 21
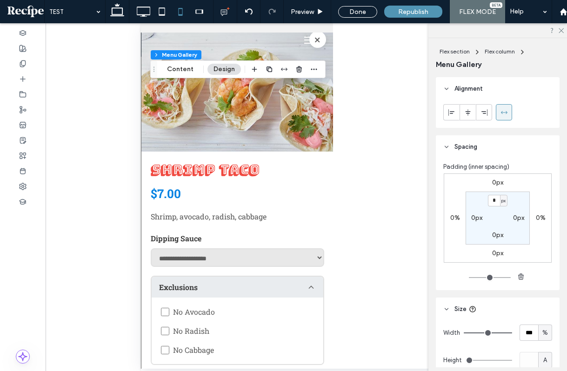
scroll to position [61, 0]
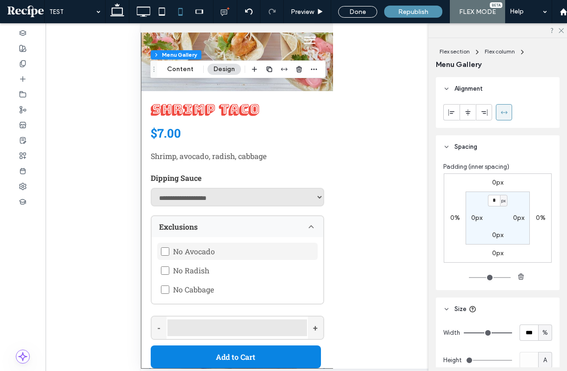
click at [269, 250] on label "No Avocado" at bounding box center [237, 251] width 161 height 17
click at [183, 249] on span "No Avocado" at bounding box center [194, 252] width 42 height 10
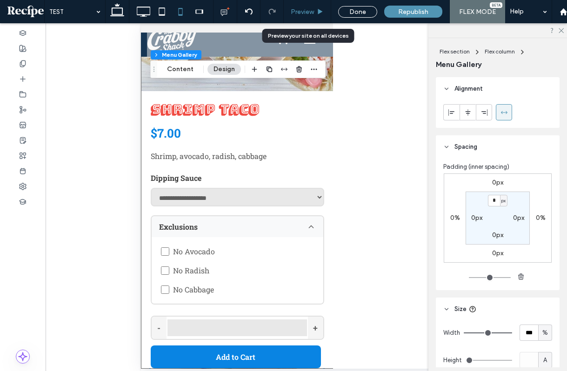
click at [319, 9] on use at bounding box center [320, 11] width 5 height 5
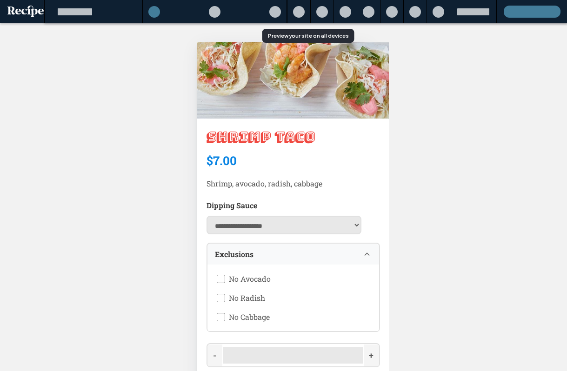
scroll to position [40, 0]
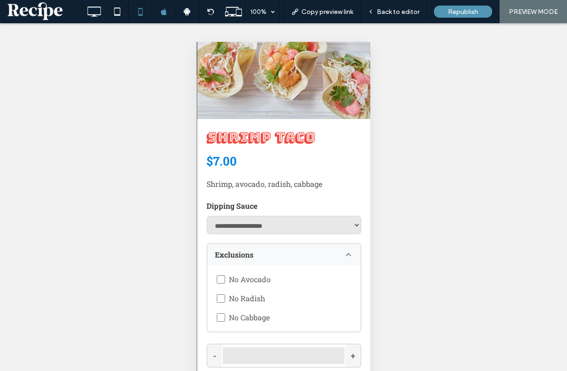
click at [277, 288] on div "No Avocado No Radish No Cabbage" at bounding box center [283, 298] width 153 height 67
click at [281, 280] on label "No Avocado" at bounding box center [284, 279] width 142 height 17
click at [282, 296] on label "No Radish" at bounding box center [284, 298] width 142 height 17
click at [321, 254] on div "Exclusions" at bounding box center [283, 254] width 153 height 21
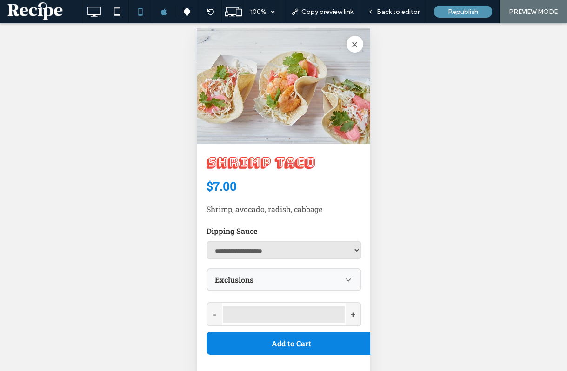
scroll to position [2990, 0]
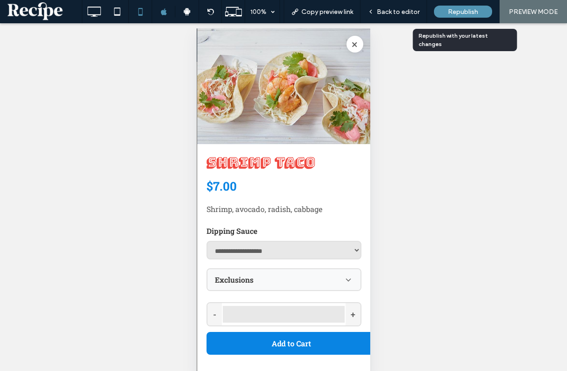
click at [458, 10] on span "Republish" at bounding box center [463, 12] width 30 height 8
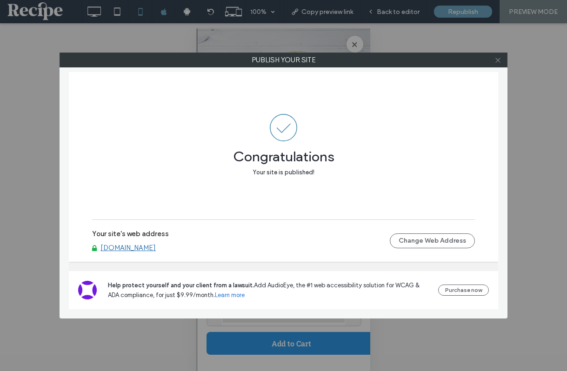
click at [497, 60] on use at bounding box center [498, 60] width 5 height 5
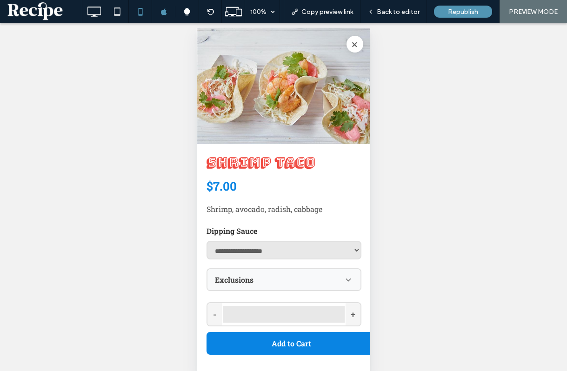
scroll to position [3985, 0]
click at [320, 279] on div "Exclusions" at bounding box center [283, 279] width 153 height 21
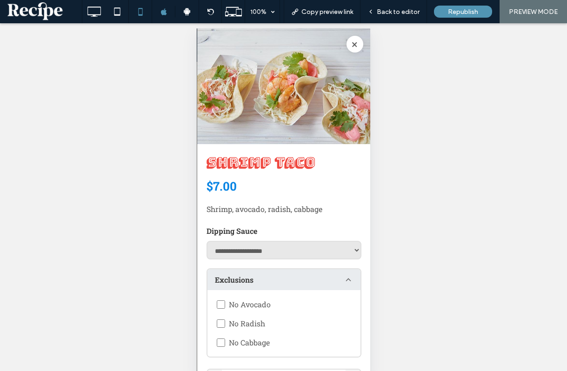
click at [320, 279] on div "Exclusions" at bounding box center [283, 279] width 153 height 21
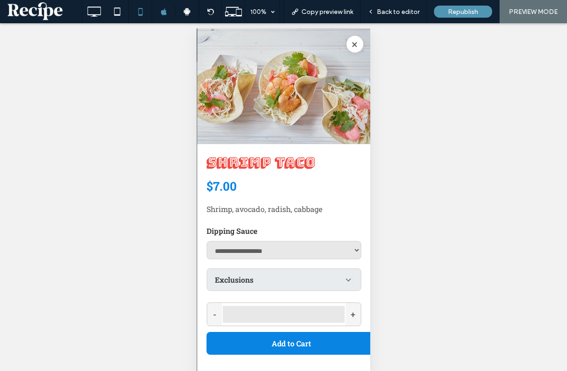
click at [320, 279] on div "Exclusions" at bounding box center [283, 279] width 153 height 21
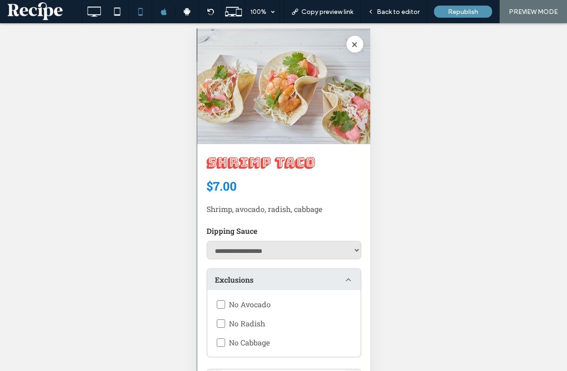
click at [320, 279] on div "Exclusions" at bounding box center [283, 279] width 153 height 21
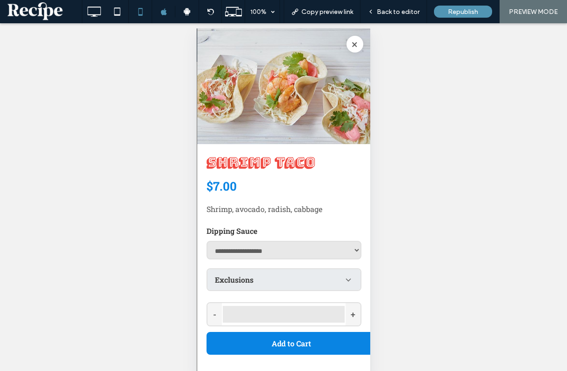
click at [320, 279] on div "Exclusions" at bounding box center [283, 279] width 153 height 21
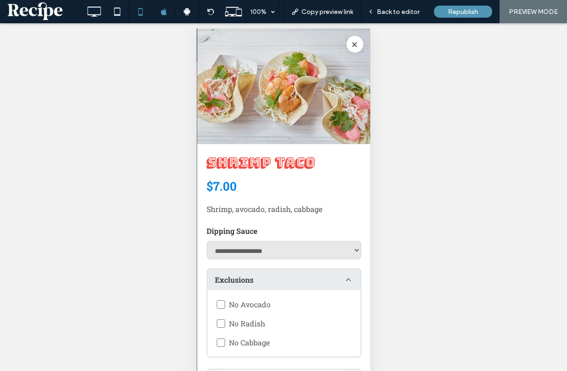
click at [320, 279] on div "Exclusions" at bounding box center [283, 279] width 153 height 21
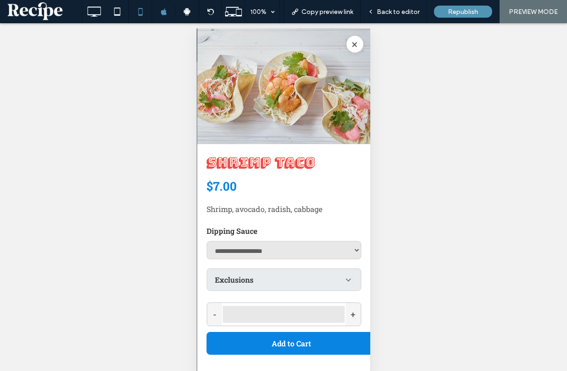
click at [320, 279] on div "Exclusions" at bounding box center [283, 279] width 153 height 21
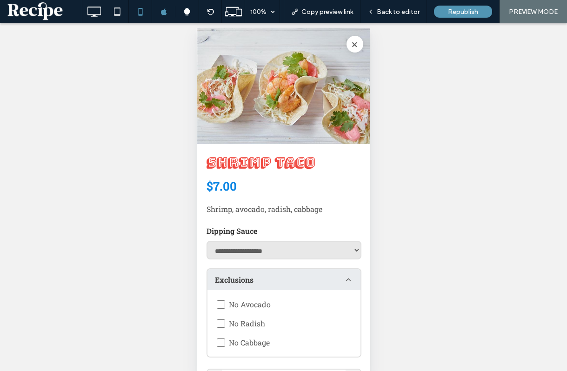
click at [320, 279] on div "Exclusions" at bounding box center [283, 279] width 153 height 21
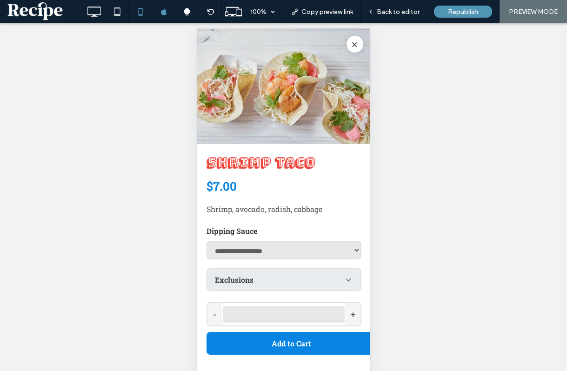
click at [320, 279] on div "Exclusions" at bounding box center [283, 279] width 153 height 21
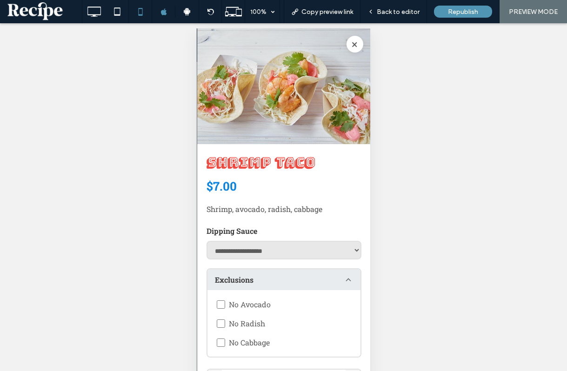
click at [348, 280] on icon at bounding box center [347, 279] width 9 height 9
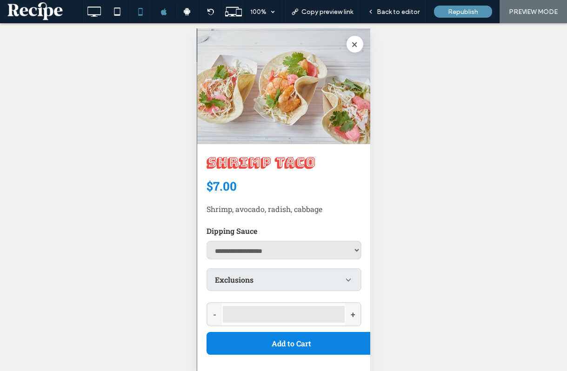
click at [336, 270] on div "Exclusions" at bounding box center [283, 279] width 153 height 21
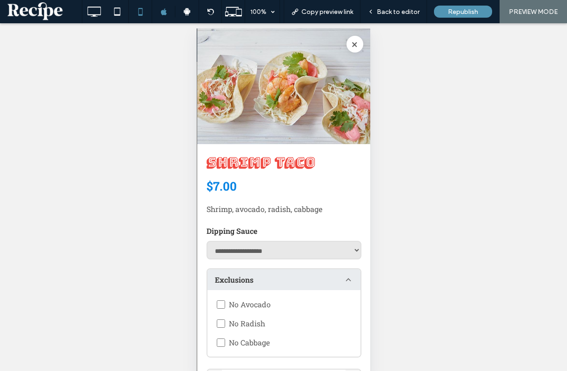
click at [335, 275] on div "Exclusions" at bounding box center [283, 279] width 153 height 21
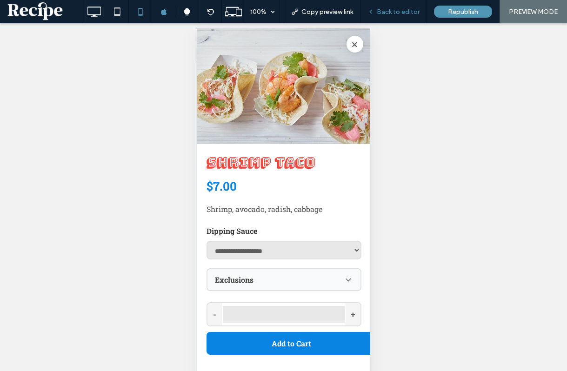
click at [378, 11] on div "Back to editor" at bounding box center [394, 12] width 66 height 8
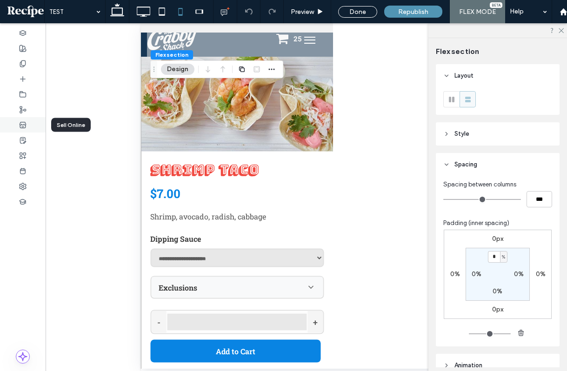
click at [31, 122] on div at bounding box center [23, 124] width 46 height 15
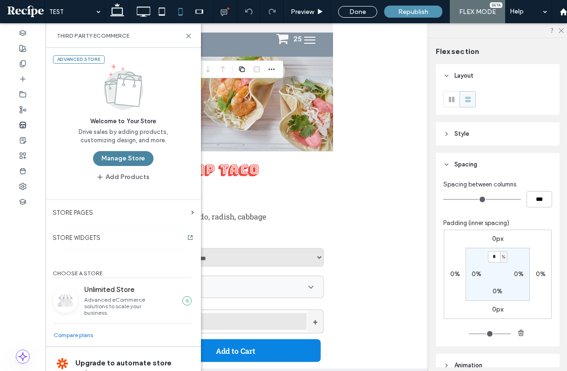
click at [110, 158] on button "Manage Store" at bounding box center [123, 158] width 60 height 15
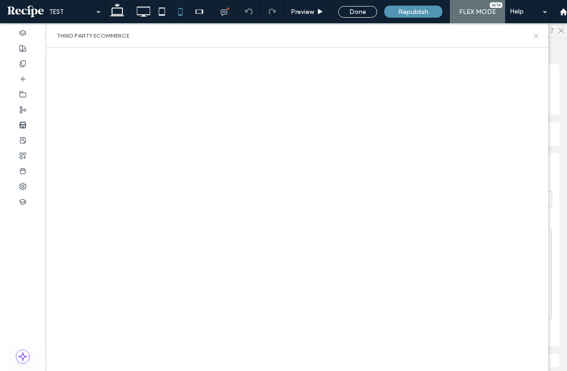
click at [533, 38] on icon at bounding box center [536, 36] width 7 height 7
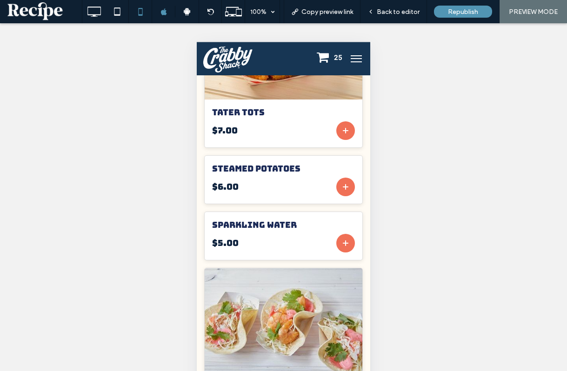
scroll to position [1311, 0]
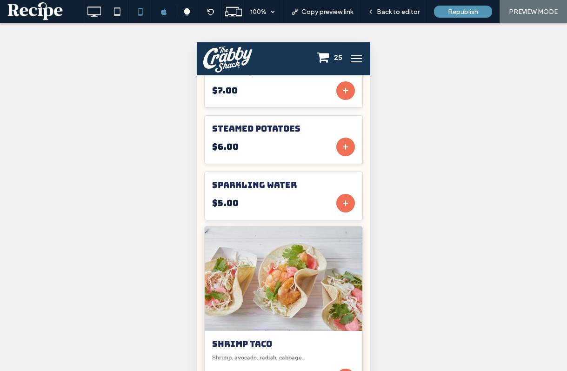
click at [336, 260] on img at bounding box center [284, 278] width 174 height 115
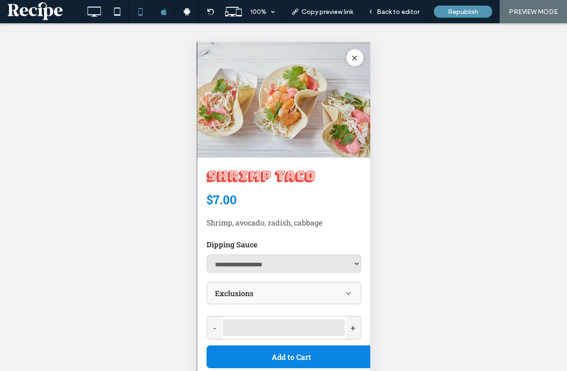
scroll to position [1387, 0]
click at [310, 265] on select "**********" at bounding box center [283, 264] width 155 height 19
select select "**********"
click at [206, 255] on select "**********" at bounding box center [283, 264] width 155 height 19
click at [393, 11] on span "Back to editor" at bounding box center [398, 12] width 43 height 8
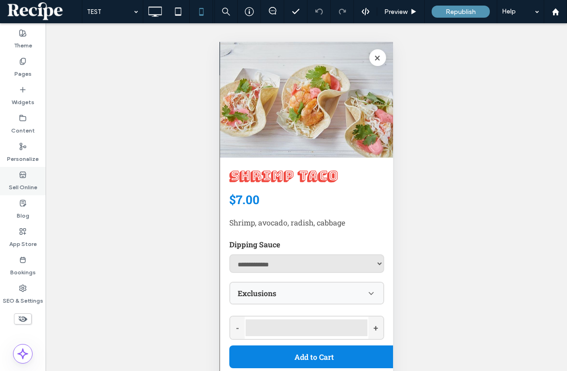
click at [27, 176] on div "Sell Online" at bounding box center [23, 181] width 46 height 28
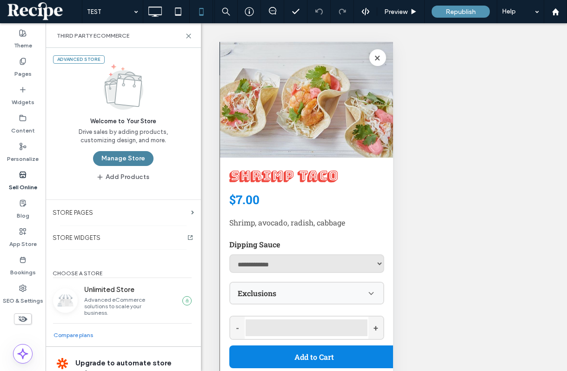
click at [103, 159] on button "Manage Store" at bounding box center [123, 158] width 60 height 15
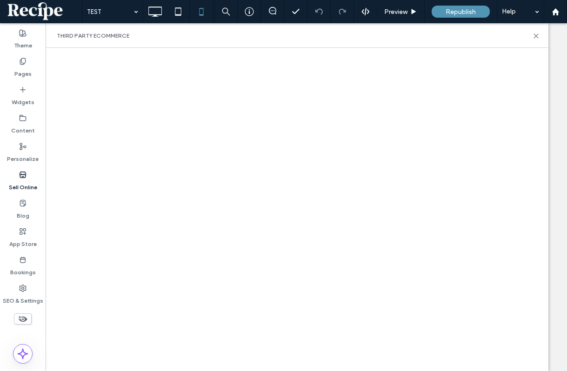
click at [492, 53] on iframe at bounding box center [297, 211] width 484 height 317
click at [538, 34] on icon at bounding box center [536, 36] width 7 height 7
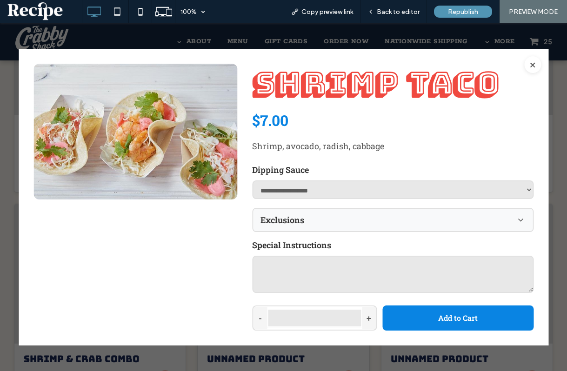
scroll to position [1080, 0]
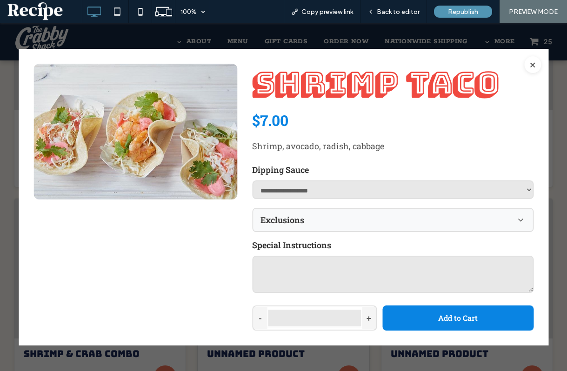
click at [373, 242] on label "Special Instructions" at bounding box center [393, 245] width 282 height 11
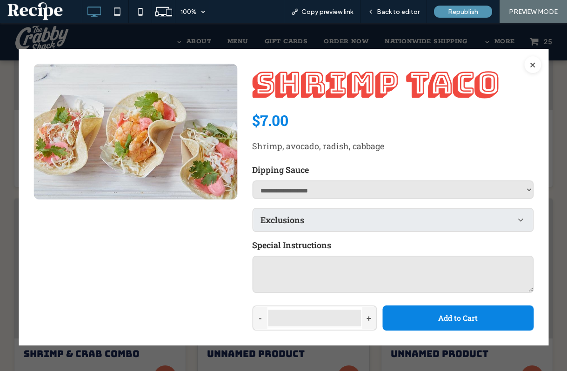
click at [401, 225] on div "Exclusions" at bounding box center [393, 220] width 280 height 22
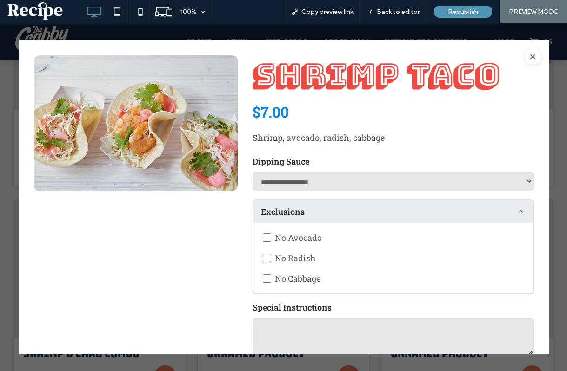
click at [400, 211] on div "Exclusions" at bounding box center [393, 212] width 280 height 22
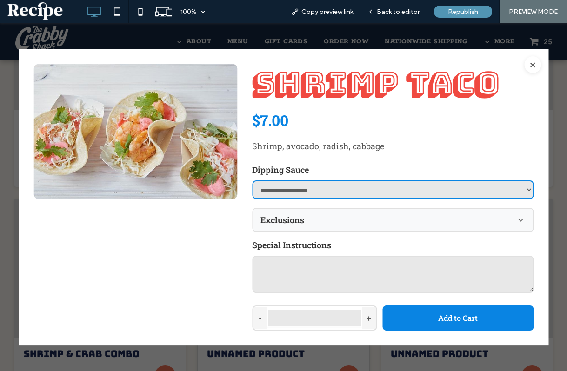
click at [397, 182] on select "**********" at bounding box center [393, 190] width 282 height 19
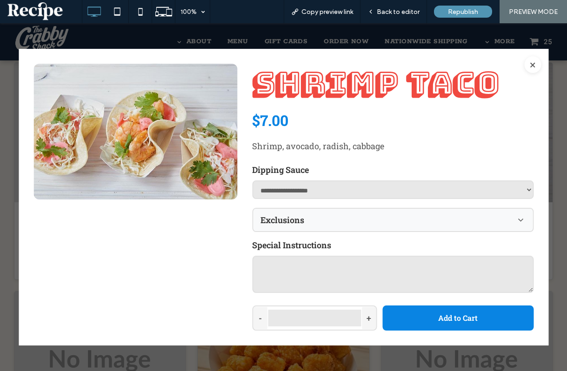
scroll to position [591, 0]
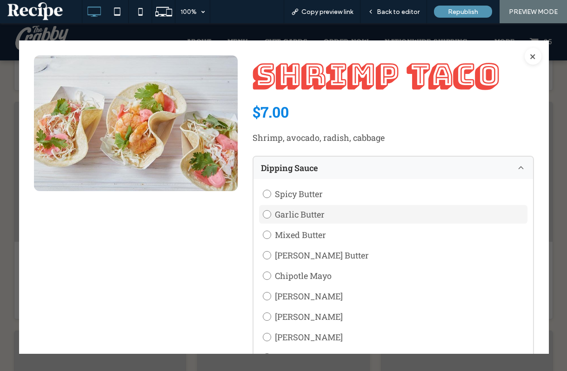
click at [297, 214] on span "Garlic Butter" at bounding box center [300, 214] width 50 height 11
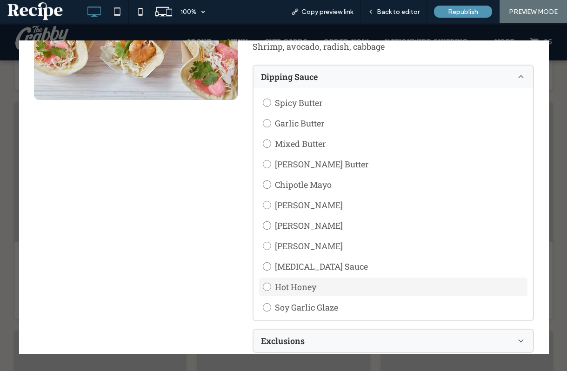
scroll to position [54, 0]
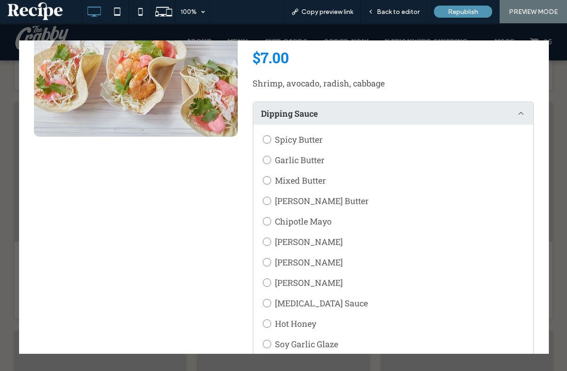
click at [312, 109] on label "Dipping Sauce" at bounding box center [289, 113] width 57 height 11
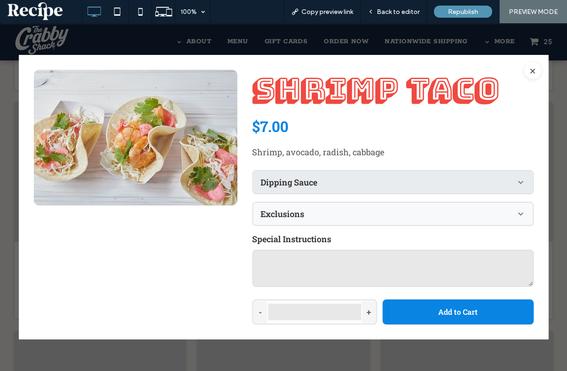
scroll to position [0, 0]
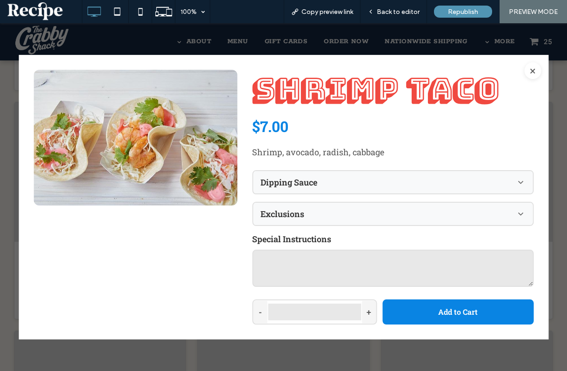
click at [298, 161] on div "Shrimp Taco $7.00 Shrimp, avocado, radish, cabbage Dipping Sauce Spicy Butter G…" at bounding box center [393, 197] width 282 height 255
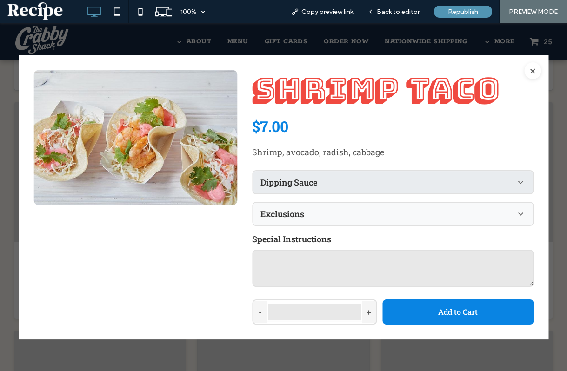
click at [298, 181] on label "Dipping Sauce" at bounding box center [289, 182] width 57 height 11
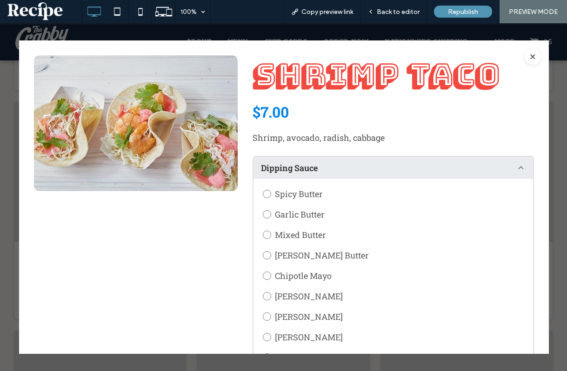
click at [302, 162] on label "Dipping Sauce" at bounding box center [289, 167] width 57 height 11
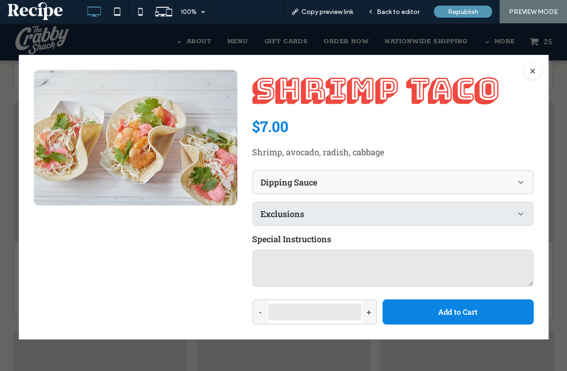
click at [290, 216] on label "Exclusions" at bounding box center [283, 213] width 44 height 11
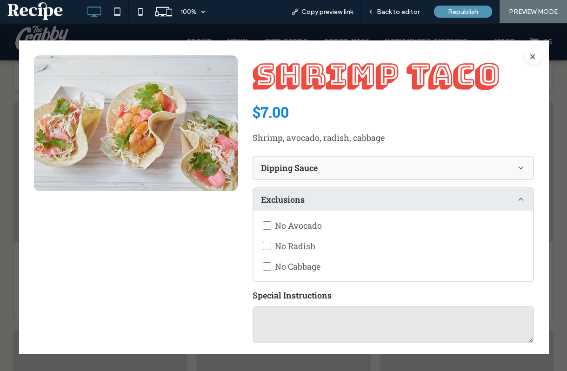
click at [294, 193] on div "Exclusions" at bounding box center [393, 199] width 280 height 22
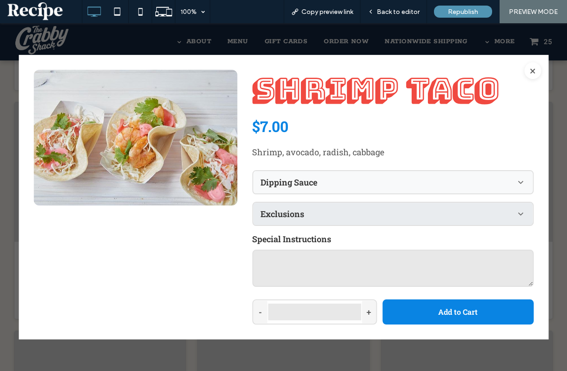
click at [294, 212] on label "Exclusions" at bounding box center [283, 213] width 44 height 11
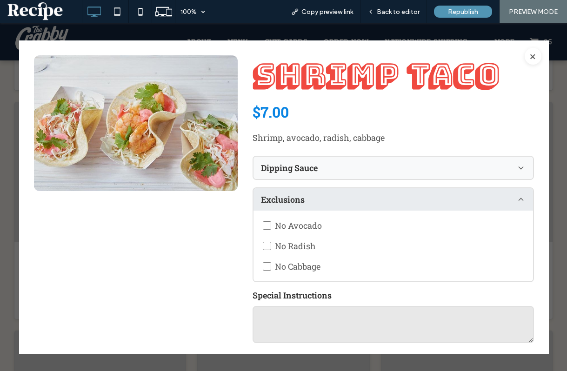
click at [274, 205] on div "Exclusions" at bounding box center [393, 199] width 280 height 22
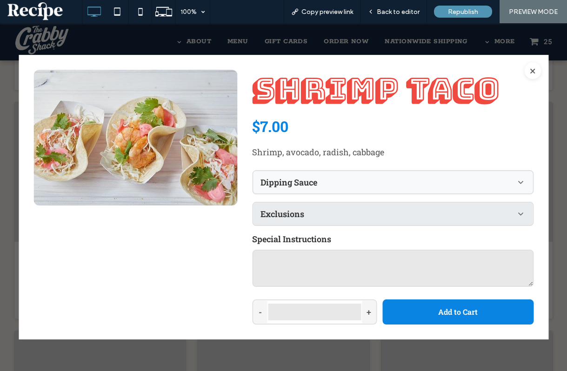
click at [435, 222] on div "Exclusions" at bounding box center [393, 214] width 280 height 22
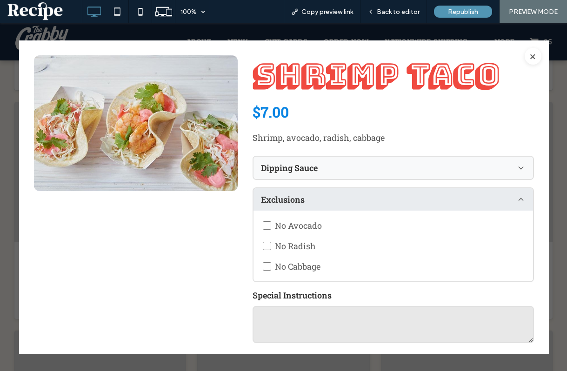
click at [435, 211] on div "Exclusions" at bounding box center [393, 199] width 280 height 22
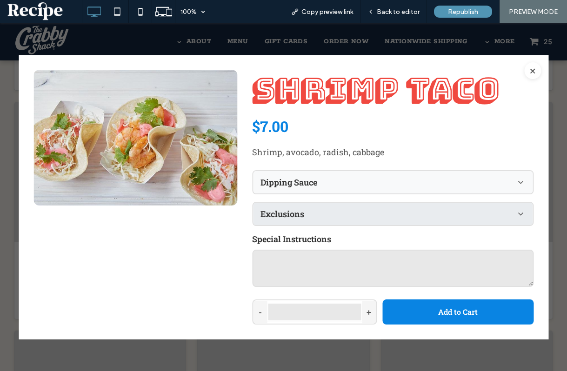
click at [355, 223] on div "Exclusions" at bounding box center [393, 214] width 280 height 22
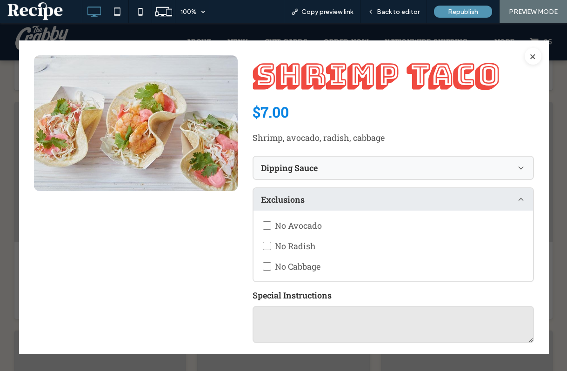
click at [358, 193] on div "Exclusions" at bounding box center [393, 199] width 280 height 22
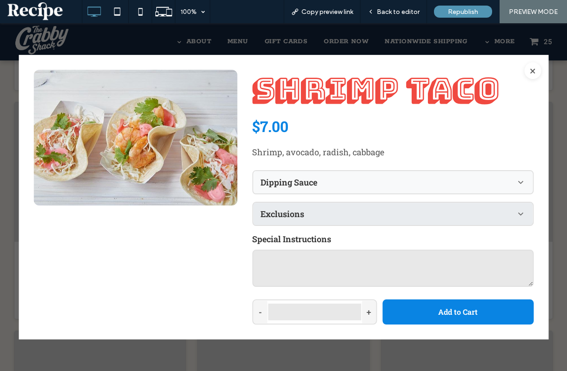
click at [358, 203] on div "Exclusions" at bounding box center [393, 214] width 280 height 22
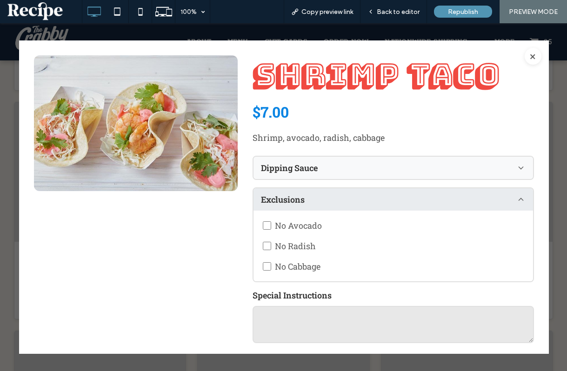
click at [358, 203] on div "Exclusions" at bounding box center [393, 199] width 280 height 22
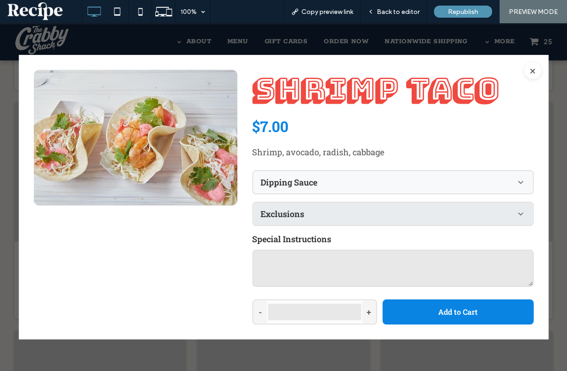
click at [358, 203] on div "Exclusions" at bounding box center [393, 214] width 280 height 22
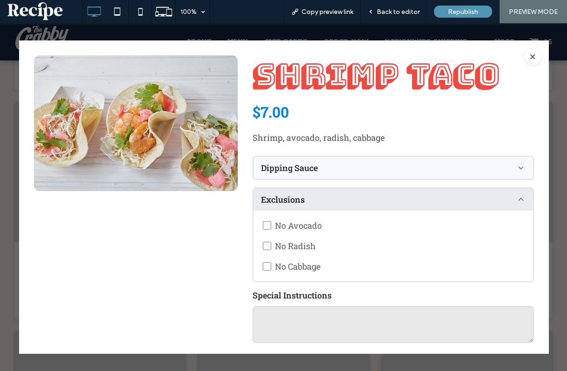
click at [358, 203] on div "Exclusions" at bounding box center [393, 199] width 280 height 22
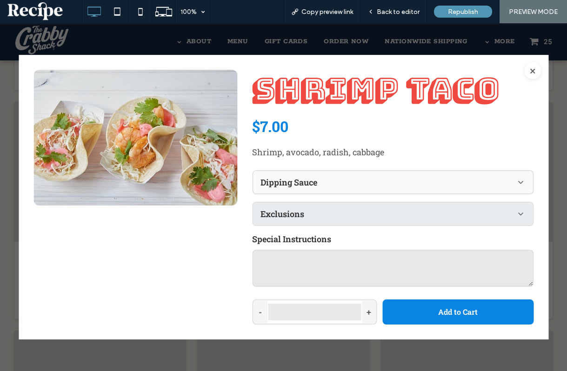
click at [358, 203] on div "Exclusions" at bounding box center [393, 214] width 280 height 22
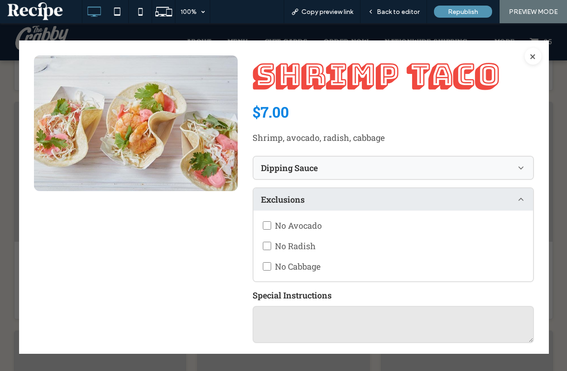
click at [415, 199] on div "Exclusions" at bounding box center [393, 199] width 280 height 22
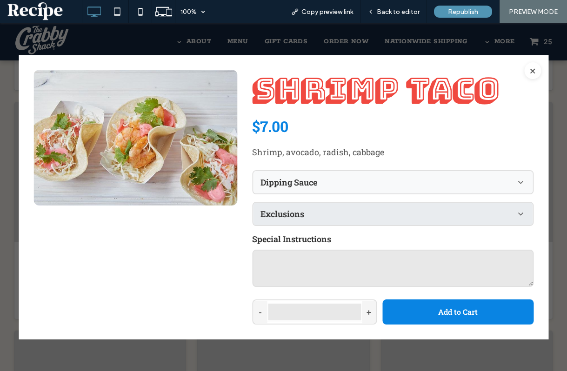
click at [514, 211] on div "Exclusions" at bounding box center [393, 214] width 280 height 22
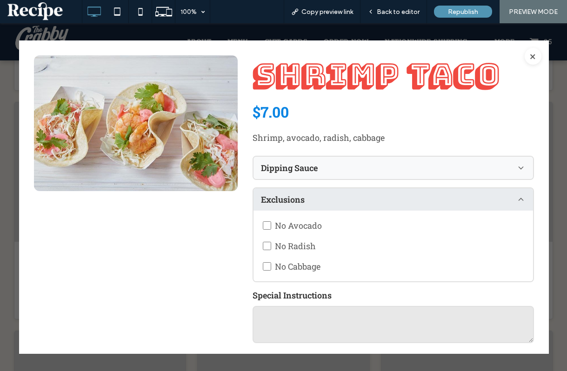
click at [514, 203] on div "Exclusions" at bounding box center [393, 199] width 280 height 22
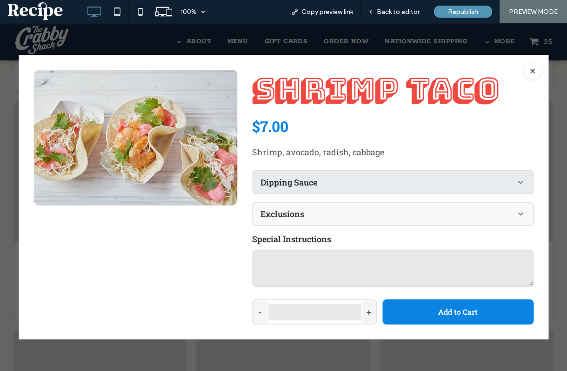
click at [462, 177] on div "Dipping Sauce" at bounding box center [393, 182] width 280 height 22
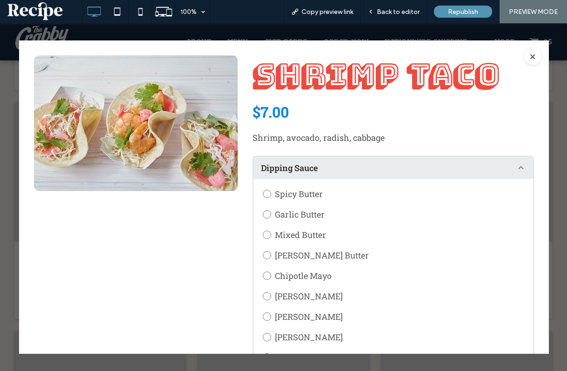
click at [460, 167] on div "Dipping Sauce" at bounding box center [393, 168] width 280 height 22
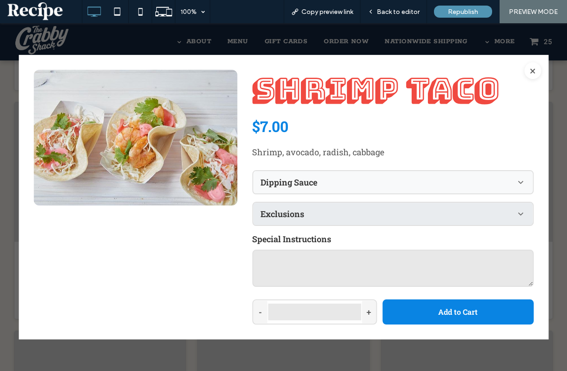
click at [373, 218] on div "Exclusions" at bounding box center [393, 214] width 280 height 22
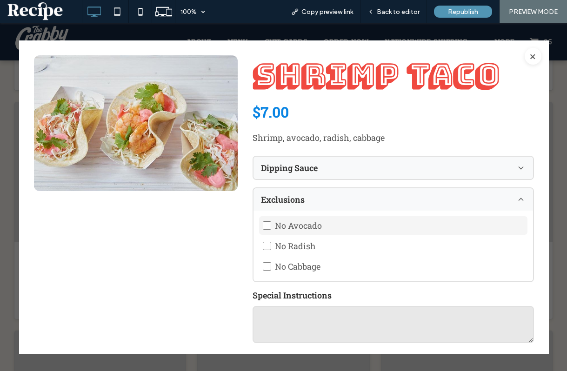
click at [298, 235] on label "No Avocado" at bounding box center [393, 225] width 268 height 19
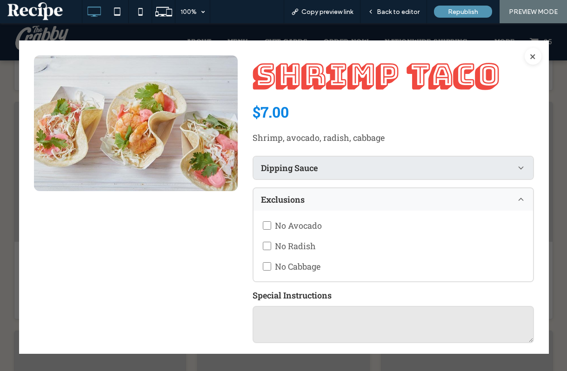
click at [316, 173] on div "Dipping Sauce" at bounding box center [393, 168] width 280 height 22
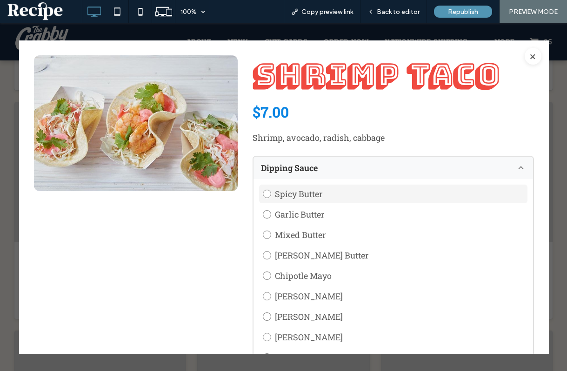
click at [309, 203] on label "Spicy Butter" at bounding box center [393, 194] width 268 height 19
click at [453, 198] on label "Spicy Butter" at bounding box center [393, 194] width 268 height 19
click at [441, 230] on div "Spicy Butter Garlic Butter Mixed Butter [PERSON_NAME] Butter Chipotle Mayo Wasa…" at bounding box center [393, 295] width 280 height 233
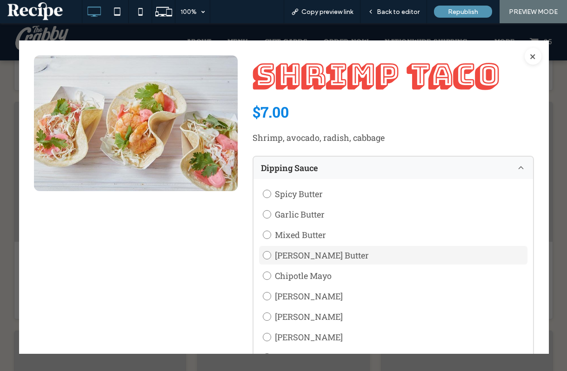
click at [433, 253] on label "[PERSON_NAME] Butter" at bounding box center [393, 255] width 268 height 19
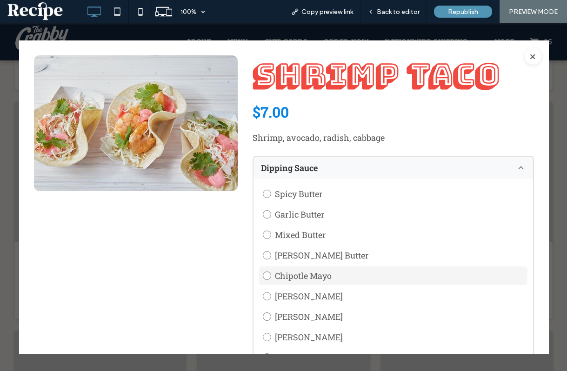
click at [424, 275] on label "Chipotle Mayo" at bounding box center [393, 276] width 268 height 19
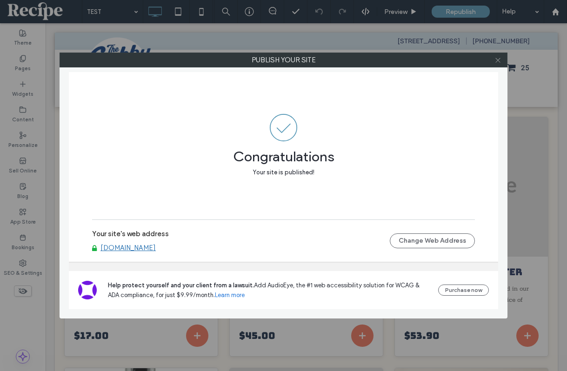
click at [498, 59] on use at bounding box center [498, 60] width 5 height 5
